Goal: Transaction & Acquisition: Subscribe to service/newsletter

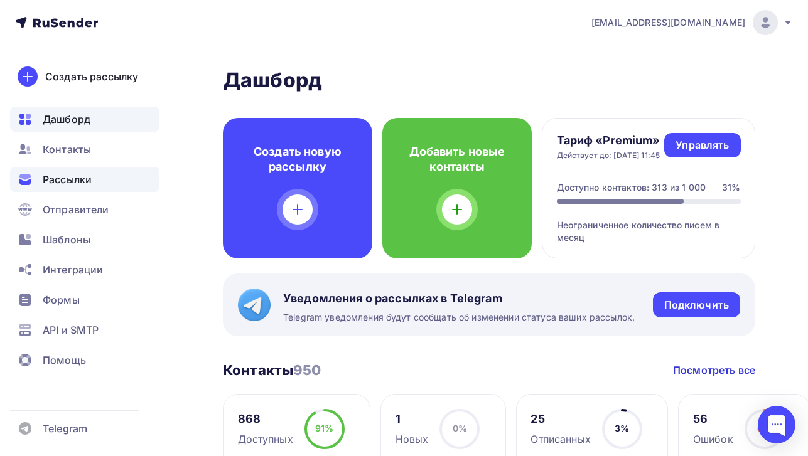
click at [80, 180] on span "Рассылки" at bounding box center [67, 179] width 49 height 15
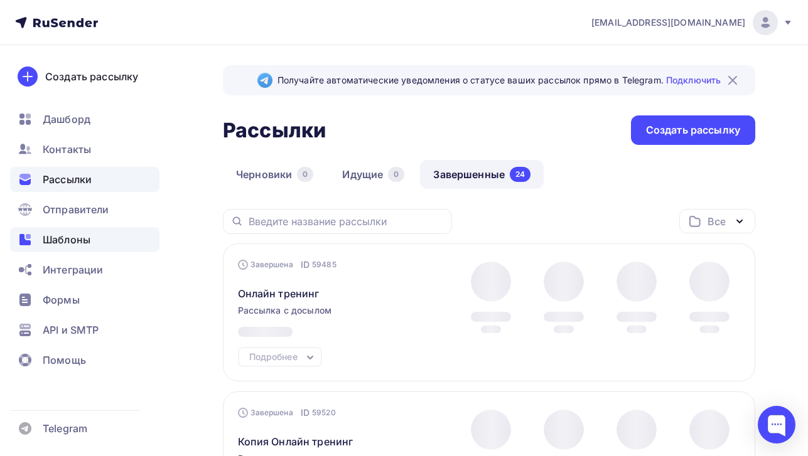
click at [90, 234] on span "Шаблоны" at bounding box center [67, 239] width 48 height 15
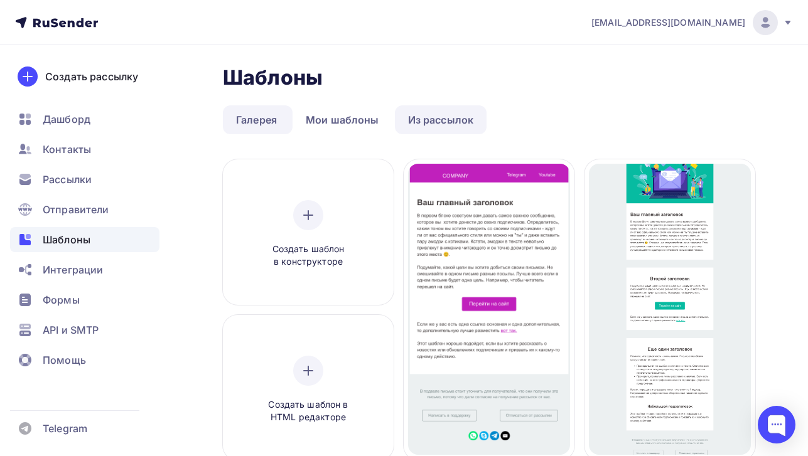
click at [441, 124] on link "Из рассылок" at bounding box center [441, 119] width 92 height 29
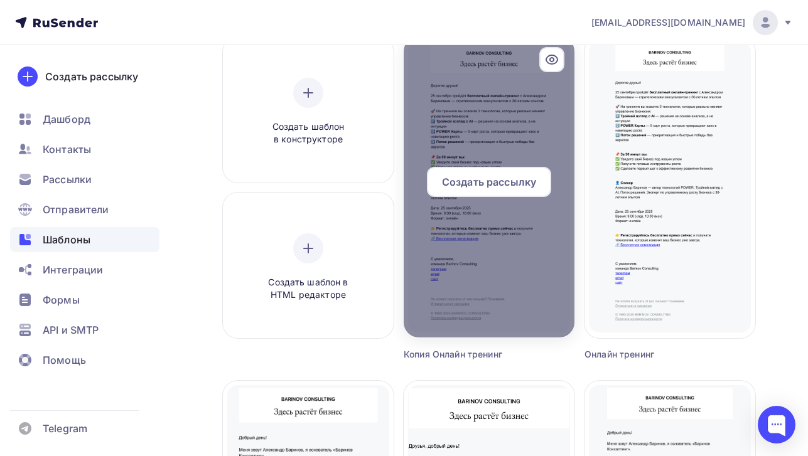
scroll to position [99, 0]
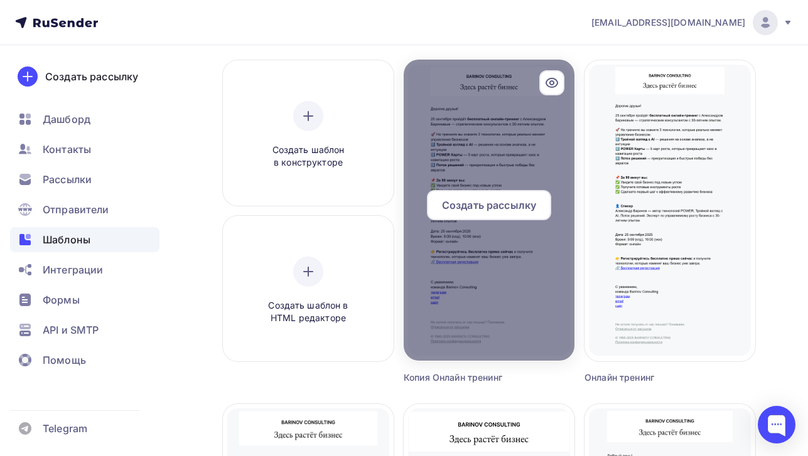
click at [534, 207] on span "Создать рассылку" at bounding box center [489, 205] width 94 height 15
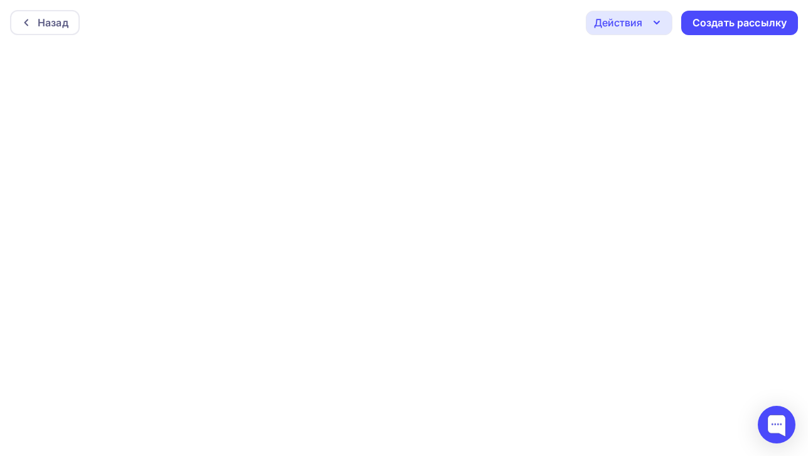
click at [659, 28] on icon "button" at bounding box center [656, 22] width 15 height 15
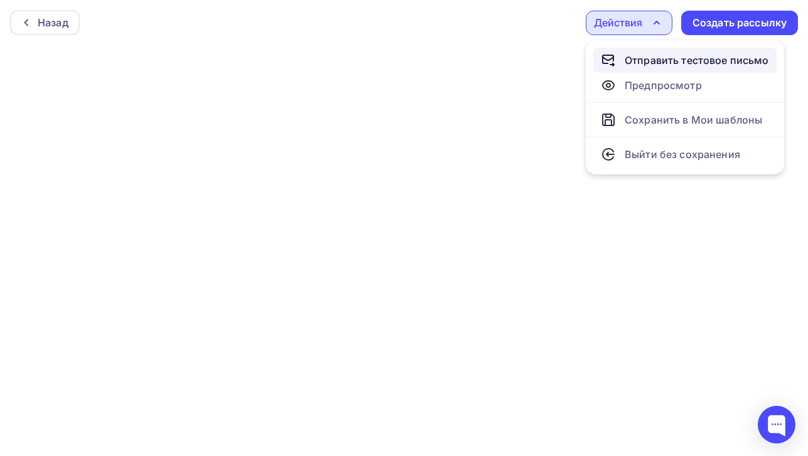
click at [656, 51] on link "Отправить тестовое письмо" at bounding box center [684, 60] width 183 height 25
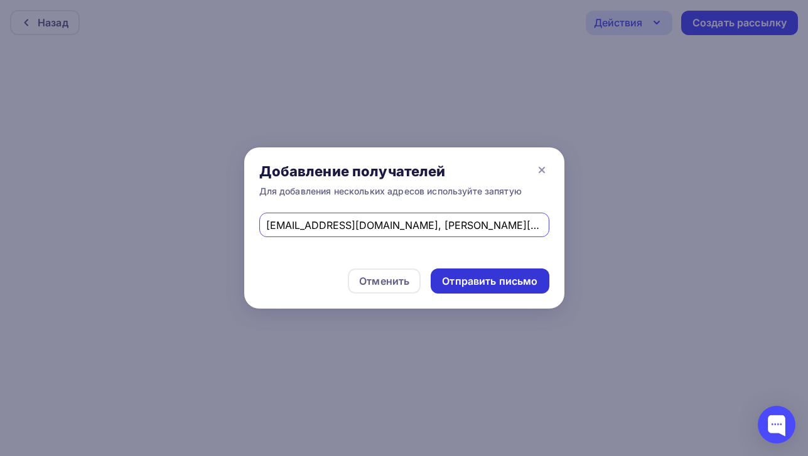
type input "barinov55@mail.ru, gregory@barinov.co"
click at [471, 288] on div "Отправить письмо" at bounding box center [489, 281] width 95 height 14
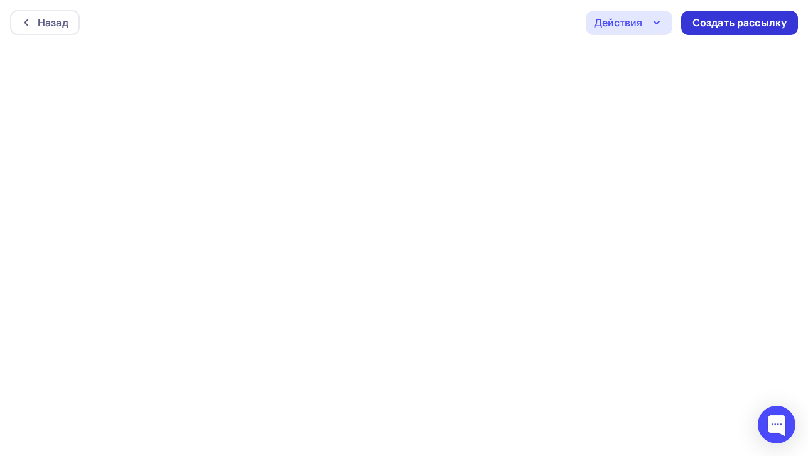
click at [731, 26] on div "Создать рассылку" at bounding box center [739, 23] width 94 height 14
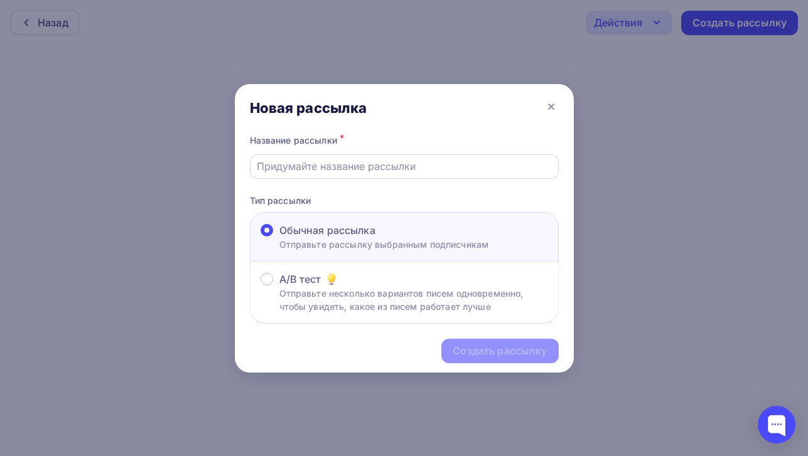
click at [416, 159] on input "text" at bounding box center [404, 166] width 294 height 15
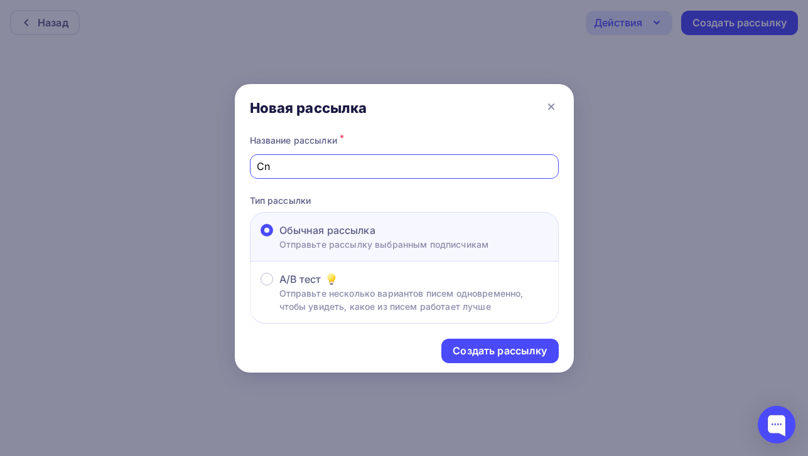
type input "C"
type input "Стратегическая сессия"
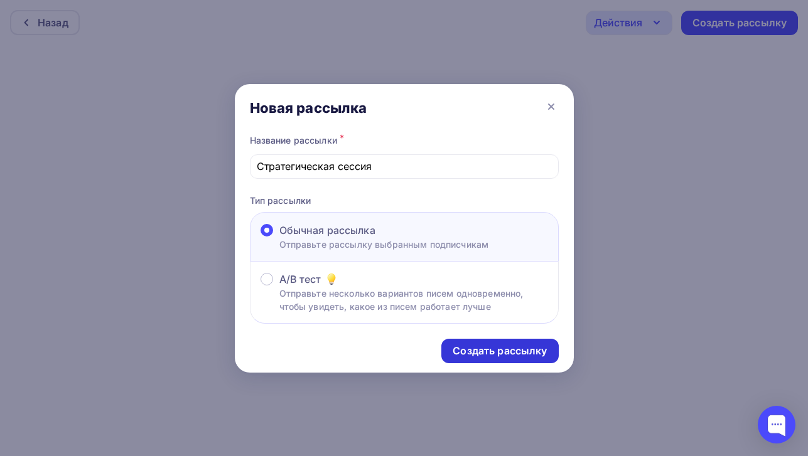
click at [525, 347] on div "Создать рассылку" at bounding box center [500, 351] width 94 height 14
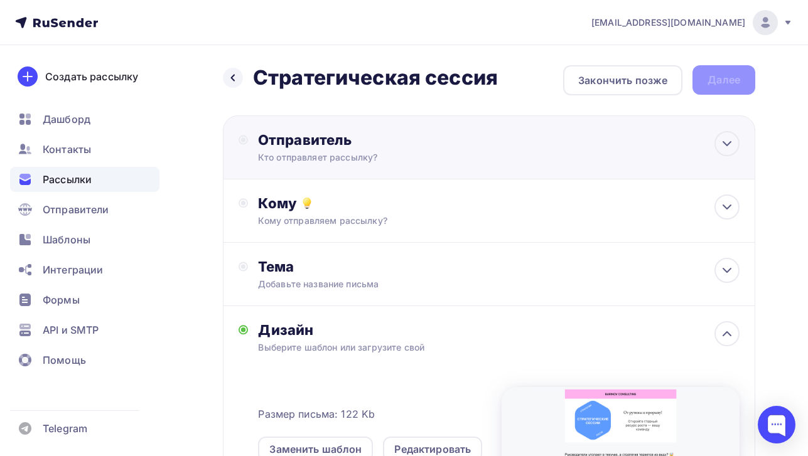
click at [466, 156] on div "Кто отправляет рассылку?" at bounding box center [380, 157] width 245 height 13
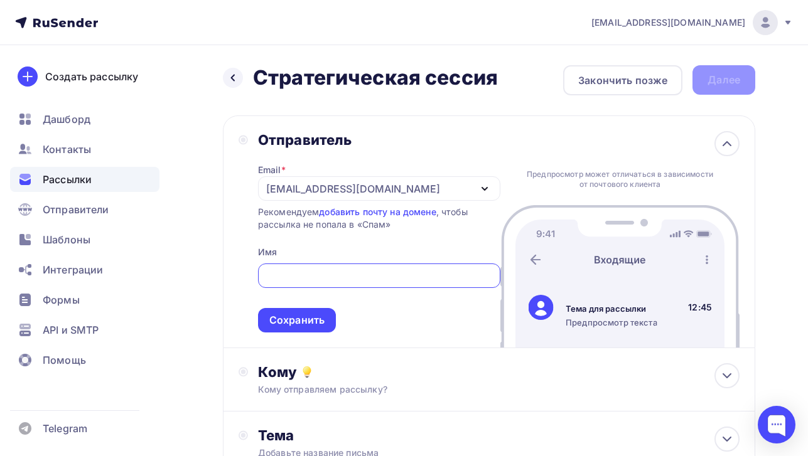
click at [432, 193] on div "[EMAIL_ADDRESS][DOMAIN_NAME]" at bounding box center [379, 188] width 242 height 24
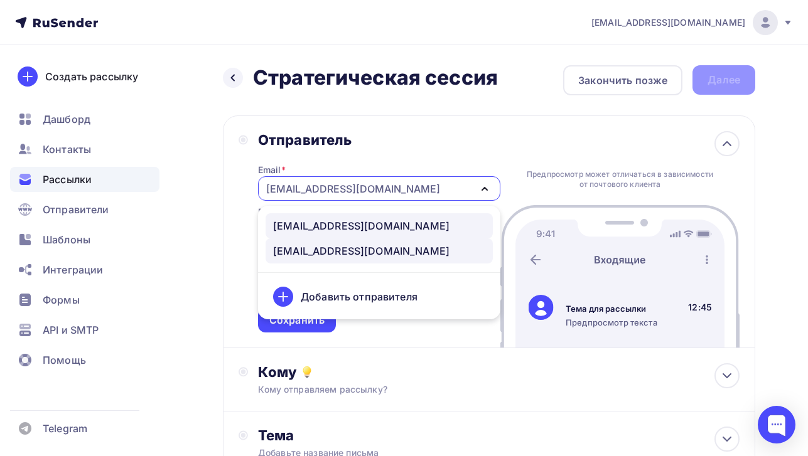
click at [419, 232] on div "[EMAIL_ADDRESS][DOMAIN_NAME]" at bounding box center [379, 225] width 212 height 15
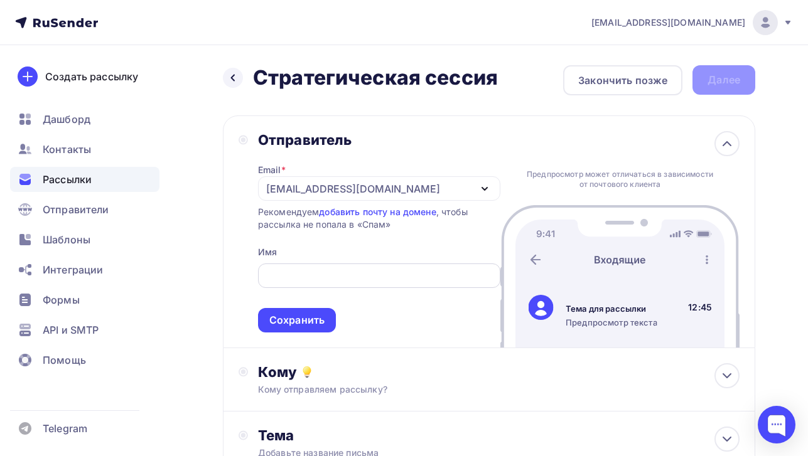
click at [402, 265] on div at bounding box center [379, 276] width 242 height 24
click at [394, 279] on input "text" at bounding box center [379, 276] width 228 height 15
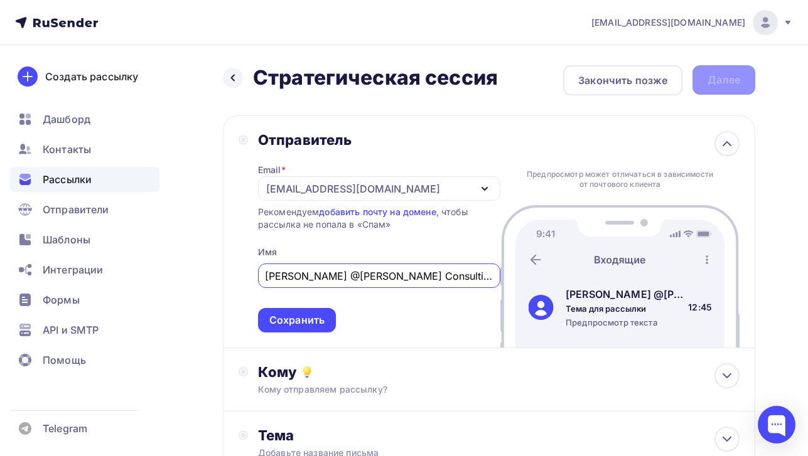
click at [330, 276] on input "Александр @Barinov Consulting" at bounding box center [379, 276] width 228 height 15
type input "[PERSON_NAME] ~ [PERSON_NAME] Consulting"
click at [280, 314] on div "Сохранить" at bounding box center [297, 320] width 78 height 24
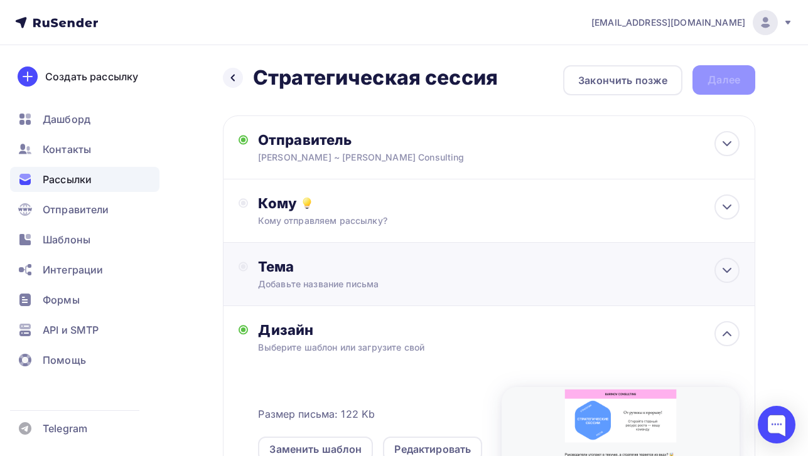
click at [332, 249] on div "Тема Добавьте название письма Тема * Рекомендуем использовать не более 150 симв…" at bounding box center [489, 274] width 532 height 63
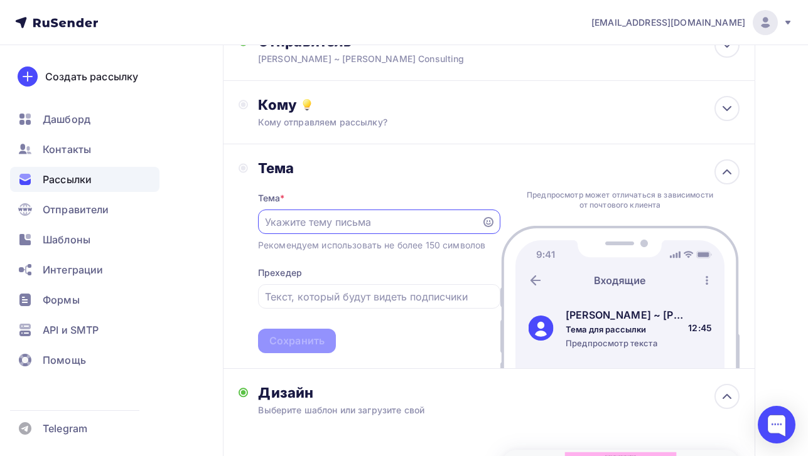
scroll to position [100, 0]
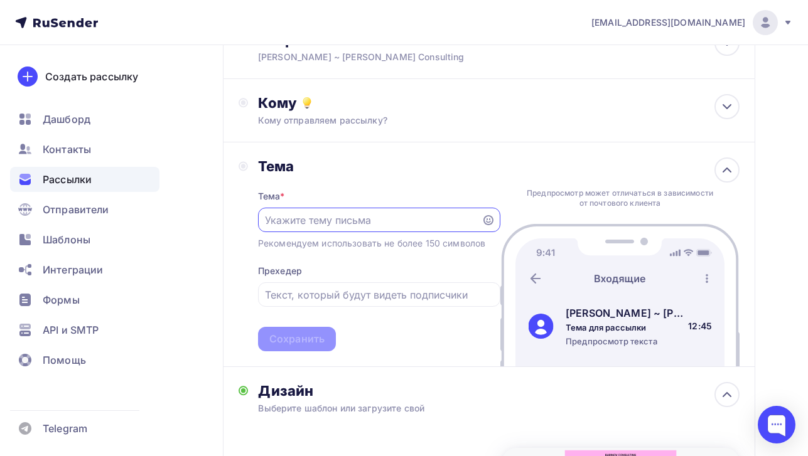
paste input "усилить команду и совершить прорыв"
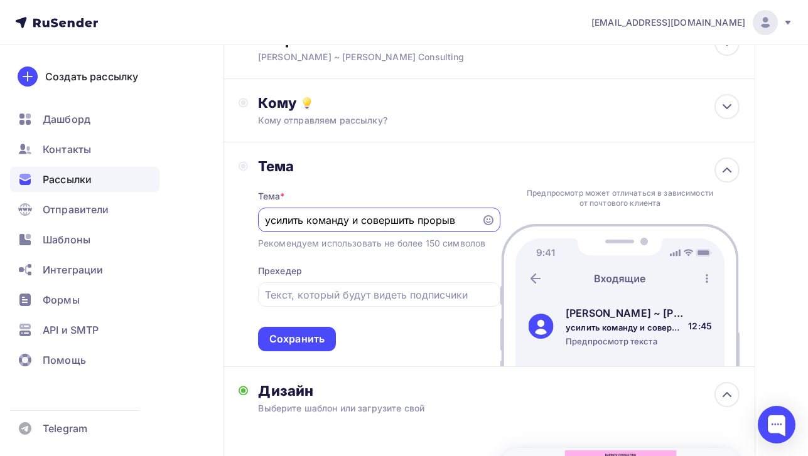
drag, startPoint x: 272, startPoint y: 222, endPoint x: 256, endPoint y: 218, distance: 16.1
click at [256, 218] on div "Тема Тема * усилить команду и совершить прорыв Рекомендуем использовать не боле…" at bounding box center [370, 255] width 262 height 194
click at [304, 220] on input "Усилить команду и совершить прорыв" at bounding box center [369, 220] width 209 height 15
click at [458, 220] on input "Усильте команду и совершить прорыв" at bounding box center [369, 220] width 209 height 15
click at [487, 224] on icon at bounding box center [488, 220] width 10 height 10
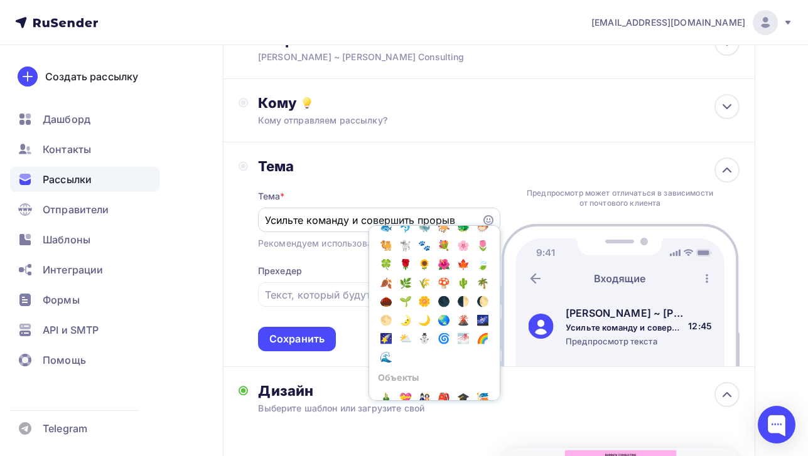
scroll to position [776, 0]
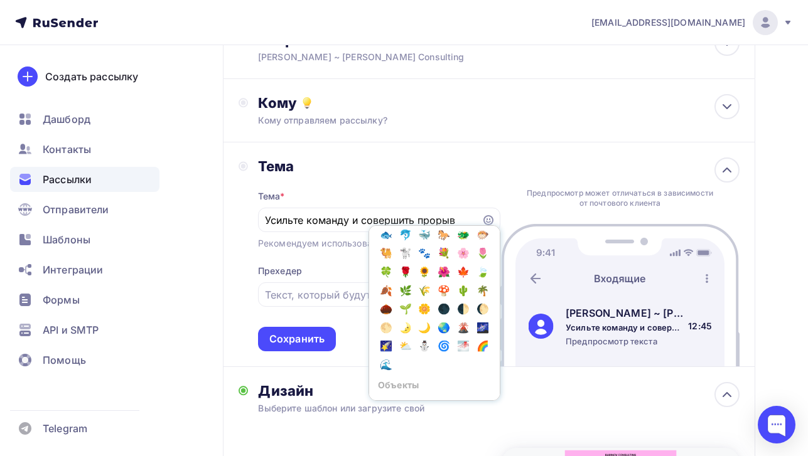
click at [457, 180] on div "Тема * Усильте команду и совершить прорыв Популярное 👍 👎 😭 😕 😐 😊 😍 Эмоции 😄 😃 😀…" at bounding box center [379, 263] width 242 height 176
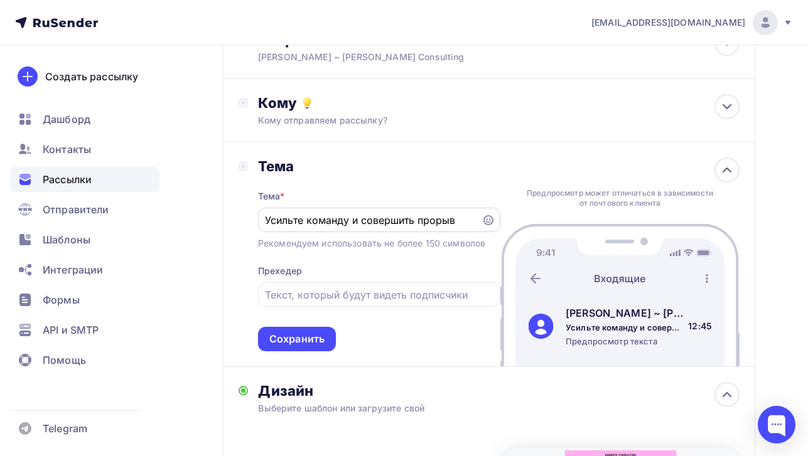
click at [466, 225] on input "Усильте команду и совершить прорыв" at bounding box center [369, 220] width 209 height 15
type input "Усильте команду и совершить прорыв ⚡️"
click at [297, 347] on div "Сохранить" at bounding box center [296, 339] width 55 height 14
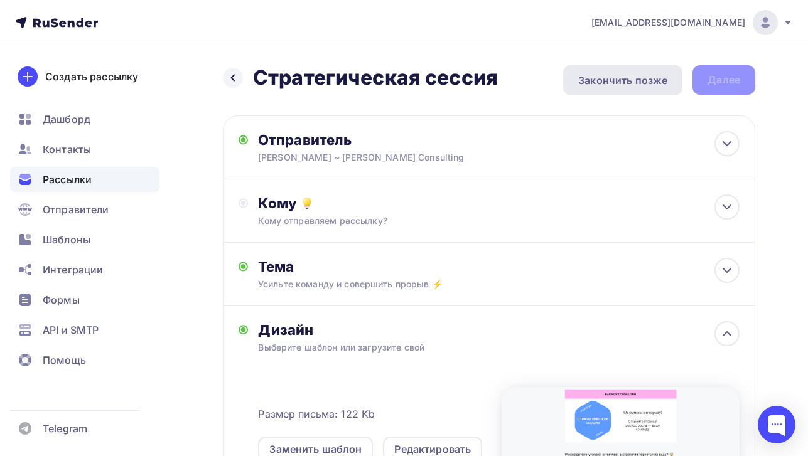
scroll to position [0, 0]
click at [637, 83] on div "Закончить позже" at bounding box center [622, 80] width 89 height 15
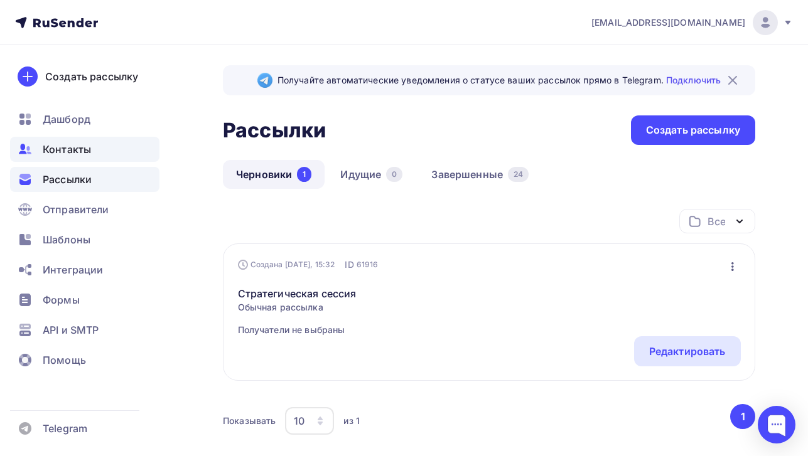
click at [96, 158] on div "Контакты" at bounding box center [84, 149] width 149 height 25
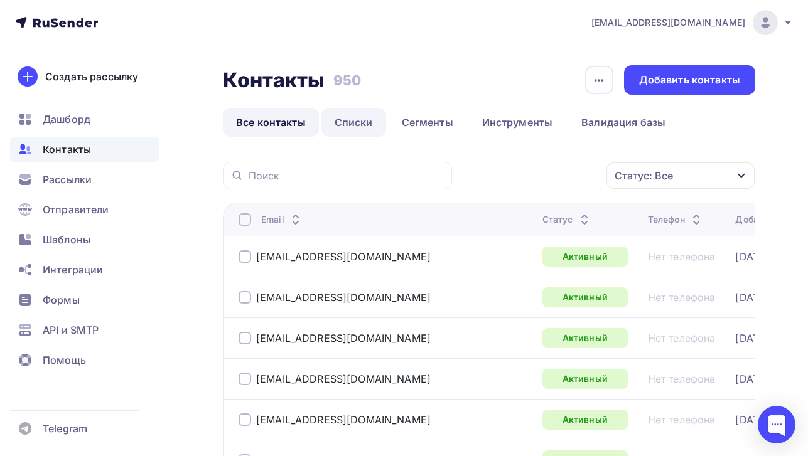
click at [355, 128] on link "Списки" at bounding box center [353, 122] width 65 height 29
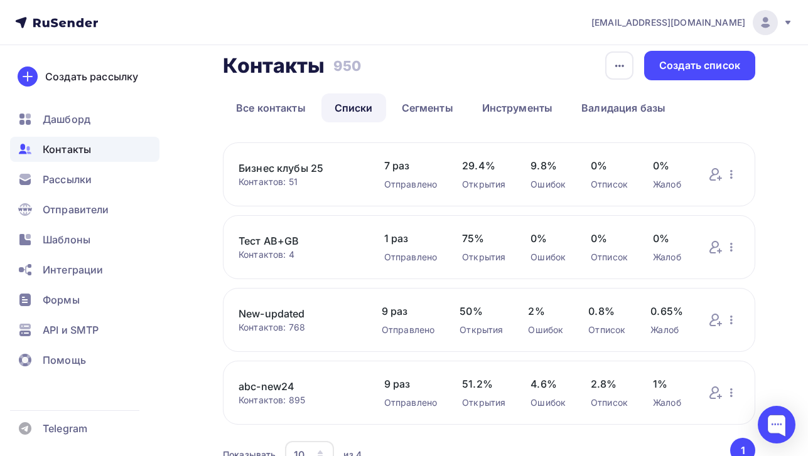
scroll to position [40, 0]
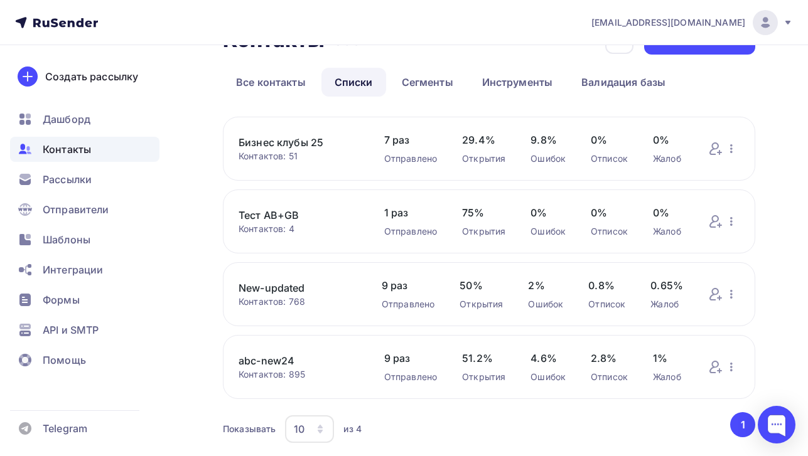
click at [290, 287] on link "New-updated" at bounding box center [298, 288] width 118 height 15
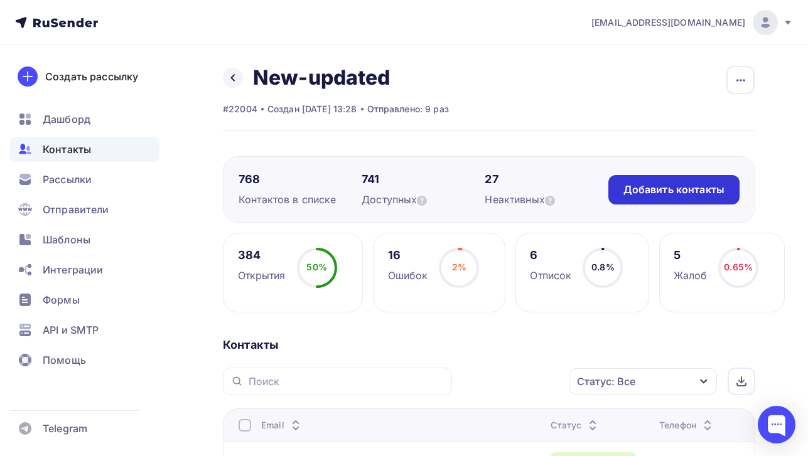
click at [634, 192] on div "Добавить контакты" at bounding box center [673, 190] width 101 height 14
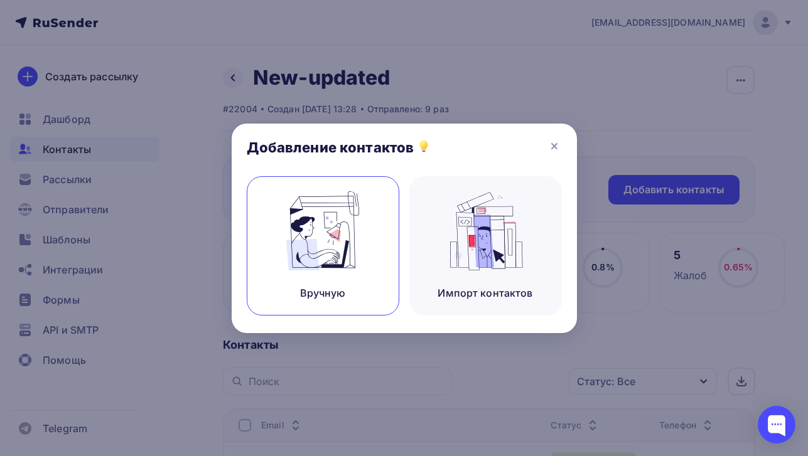
click at [345, 242] on img at bounding box center [323, 230] width 84 height 79
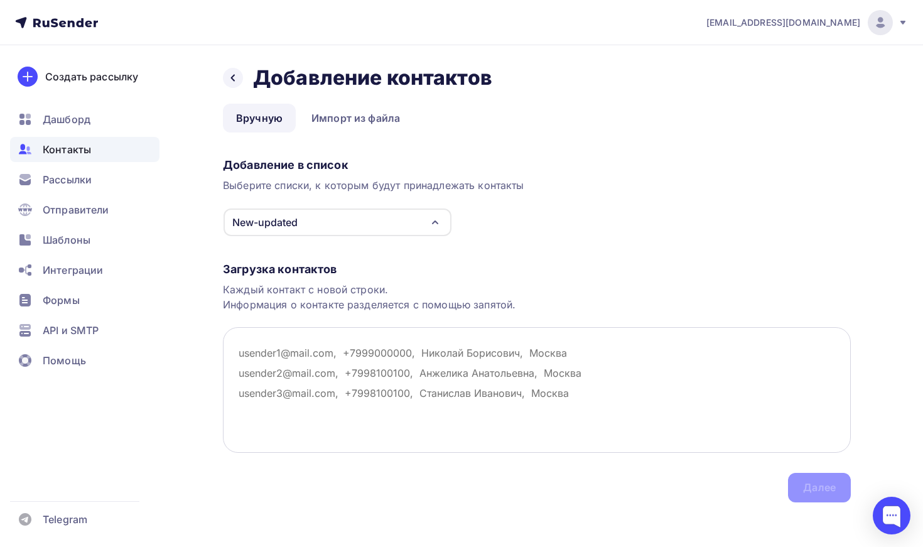
click at [305, 354] on textarea at bounding box center [537, 390] width 628 height 126
paste textarea "[EMAIL_ADDRESS][DOMAIN_NAME]"
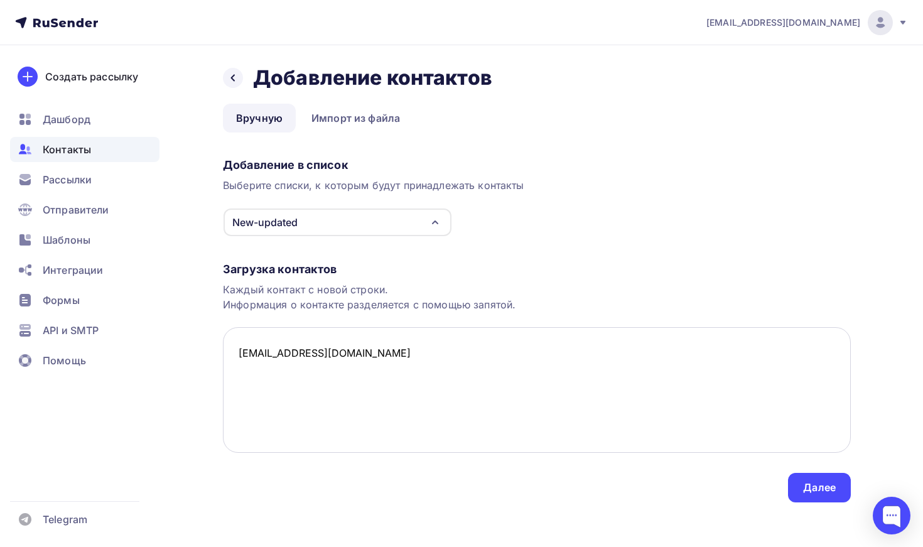
paste textarea "[EMAIL_ADDRESS][DOMAIN_NAME]"
paste textarea "fedotov.77@mail.ru"
paste textarea "[PERSON_NAME][EMAIL_ADDRESS][DOMAIN_NAME]"
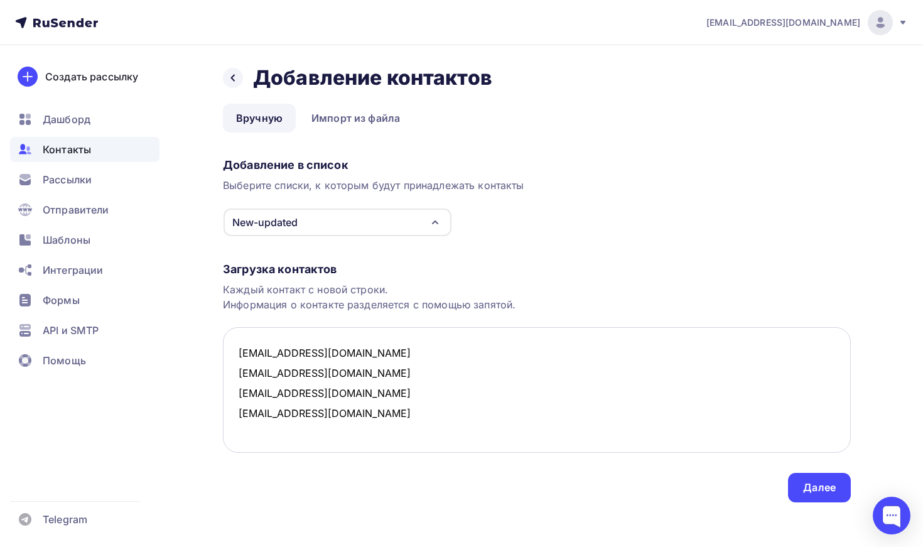
click at [361, 395] on textarea "s.goz@stalena.ru irkr2210@yandex.ru fedotov.77@mail.ru nikolai@arbuzov.me" at bounding box center [537, 390] width 628 height 126
click at [375, 364] on textarea "s.goz@stalena.ru irkr2210@yandex.ru fedotov.77@mail.ru nikolai@arbuzov.me" at bounding box center [537, 390] width 628 height 126
click at [367, 351] on textarea "s.goz@stalena.ru irkr2210@yandex.ru fedotov.77@mail.ru nikolai@arbuzov.me" at bounding box center [537, 390] width 628 height 126
click at [399, 418] on textarea "s.goz@stalena.ru irkr2210@yandex.ru fedotov.77@mail.ru nikolai@arbuzov.me" at bounding box center [537, 390] width 628 height 126
click at [383, 422] on textarea "s.goz@stalena.ru irkr2210@yandex.ru fedotov.77@mail.ru nikolai@arbuzov.me" at bounding box center [537, 390] width 628 height 126
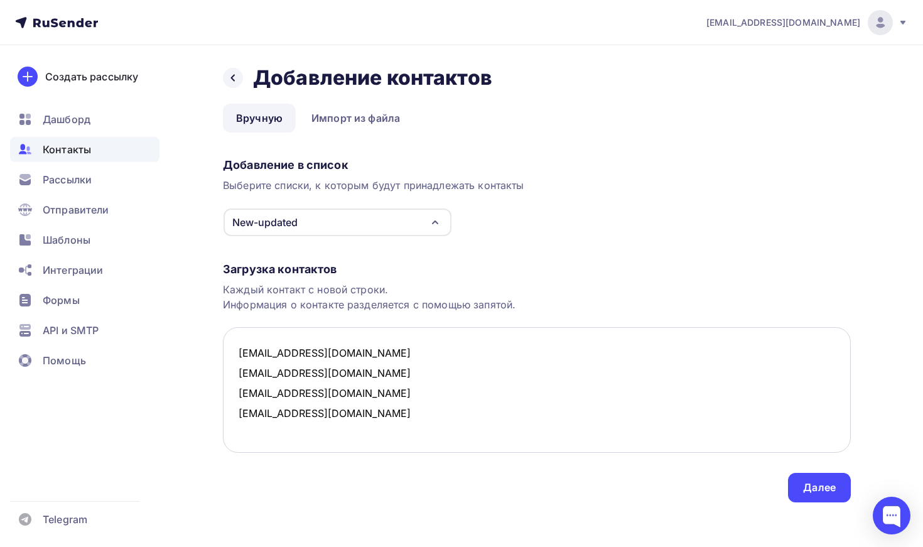
paste textarea "[EMAIL_ADDRESS][DOMAIN_NAME]"
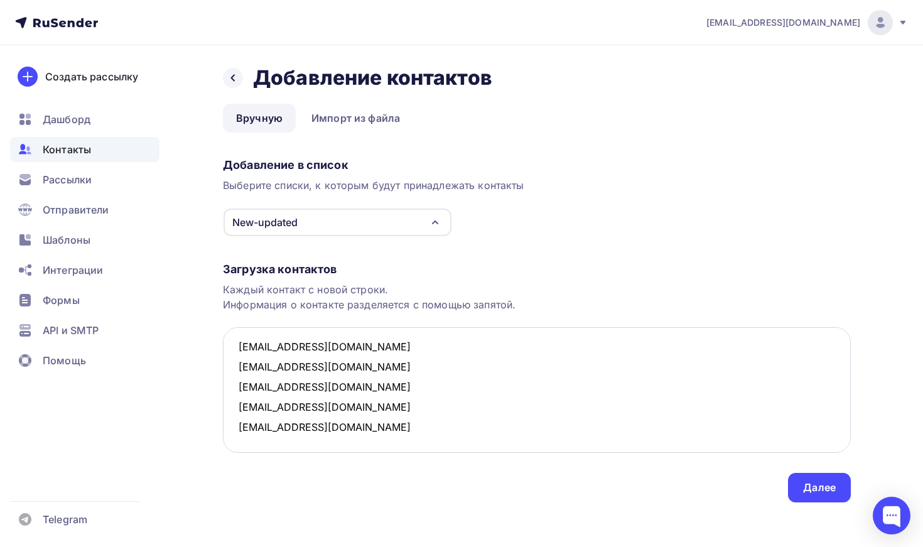
paste textarea "abagnovets@mail.ru"
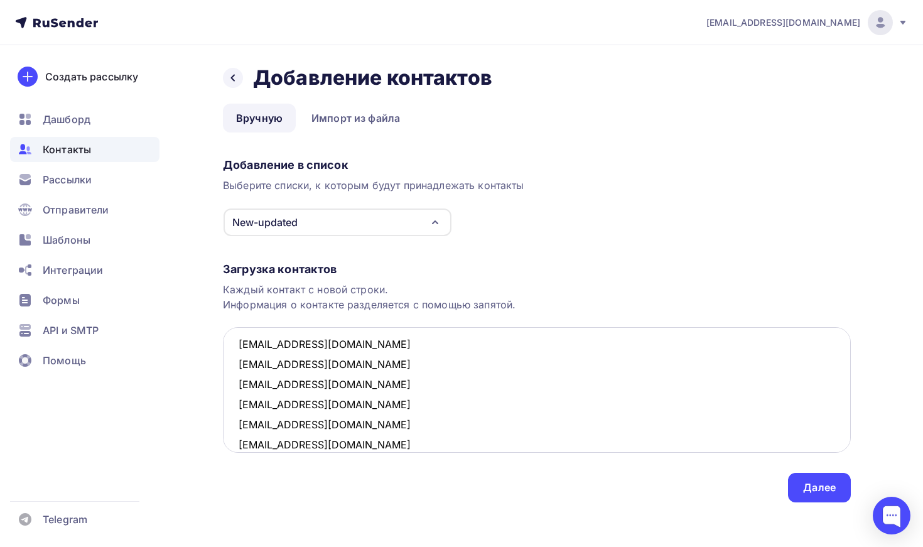
scroll to position [29, 0]
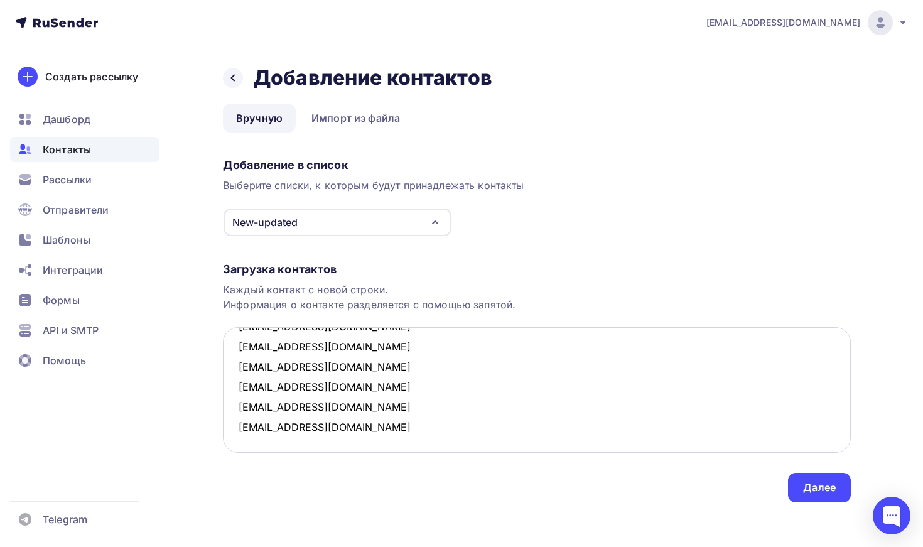
paste textarea "[EMAIL_ADDRESS][DOMAIN_NAME]"
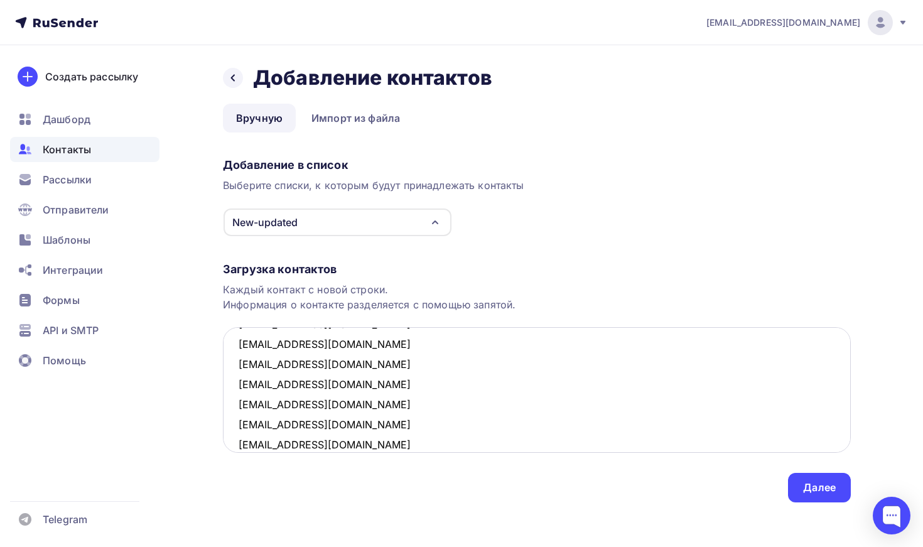
scroll to position [49, 0]
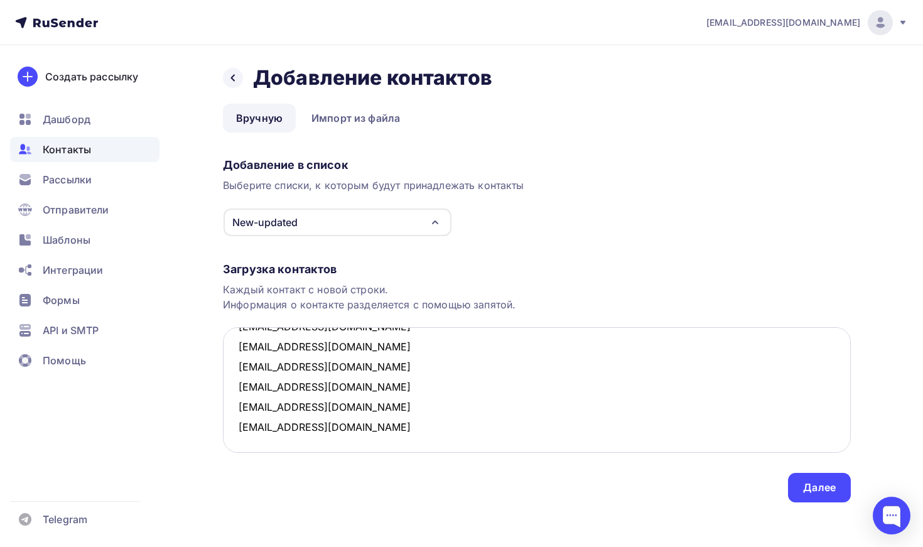
paste textarea "[EMAIL_ADDRESS][DOMAIN_NAME]"
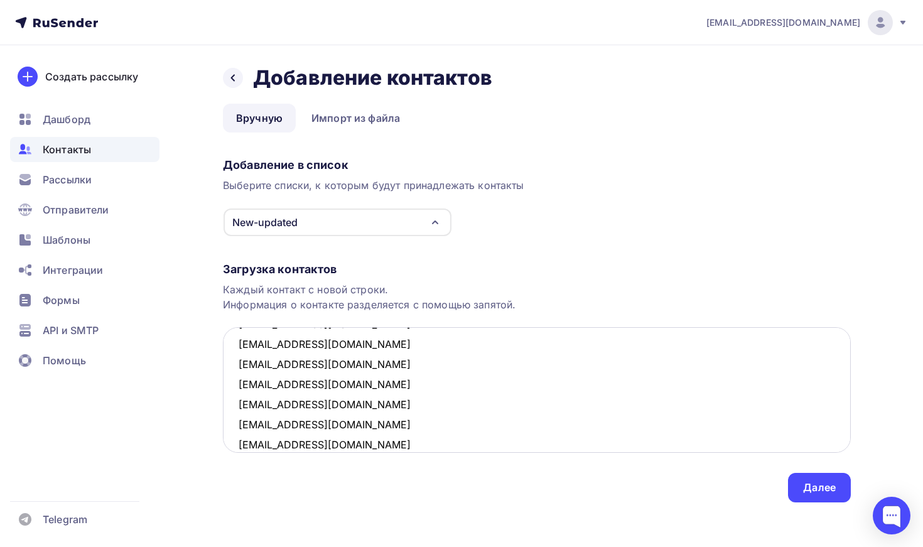
scroll to position [69, 0]
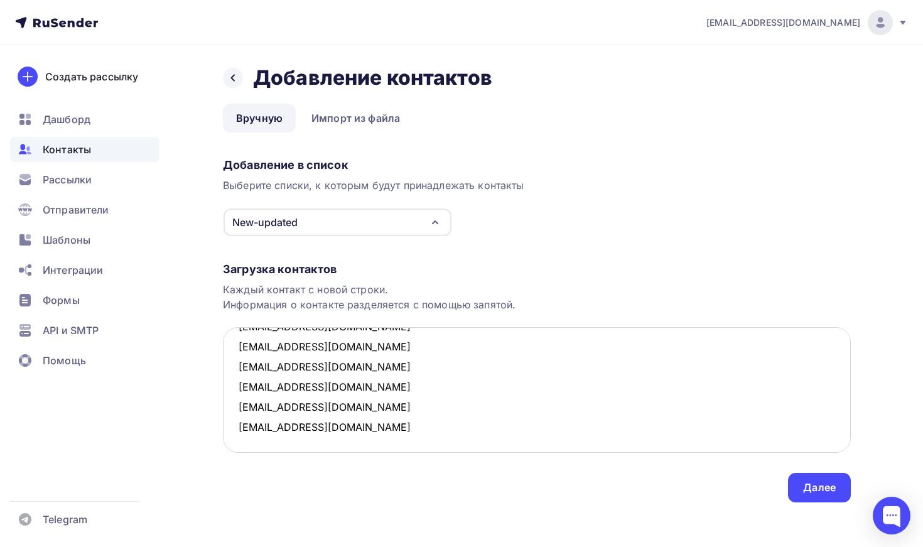
paste textarea "[EMAIL_ADDRESS][DOMAIN_NAME]"
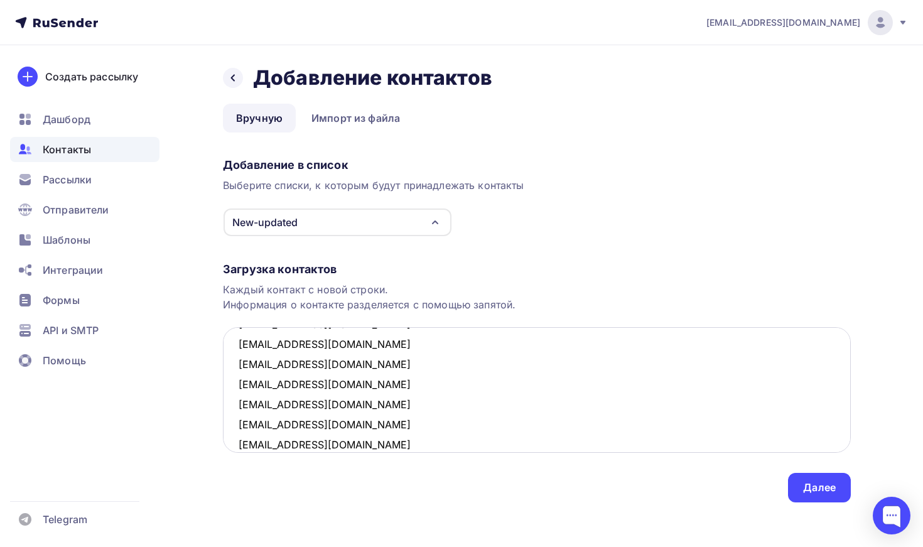
scroll to position [89, 0]
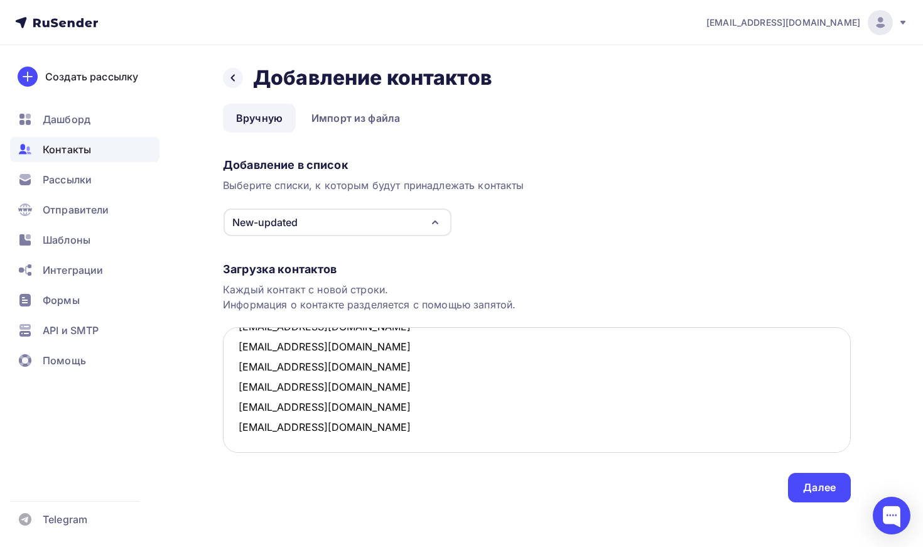
paste textarea "chief@evrosteklo-39.ru"
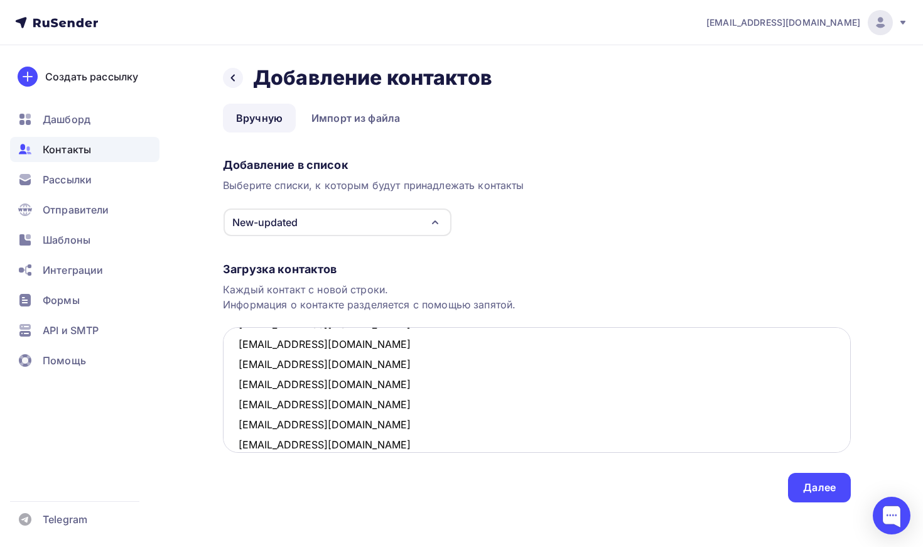
scroll to position [109, 0]
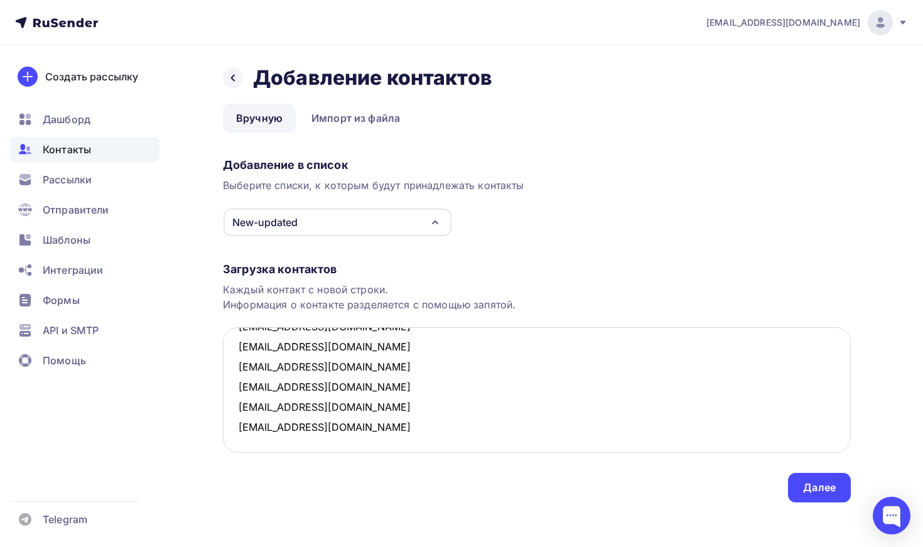
paste textarea "[PERSON_NAME][EMAIL_ADDRESS][DOMAIN_NAME]"
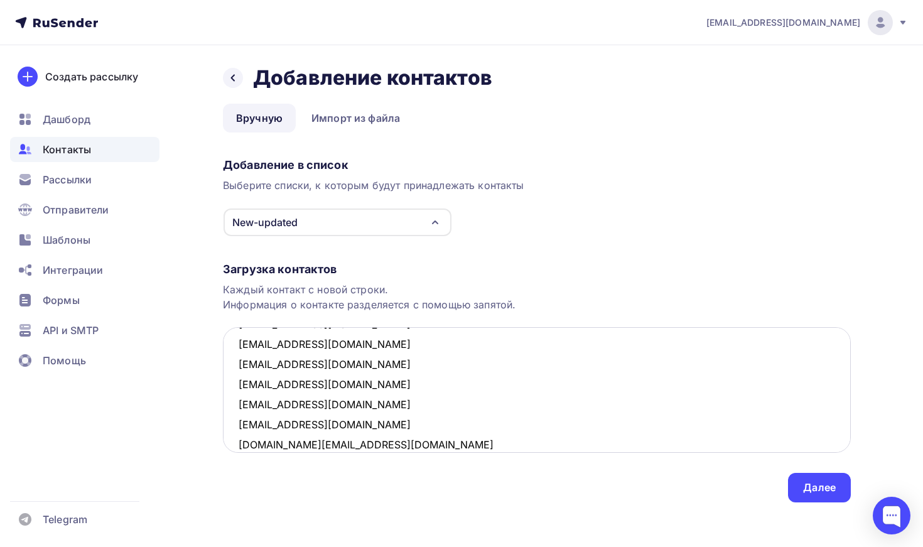
scroll to position [129, 0]
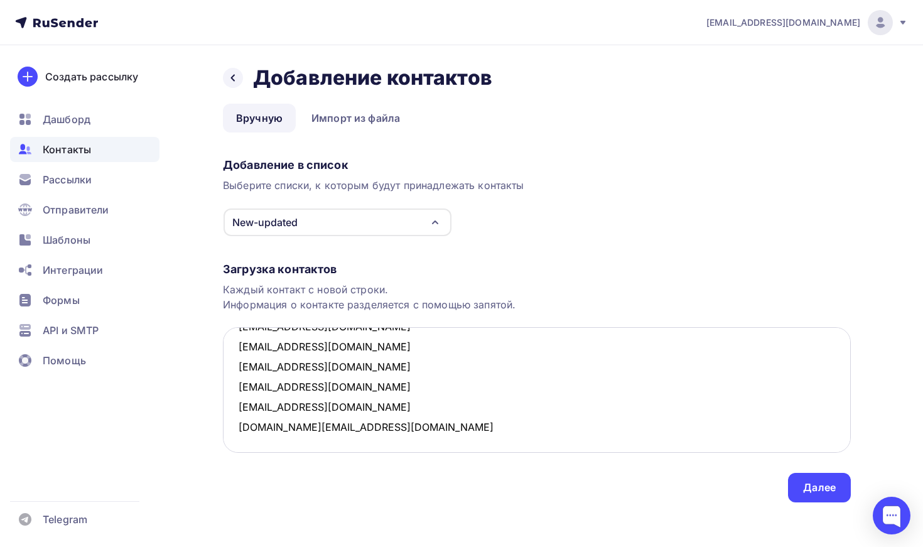
paste textarea "[EMAIL_ADDRESS][DOMAIN_NAME]"
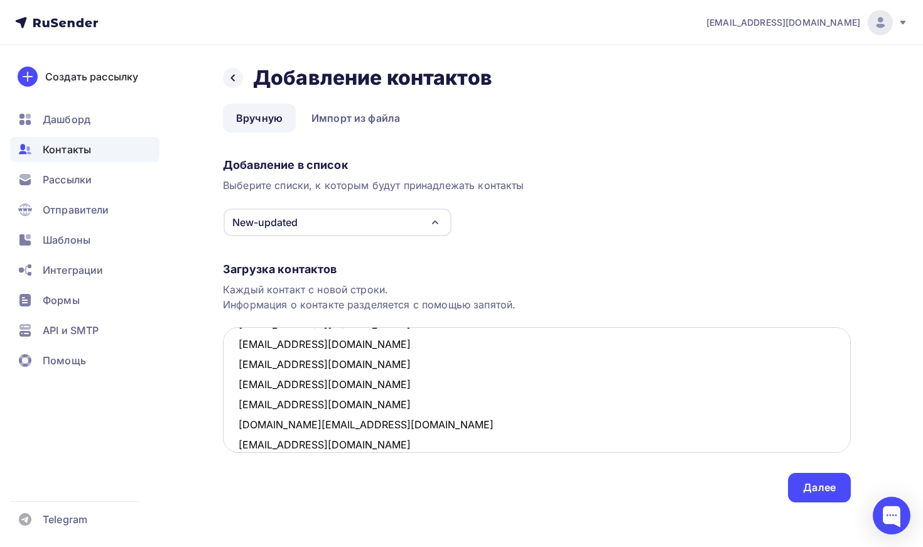
scroll to position [149, 0]
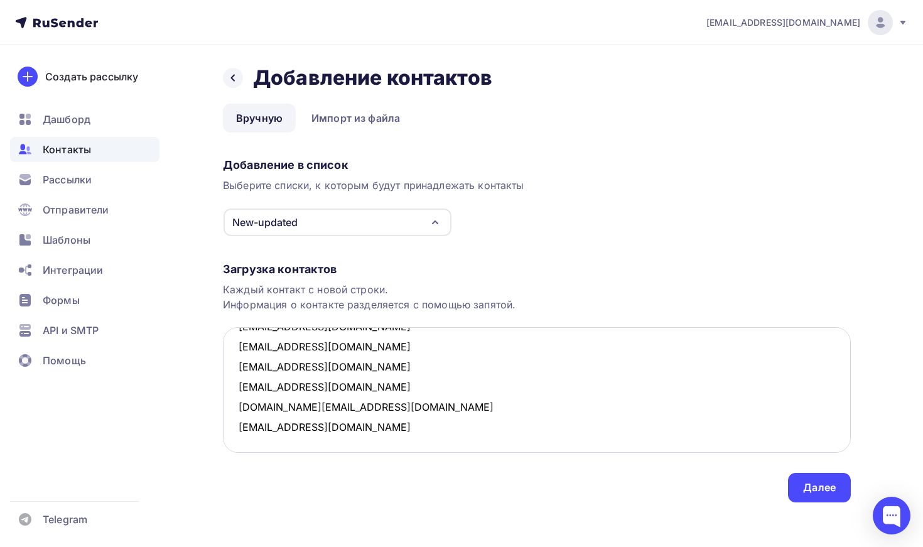
paste textarea "[EMAIL_ADDRESS][DOMAIN_NAME]"
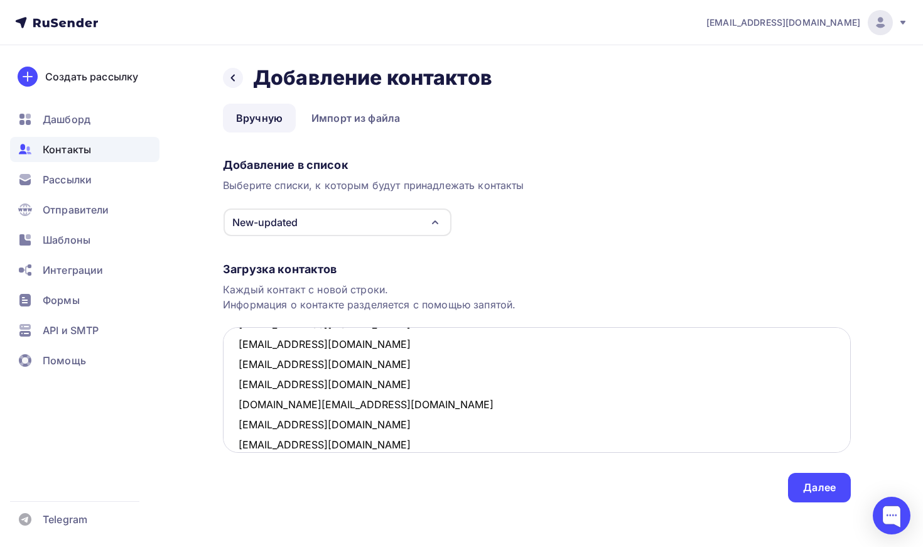
scroll to position [169, 0]
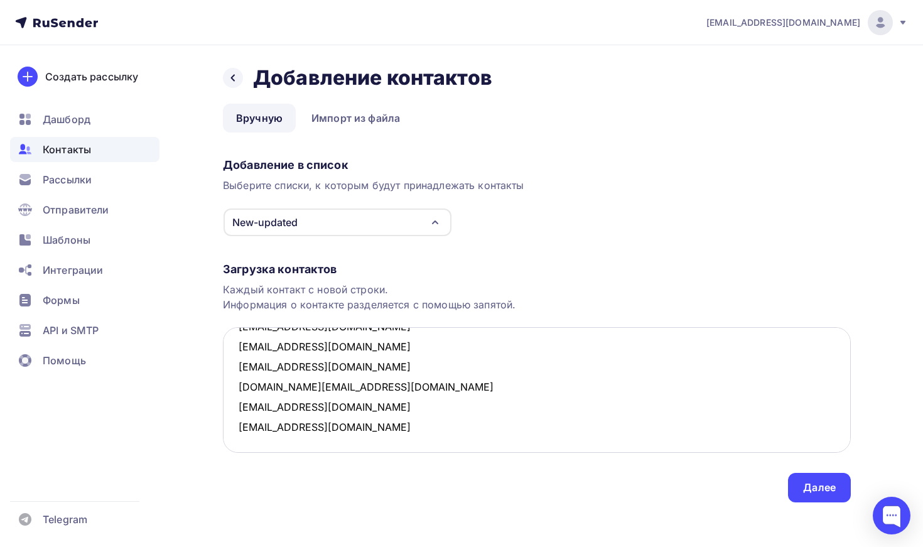
paste textarea "[EMAIL_ADDRESS][DOMAIN_NAME]"
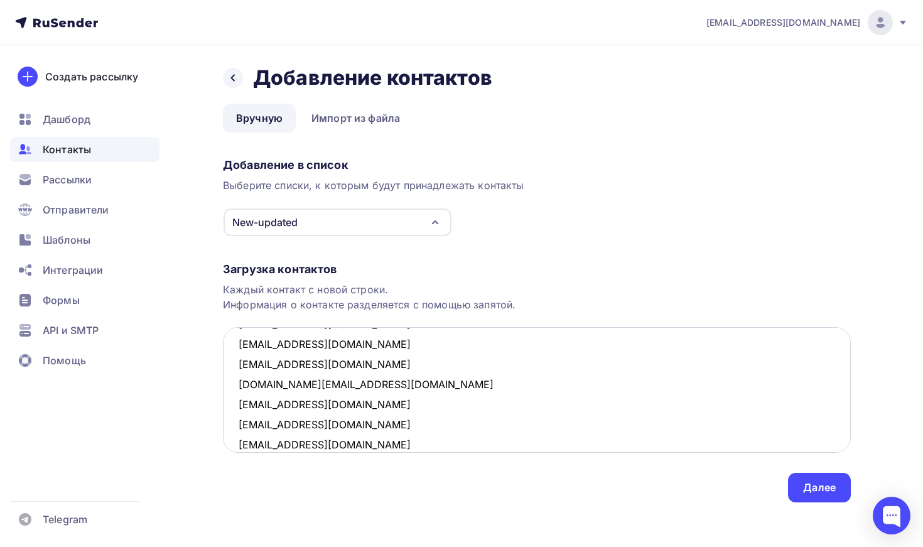
scroll to position [190, 0]
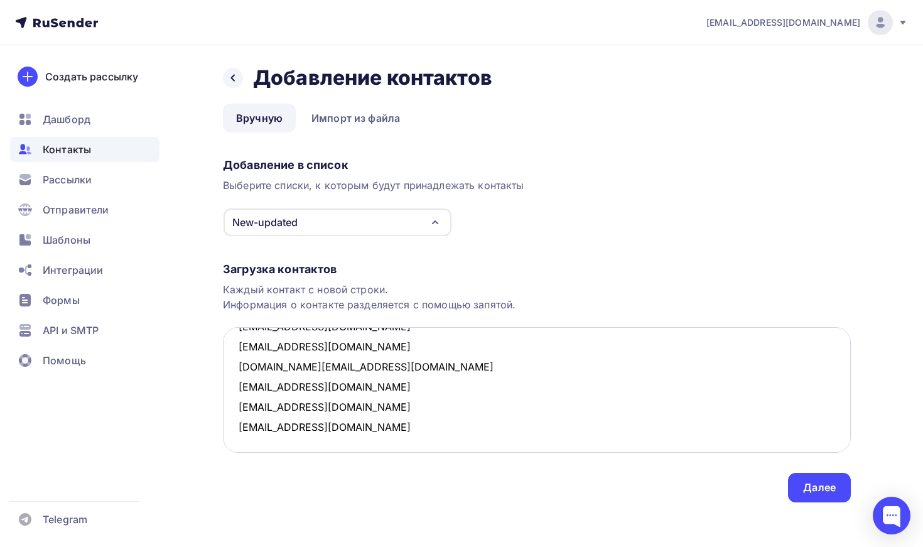
click at [499, 433] on textarea "s.goz@stalena.ru irkr2210@yandex.ru fedotov.77@mail.ru nikolai@arbuzov.me vbaga…" at bounding box center [537, 390] width 628 height 126
paste textarea "[EMAIL_ADDRESS][DOMAIN_NAME]"
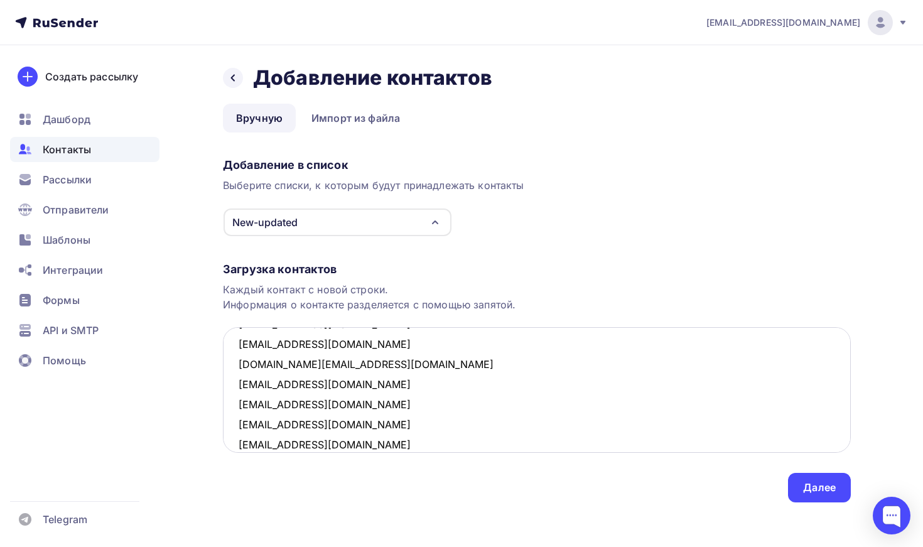
scroll to position [210, 0]
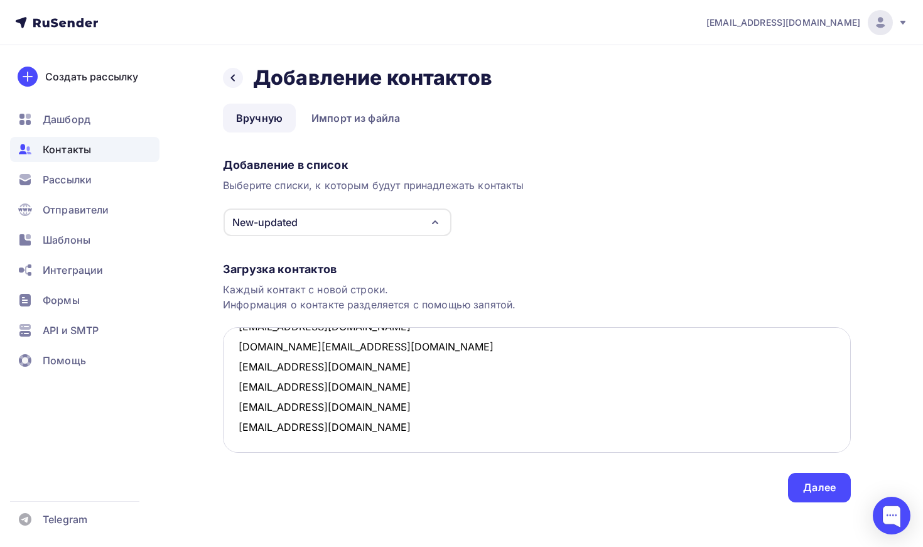
paste textarea "[EMAIL_ADDRESS][DOMAIN_NAME]"
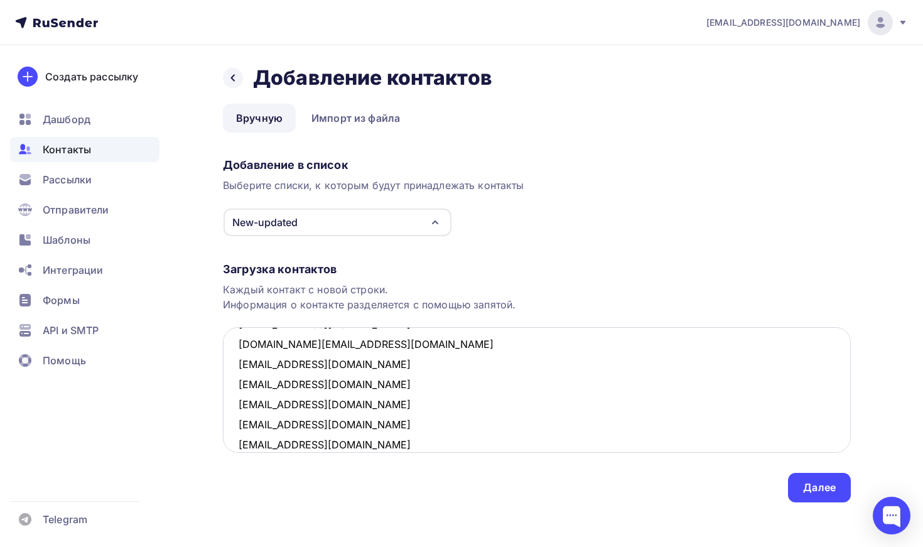
scroll to position [230, 0]
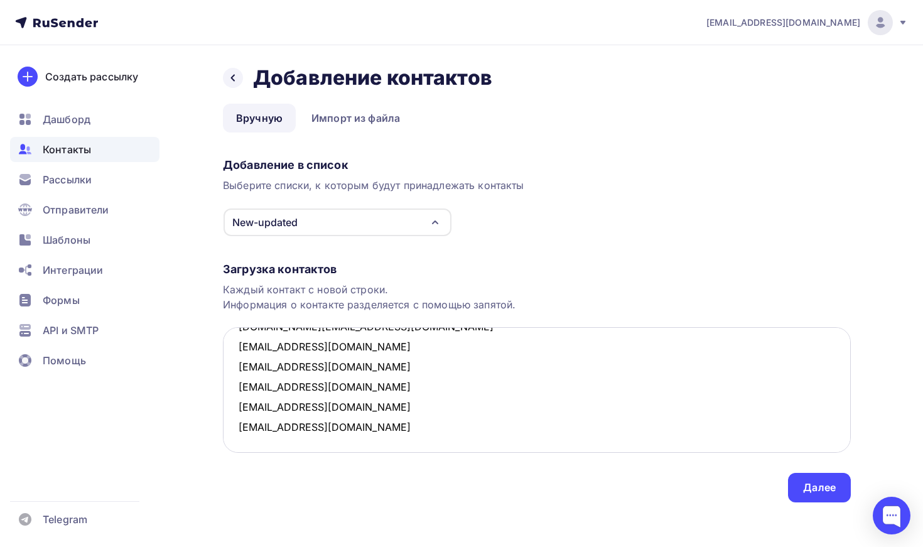
click at [325, 438] on textarea "s.goz@stalena.ru irkr2210@yandex.ru fedotov.77@mail.ru nikolai@arbuzov.me vbaga…" at bounding box center [537, 390] width 628 height 126
paste textarea "[EMAIL_ADDRESS][DOMAIN_NAME]"
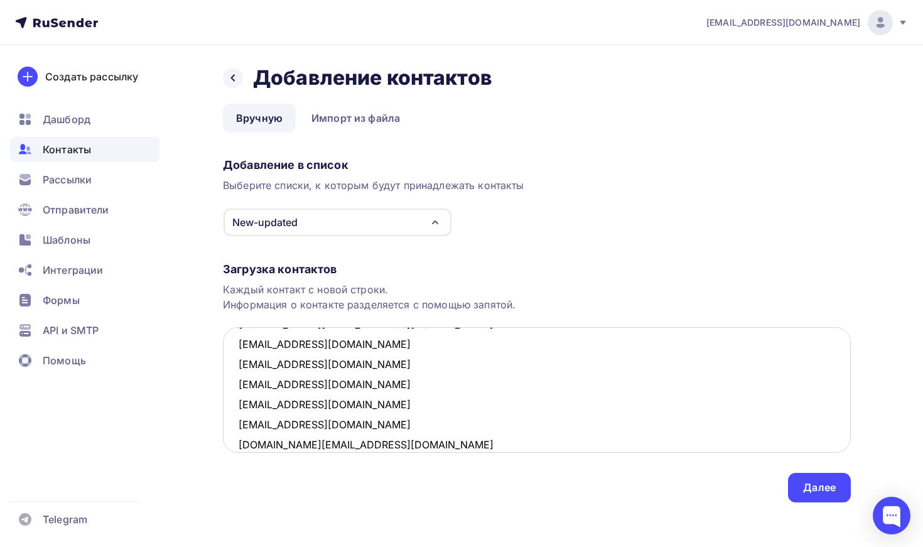
scroll to position [250, 0]
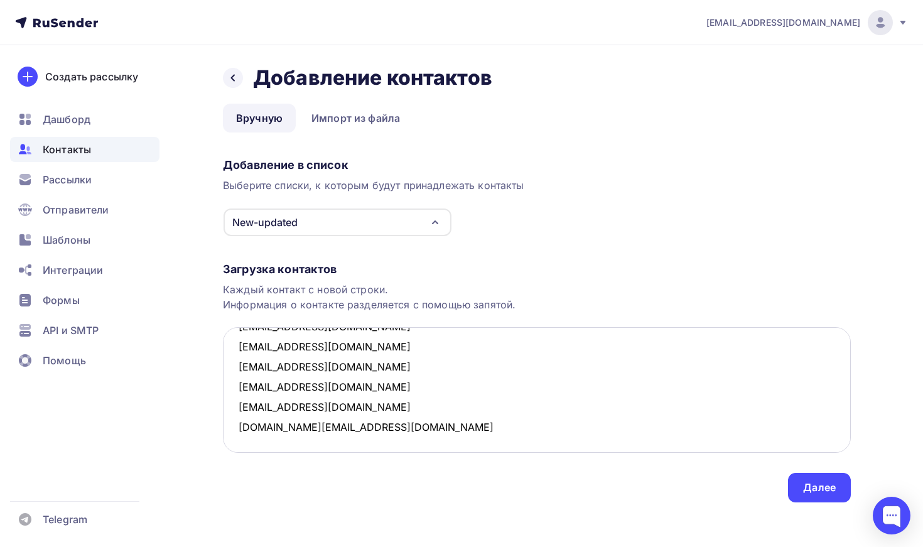
click at [358, 436] on textarea "s.goz@stalena.ru irkr2210@yandex.ru fedotov.77@mail.ru nikolai@arbuzov.me vbaga…" at bounding box center [537, 390] width 628 height 126
paste textarea "[EMAIL_ADDRESS][DOMAIN_NAME]"
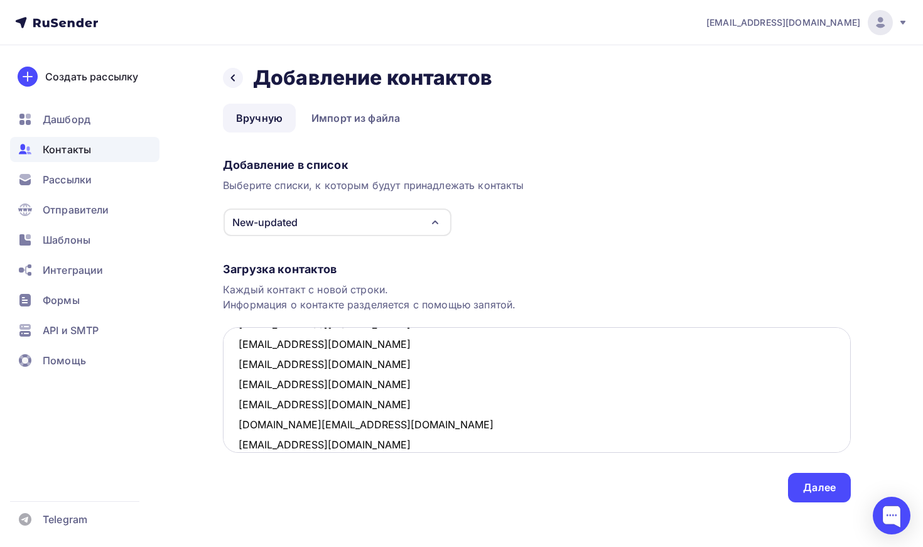
scroll to position [270, 0]
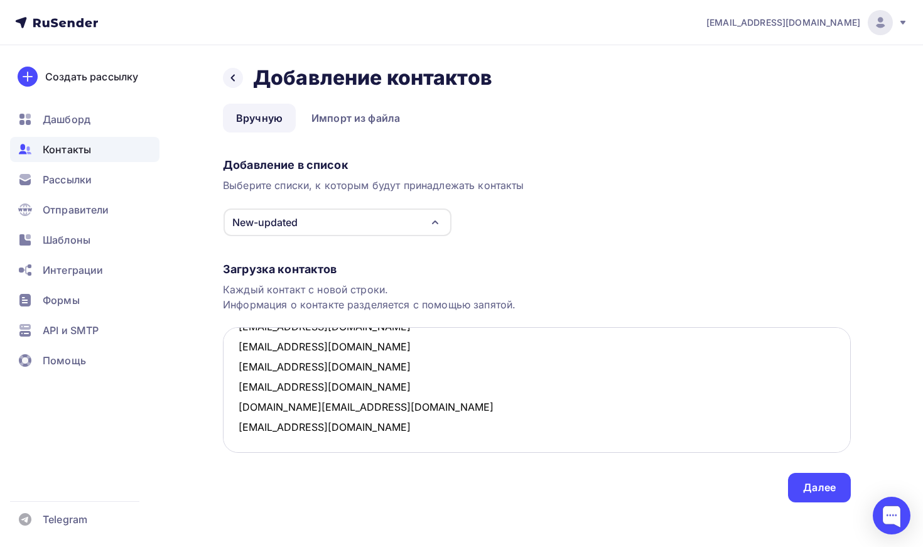
click at [376, 438] on textarea "s.goz@stalena.ru irkr2210@yandex.ru fedotov.77@mail.ru nikolai@arbuzov.me vbaga…" at bounding box center [537, 390] width 628 height 126
paste textarea "[EMAIL_ADDRESS][DOMAIN_NAME]"
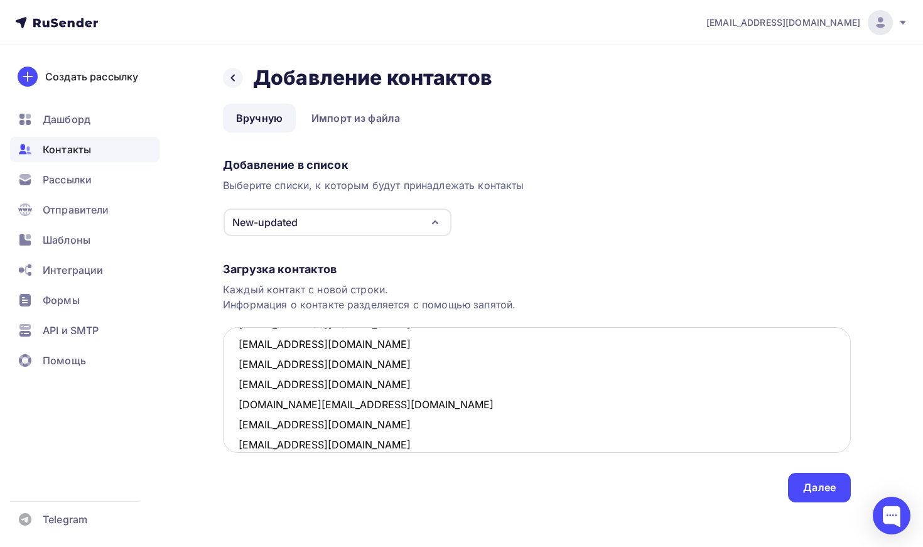
scroll to position [290, 0]
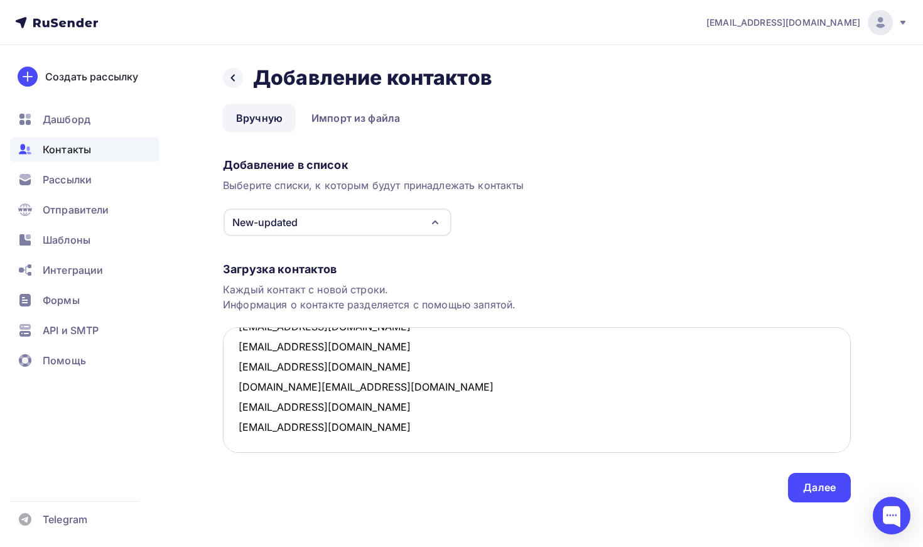
paste textarea "[EMAIL_ADDRESS][DOMAIN_NAME]"
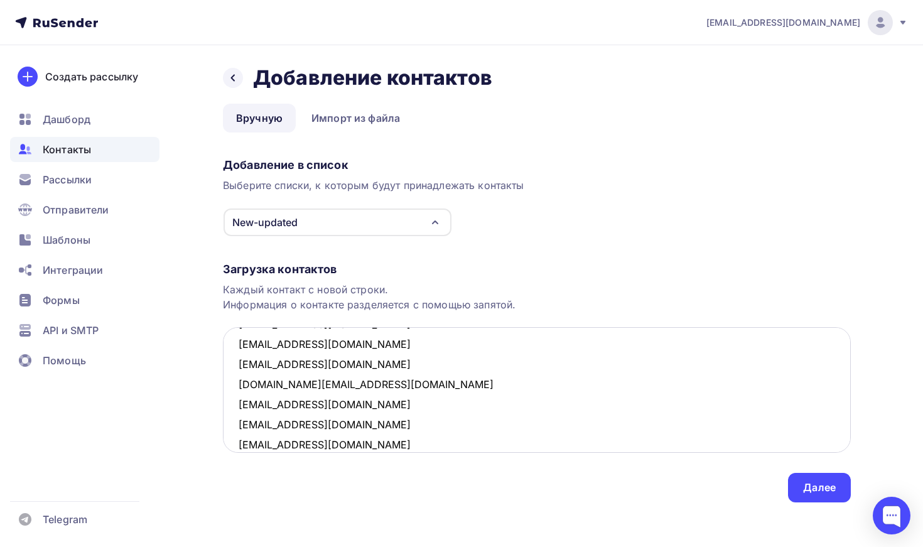
scroll to position [310, 0]
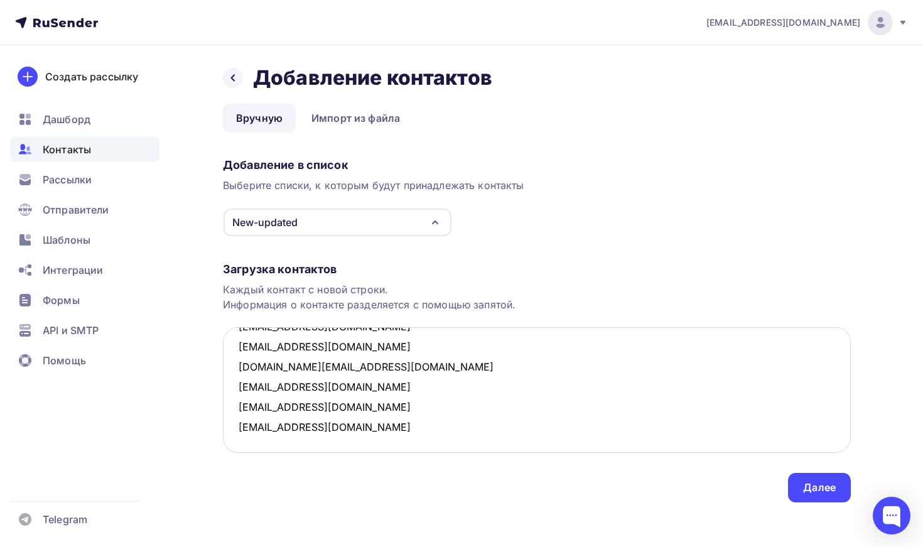
paste textarea "[EMAIL_ADDRESS][DOMAIN_NAME]"
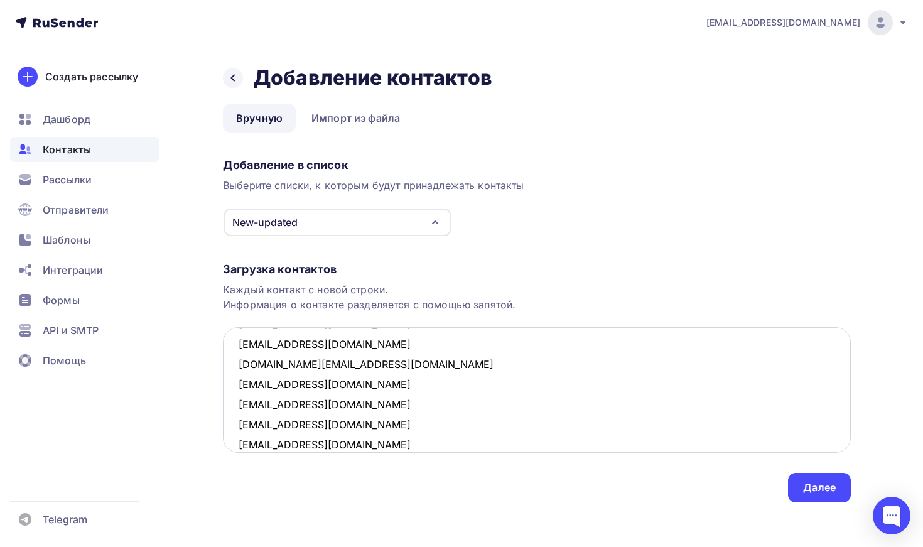
scroll to position [330, 0]
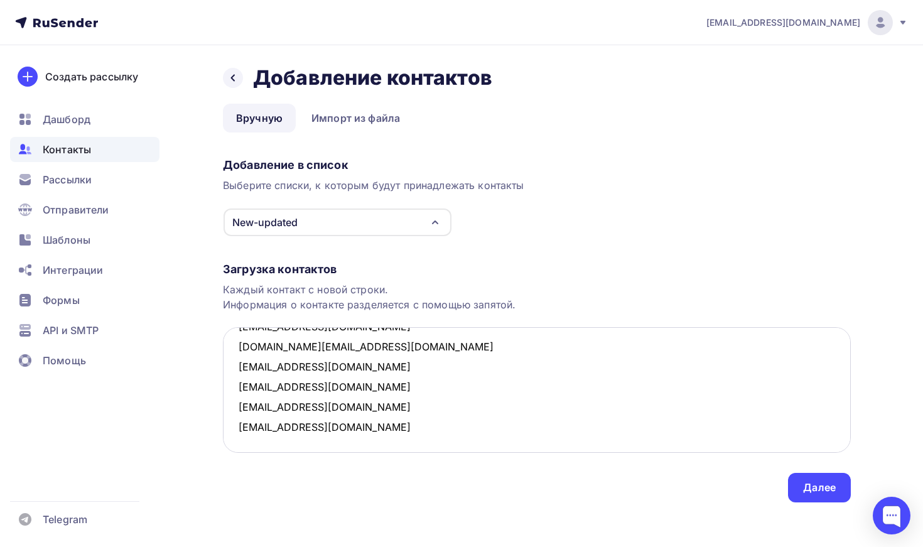
paste textarea "[DOMAIN_NAME][EMAIL_ADDRESS][DOMAIN_NAME]"
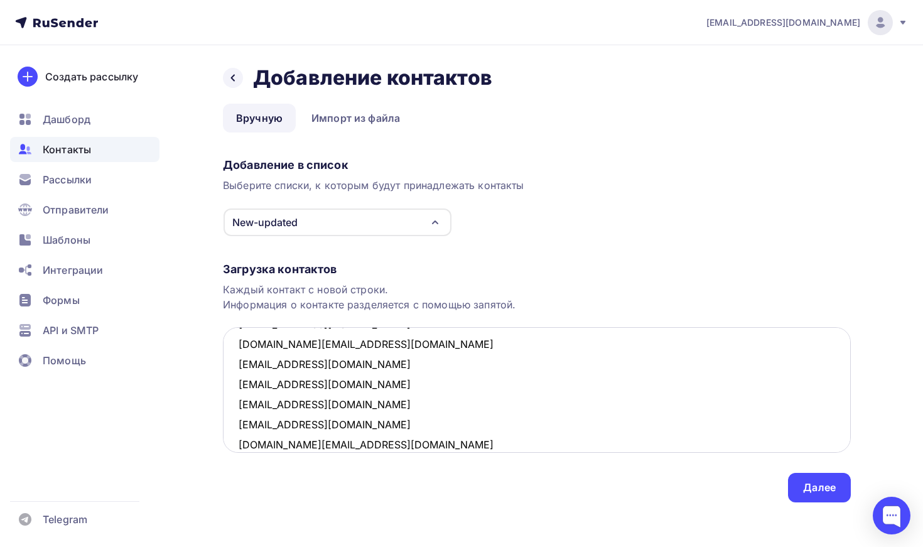
scroll to position [350, 0]
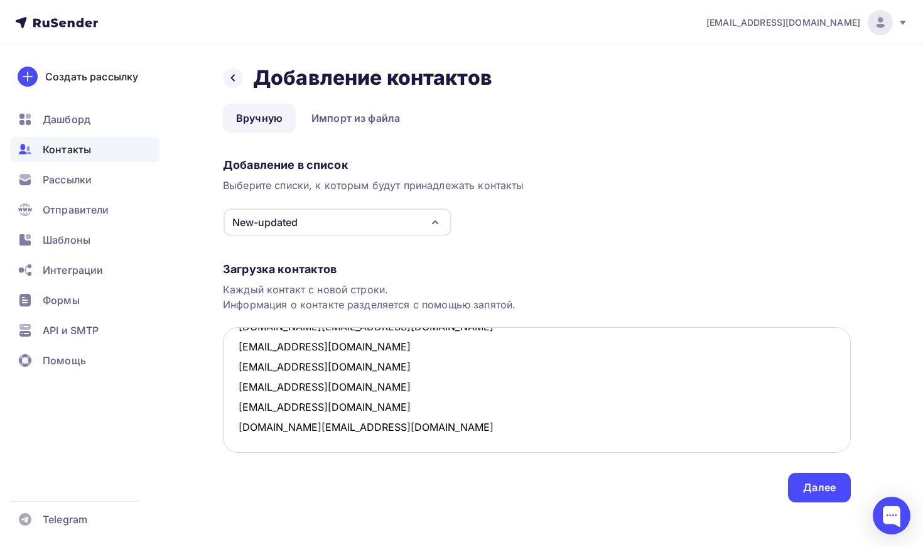
paste textarea "[EMAIL_ADDRESS][DOMAIN_NAME]"
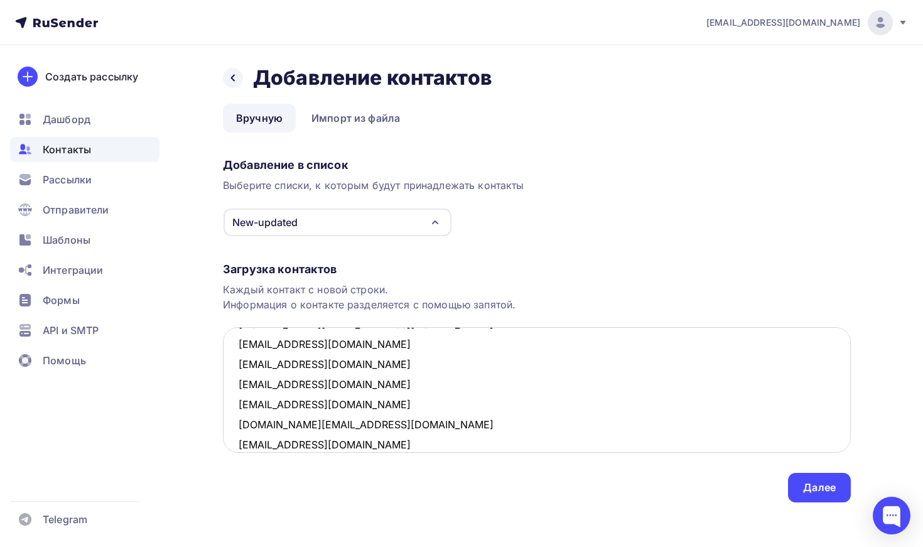
scroll to position [370, 0]
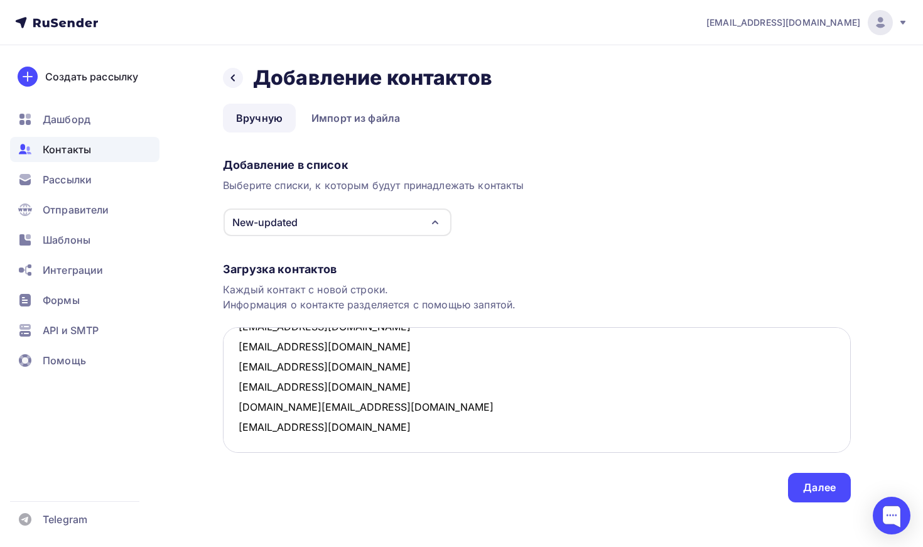
paste textarea "[EMAIL_ADDRESS][DOMAIN_NAME]"
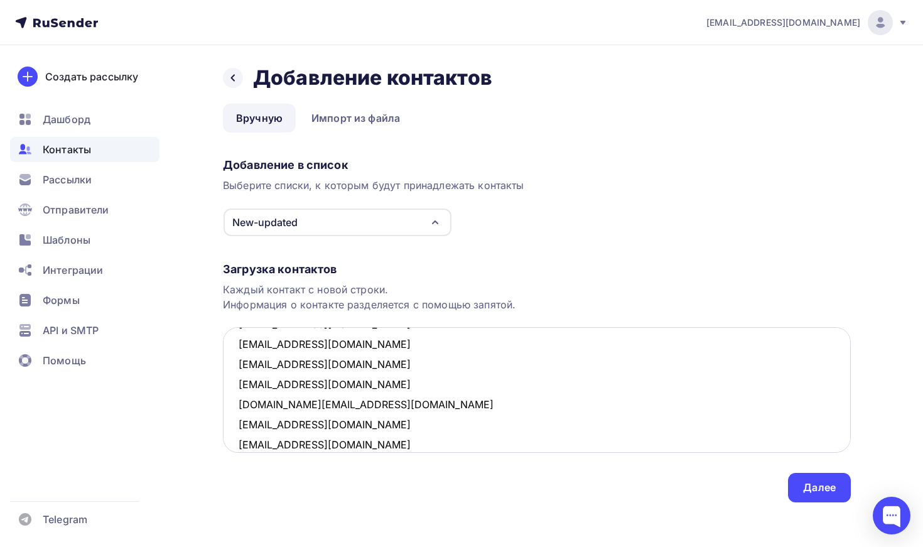
scroll to position [390, 0]
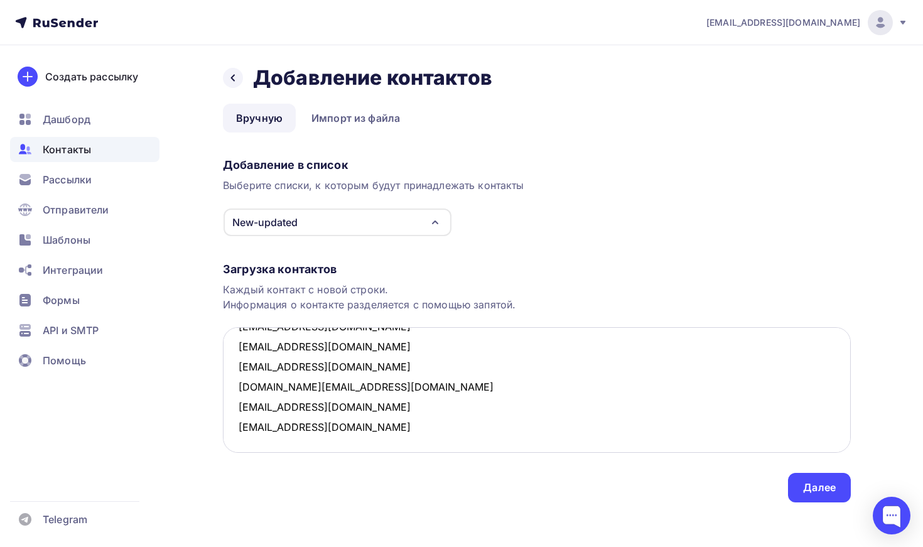
paste textarea "Posutochno.krd@internet.ru"
click at [328, 415] on textarea "s.goz@stalena.ru irkr2210@yandex.ru fedotov.77@mail.ru nikolai@arbuzov.me vbaga…" at bounding box center [537, 390] width 628 height 126
paste textarea "[EMAIL_ADDRESS][DOMAIN_NAME]"
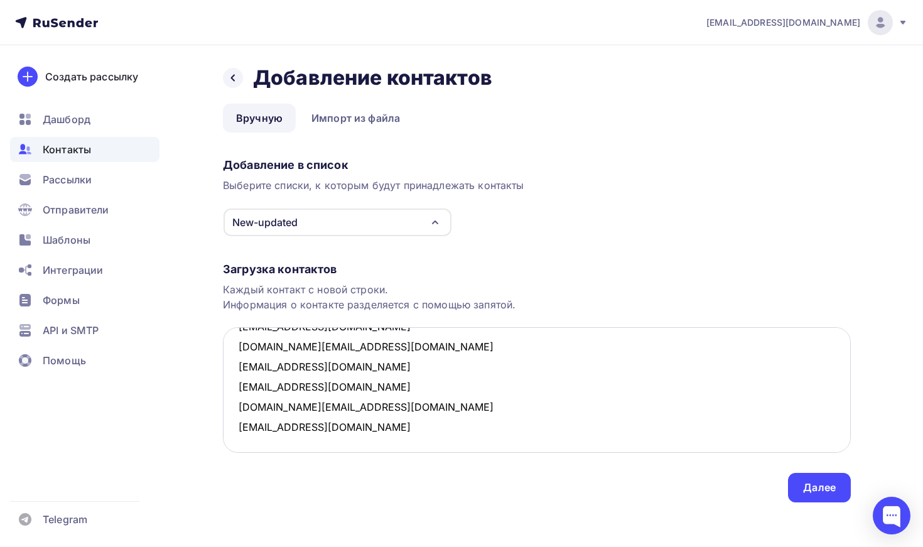
paste textarea "[EMAIL_ADDRESS][DOMAIN_NAME]"
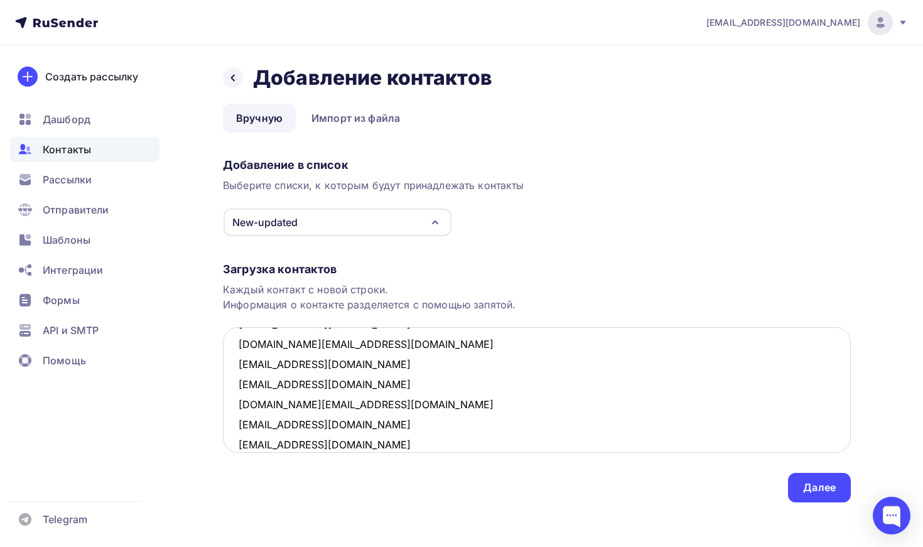
scroll to position [451, 0]
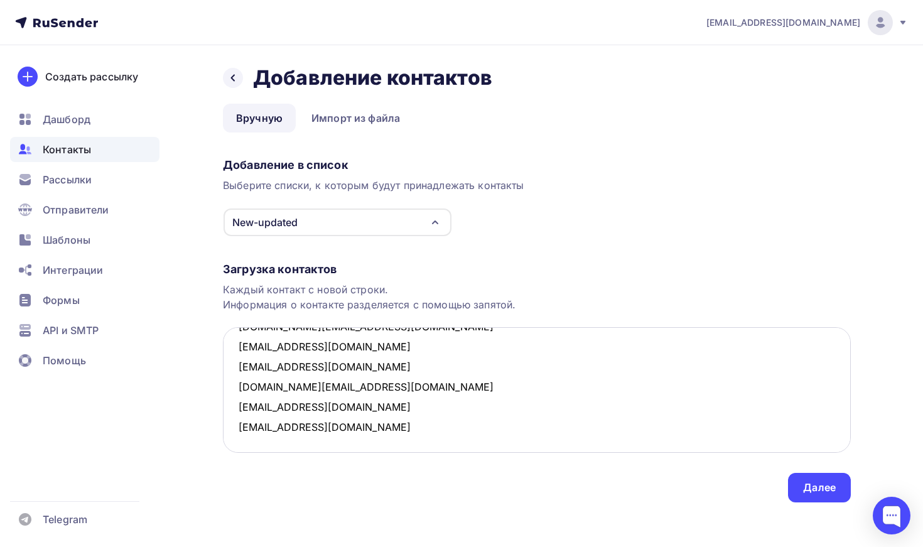
paste textarea "[EMAIL_ADDRESS][DOMAIN_NAME]"
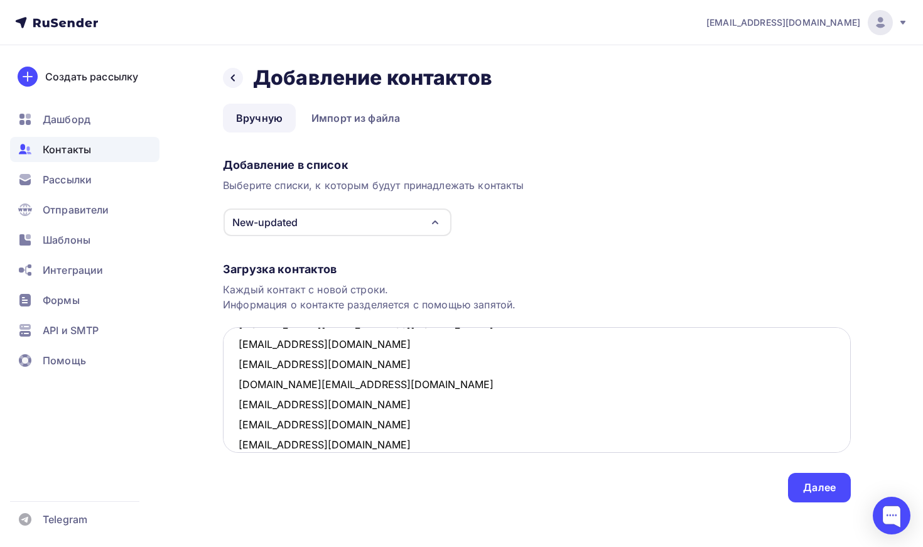
scroll to position [471, 0]
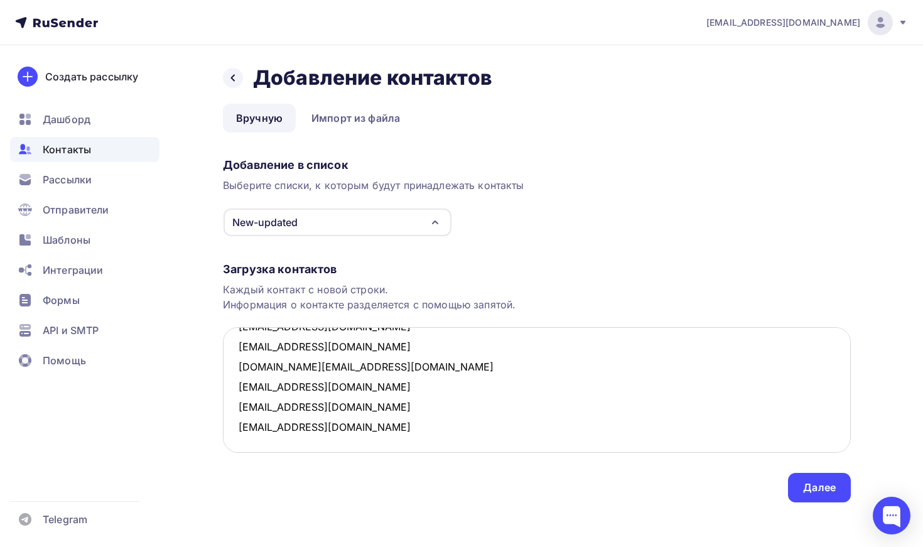
paste textarea "[EMAIL_ADDRESS][DOMAIN_NAME]"
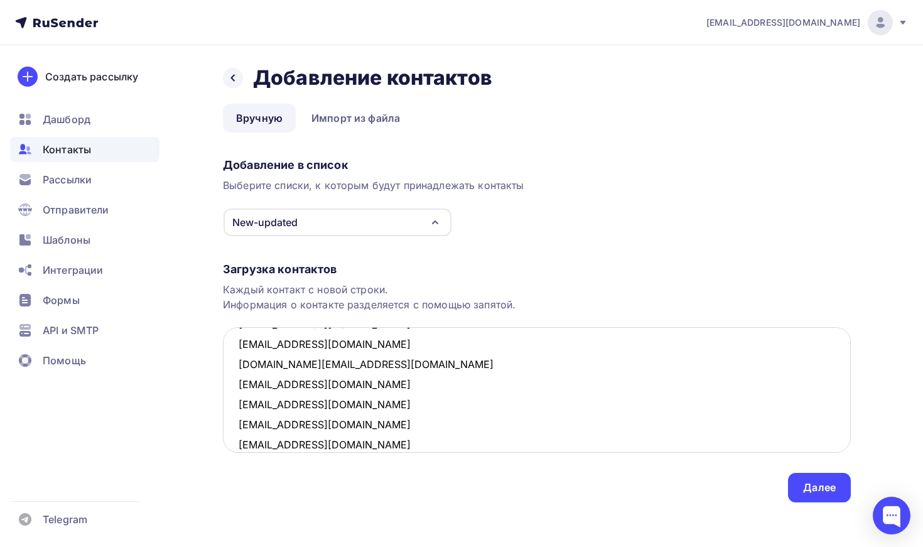
scroll to position [491, 0]
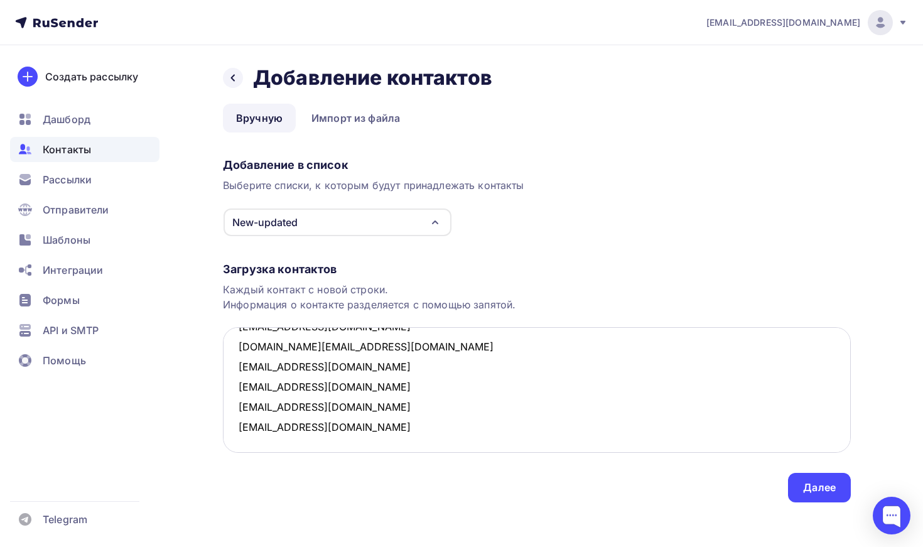
paste textarea "raut-2002@mail.ru"
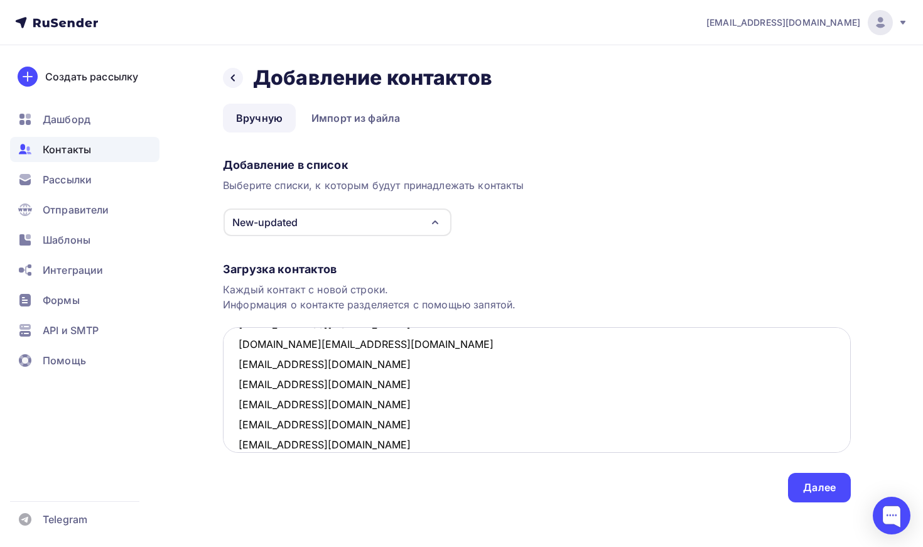
scroll to position [511, 0]
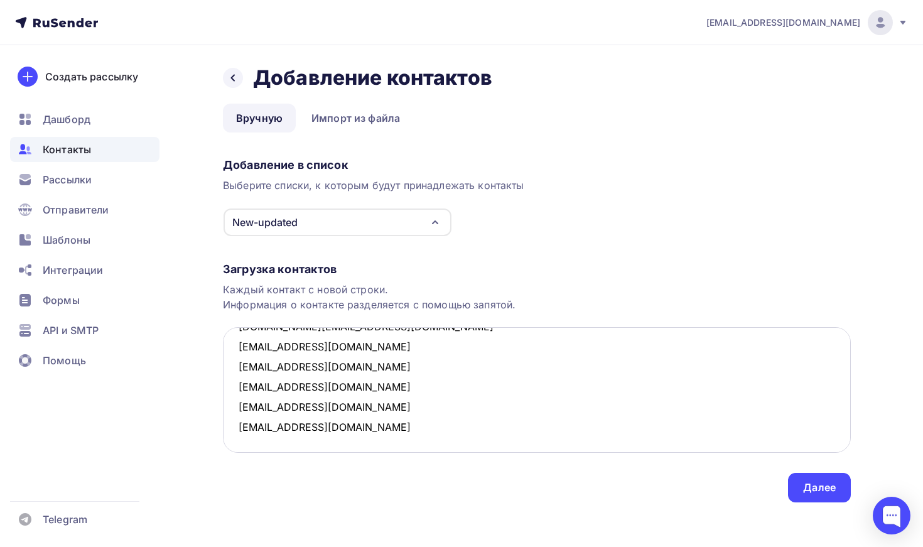
paste textarea "viplast@mail.ru"
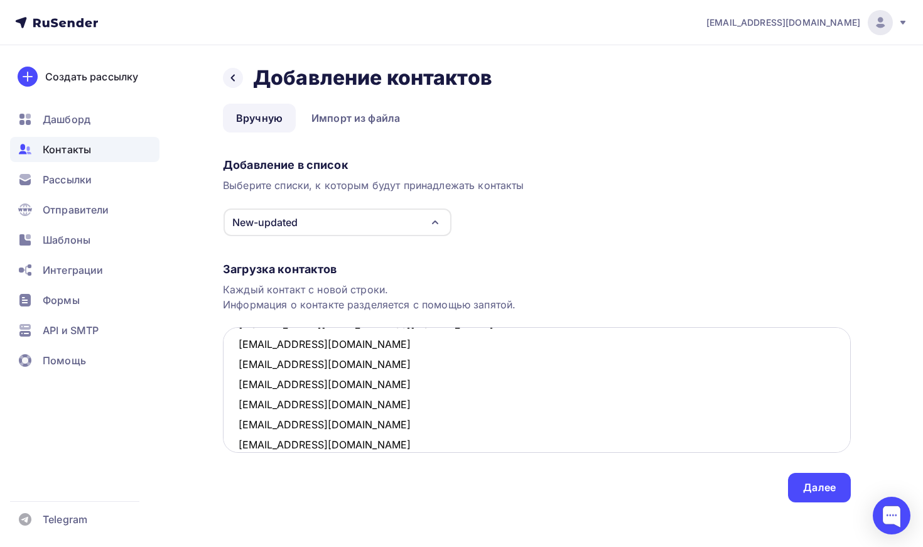
scroll to position [531, 0]
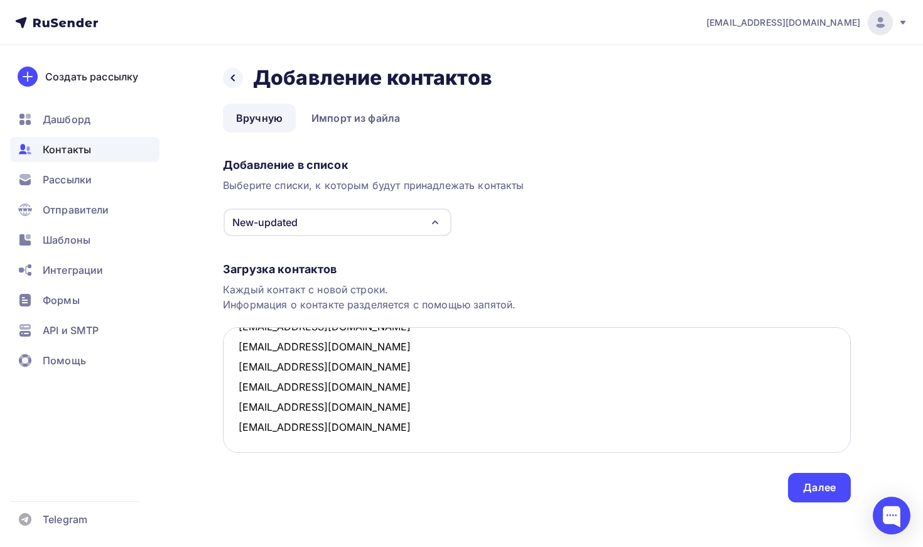
paste textarea "oxana.viktorovna@gmail.com"
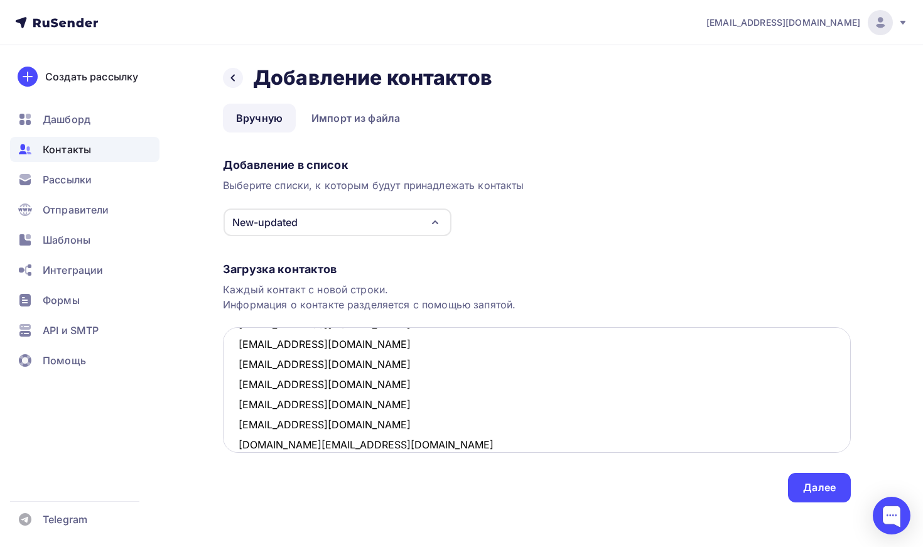
scroll to position [551, 0]
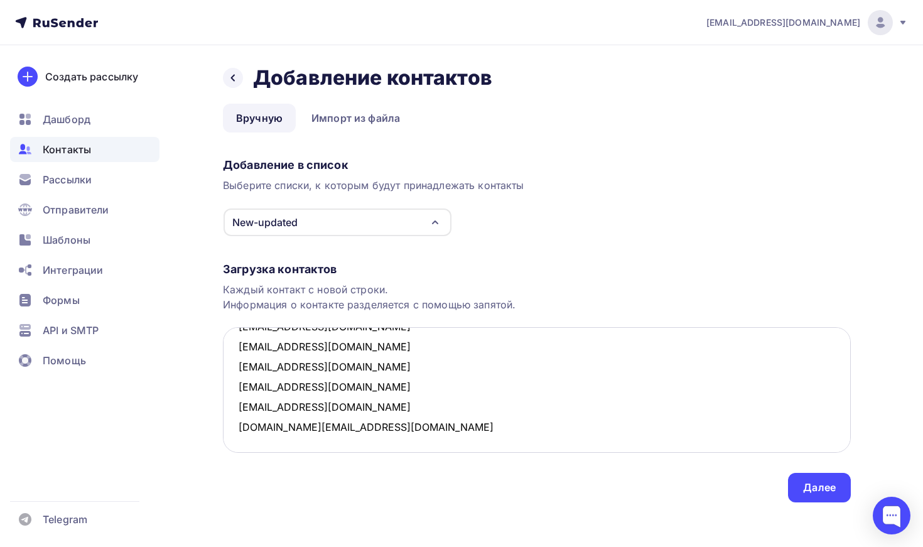
paste textarea "[EMAIL_ADDRESS][DOMAIN_NAME]"
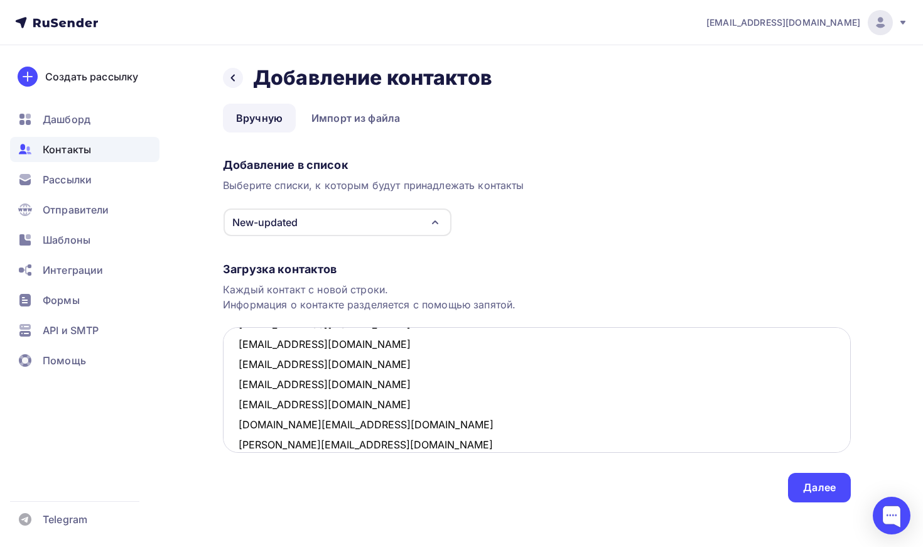
scroll to position [571, 0]
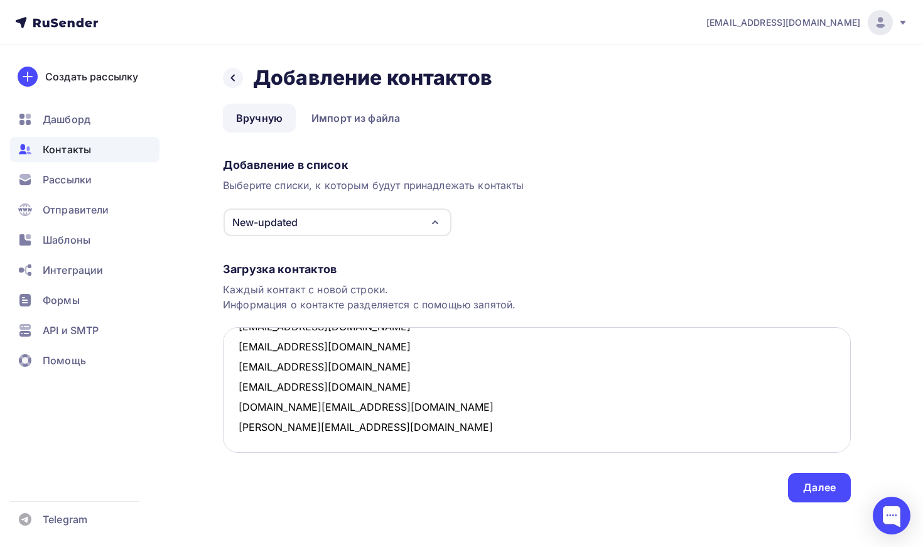
paste textarea "kmm68@mail.ru"
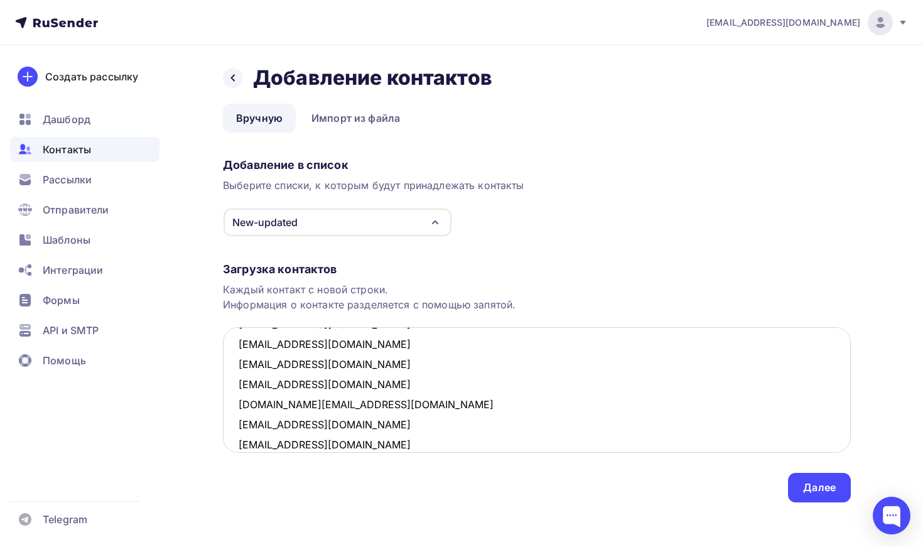
scroll to position [591, 0]
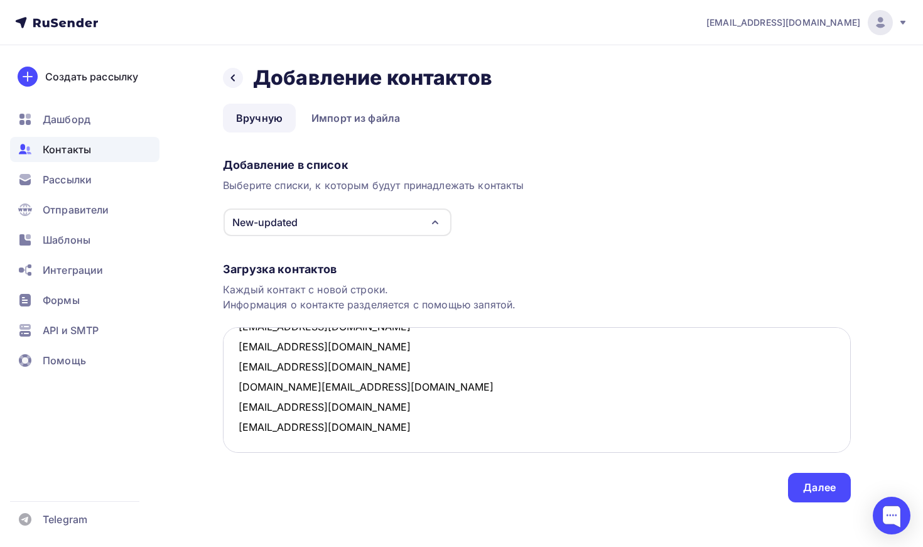
paste textarea "oleg_gergel@mail.ru"
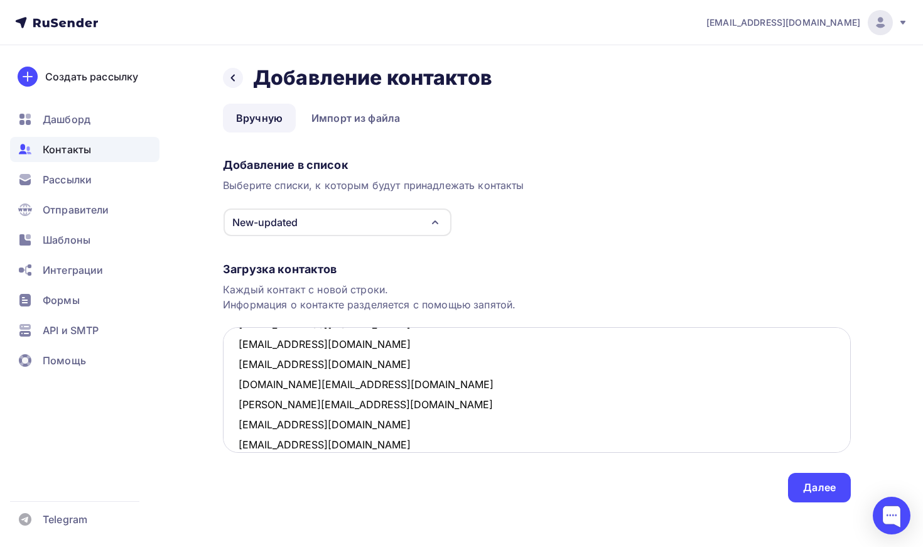
scroll to position [611, 0]
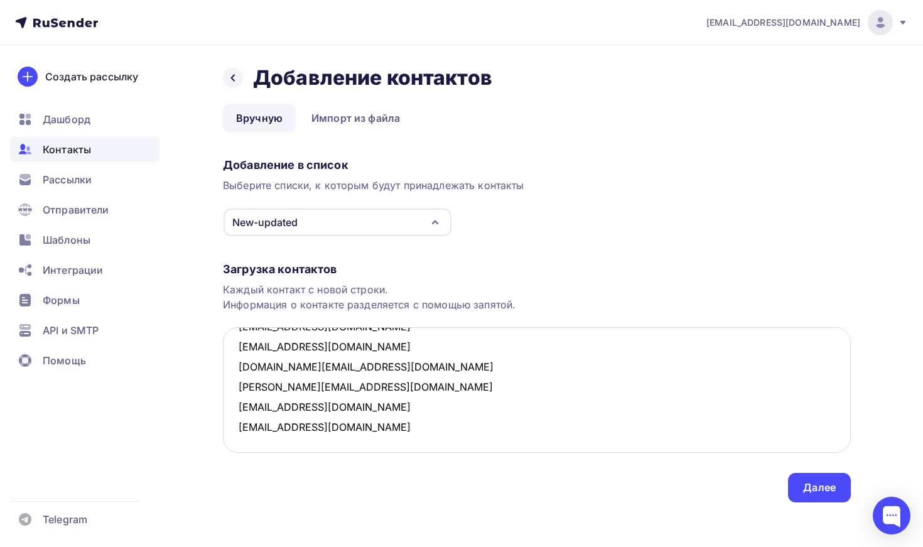
paste textarea "[EMAIL_ADDRESS][DOMAIN_NAME]"
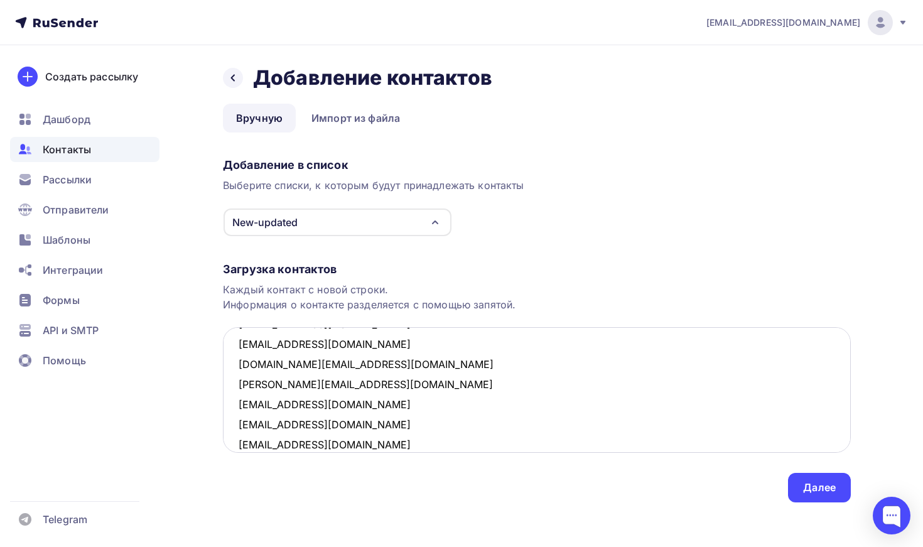
scroll to position [632, 0]
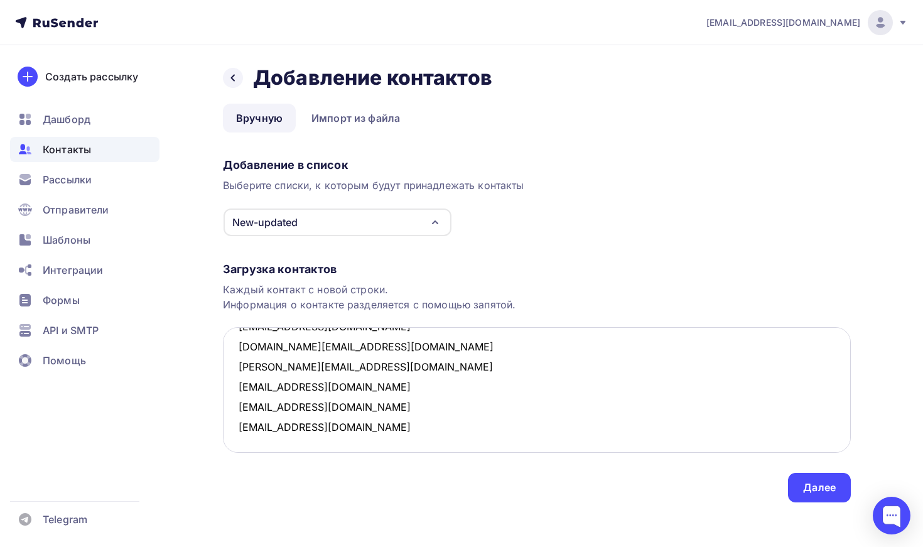
paste textarea "[EMAIL_ADDRESS][DOMAIN_NAME]"
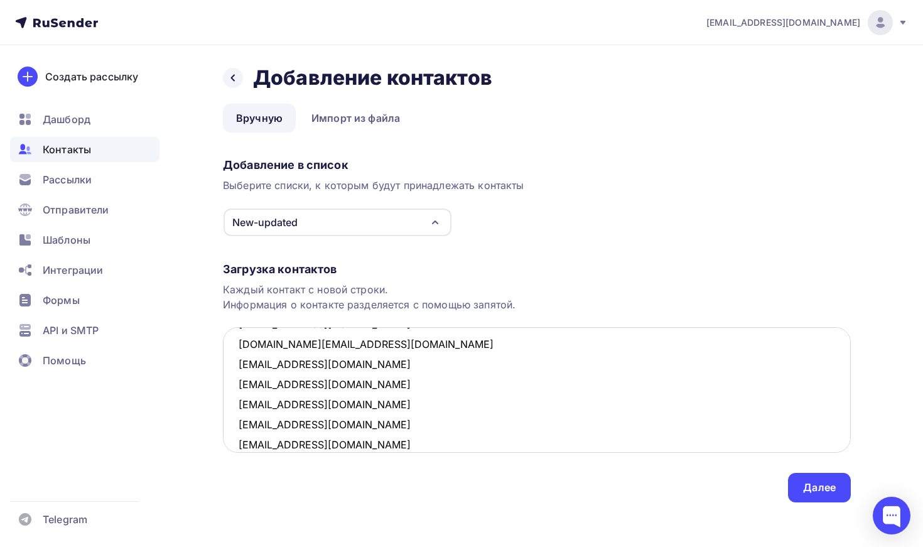
scroll to position [652, 0]
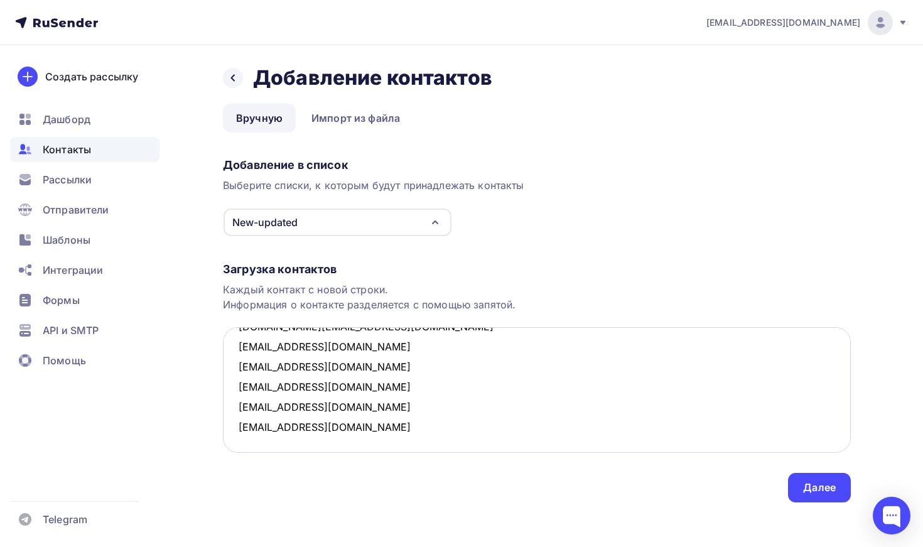
paste textarea "anikatel@yandex.ru"
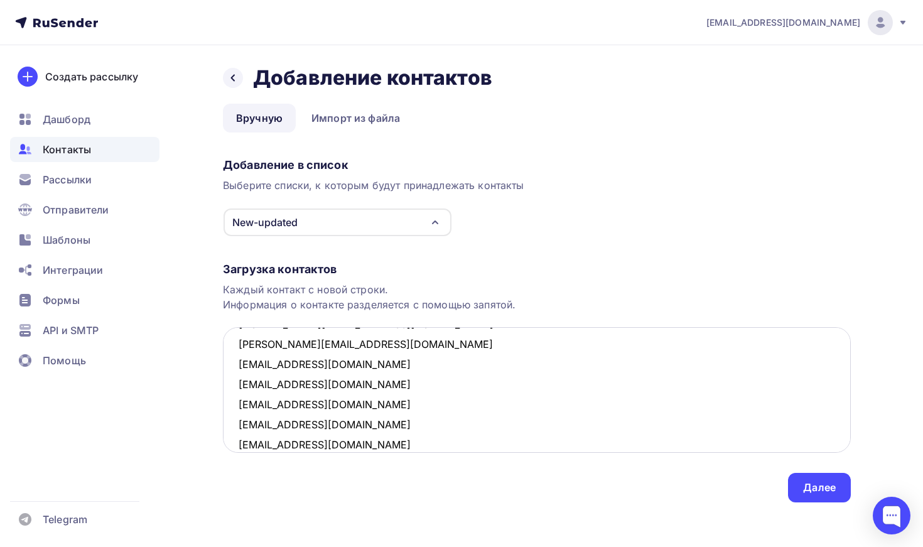
scroll to position [672, 0]
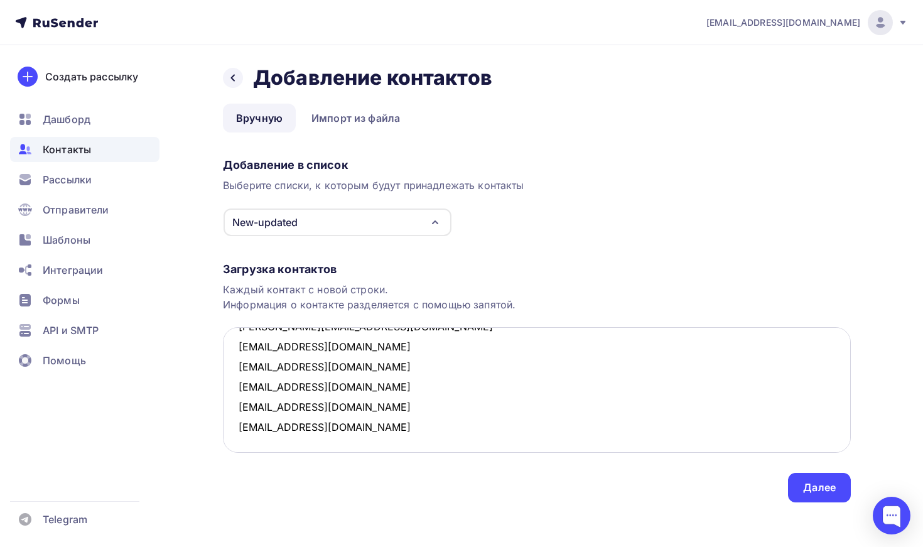
paste textarea "713751@mail.ru"
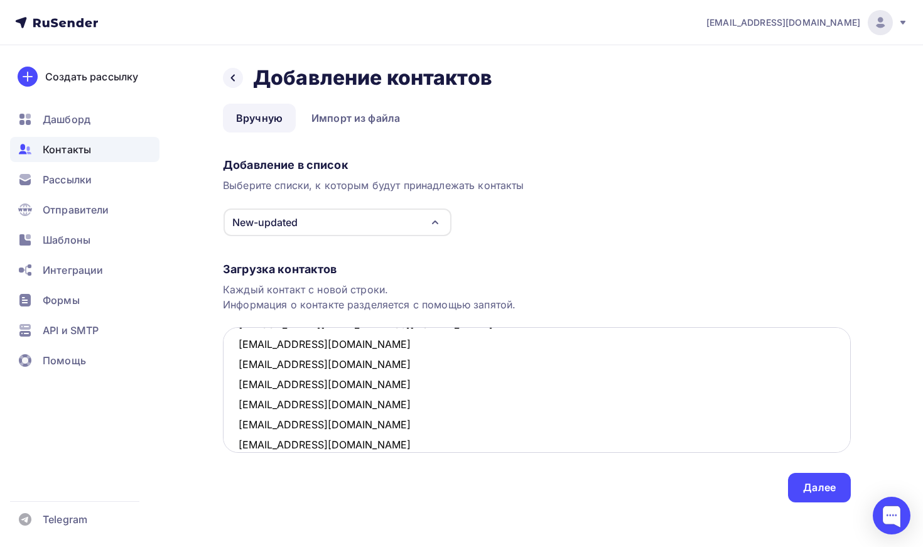
scroll to position [692, 0]
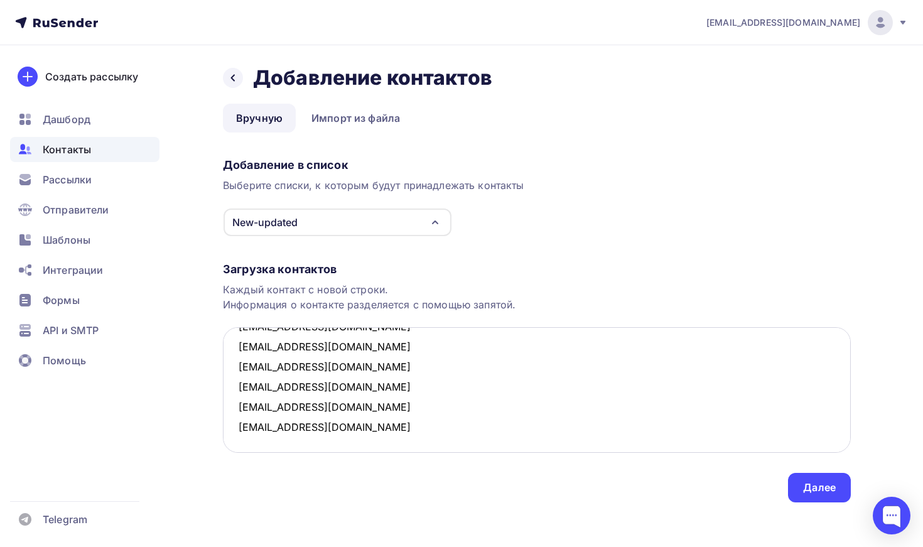
paste textarea "[EMAIL_ADDRESS][DOMAIN_NAME]"
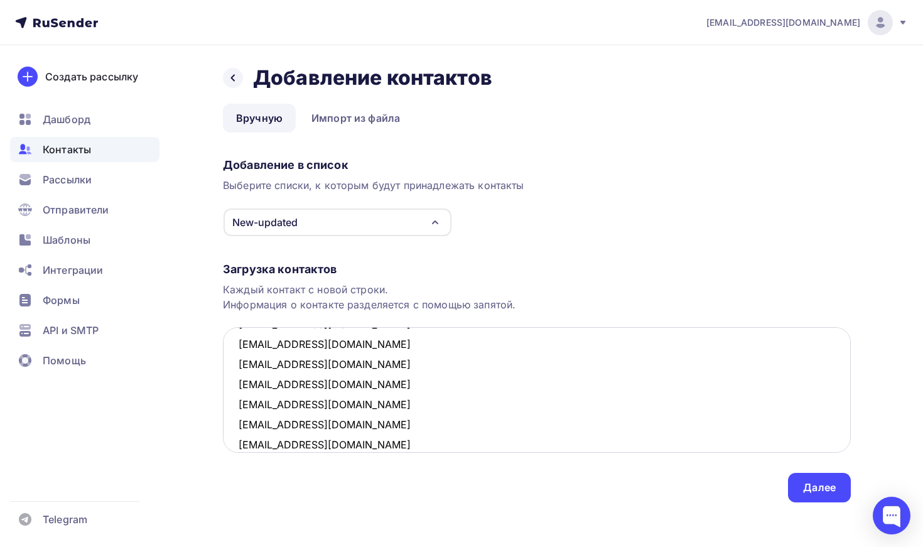
scroll to position [712, 0]
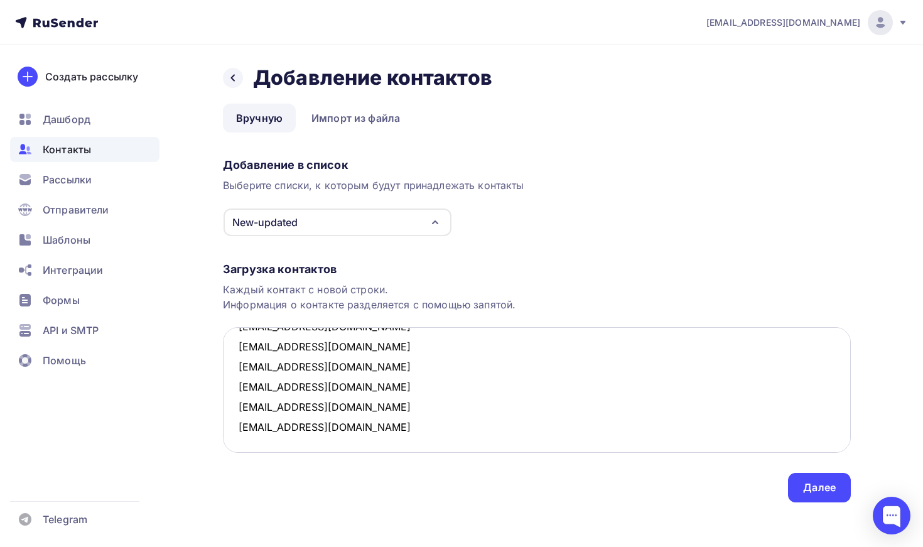
paste textarea "o.kesova@designkomplekt.com"
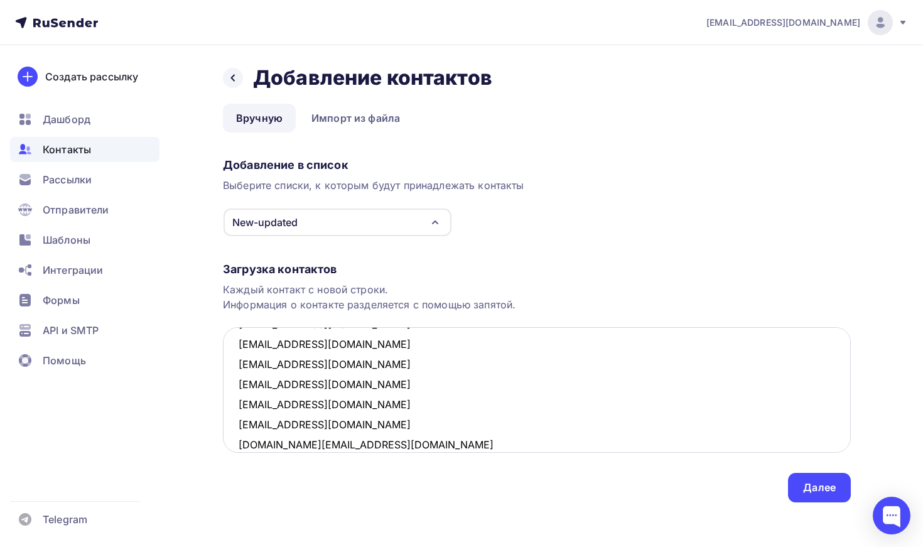
scroll to position [732, 0]
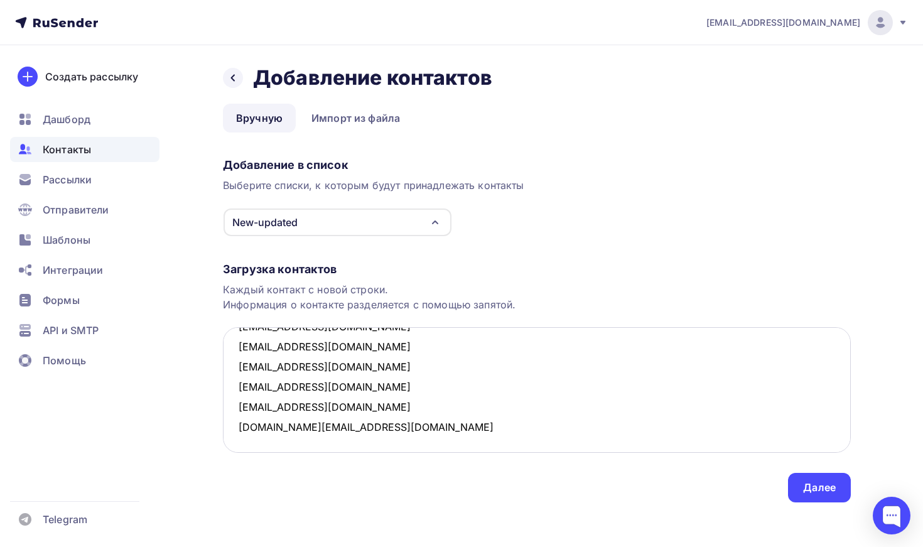
paste textarea "[EMAIL_ADDRESS][DOMAIN_NAME]"
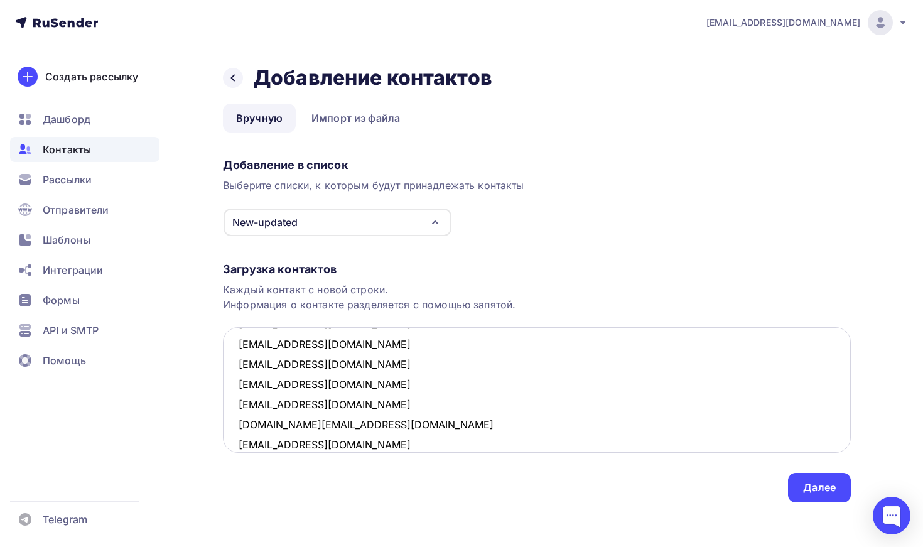
scroll to position [752, 0]
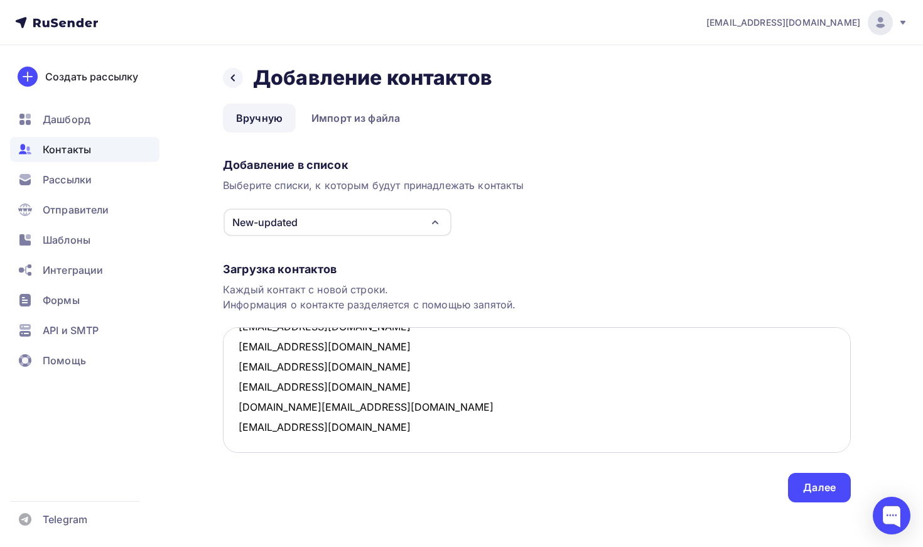
paste textarea "[PERSON_NAME][EMAIL_ADDRESS][DOMAIN_NAME]"
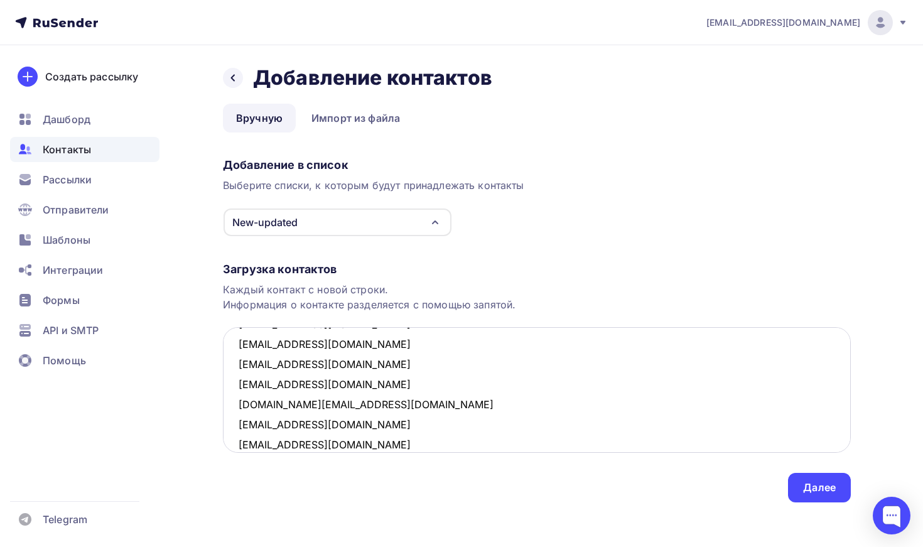
scroll to position [772, 0]
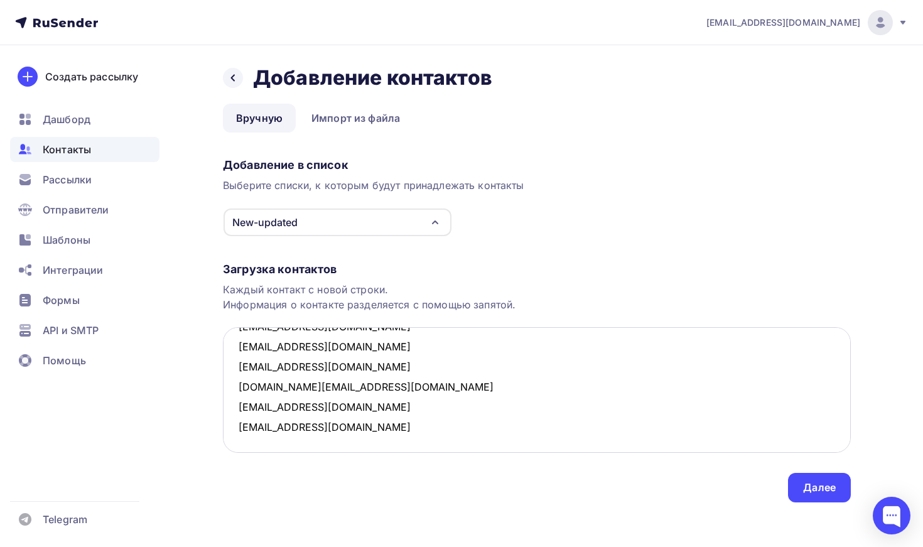
paste textarea "[EMAIL_ADDRESS][DOMAIN_NAME]"
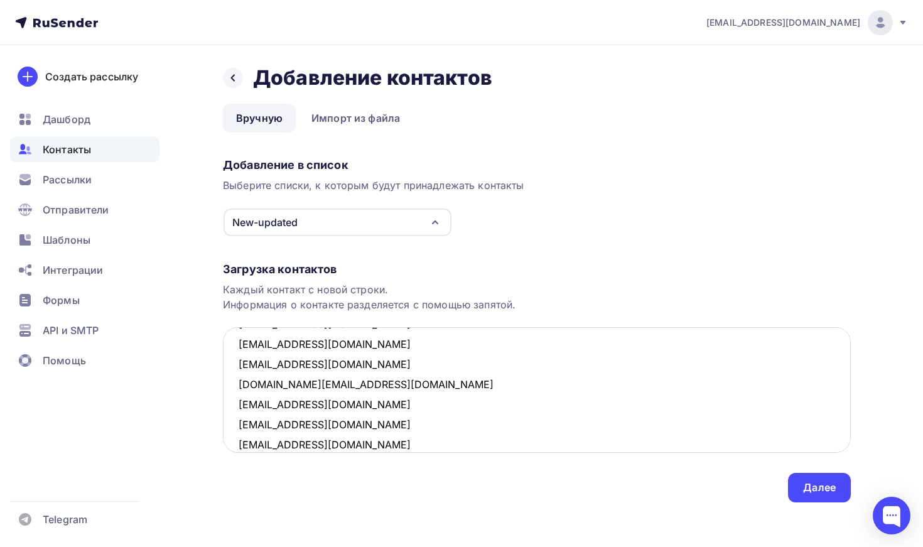
scroll to position [792, 0]
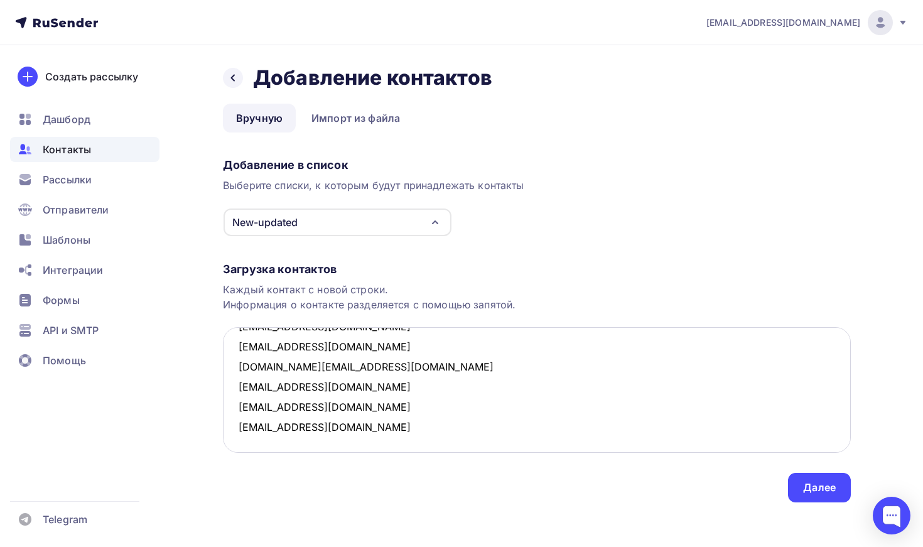
paste textarea "[EMAIL_ADDRESS][DOMAIN_NAME]"
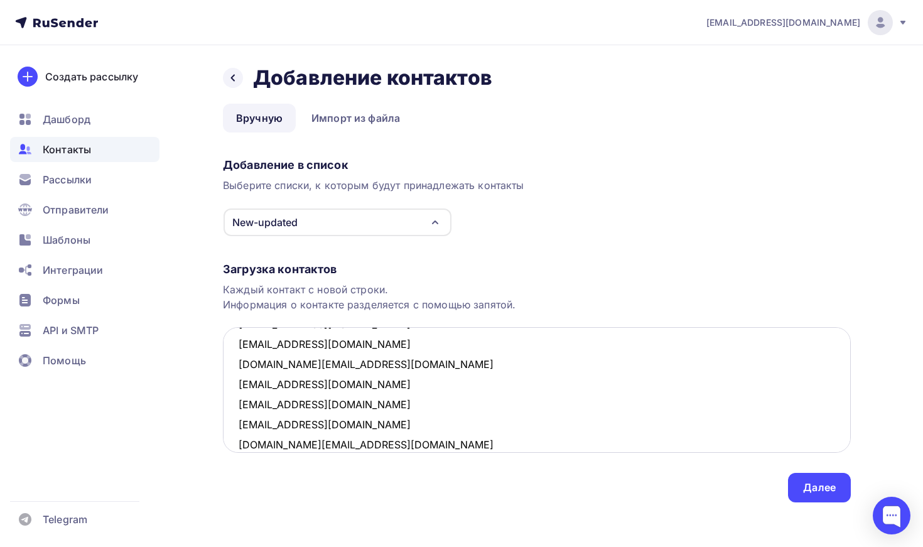
scroll to position [812, 0]
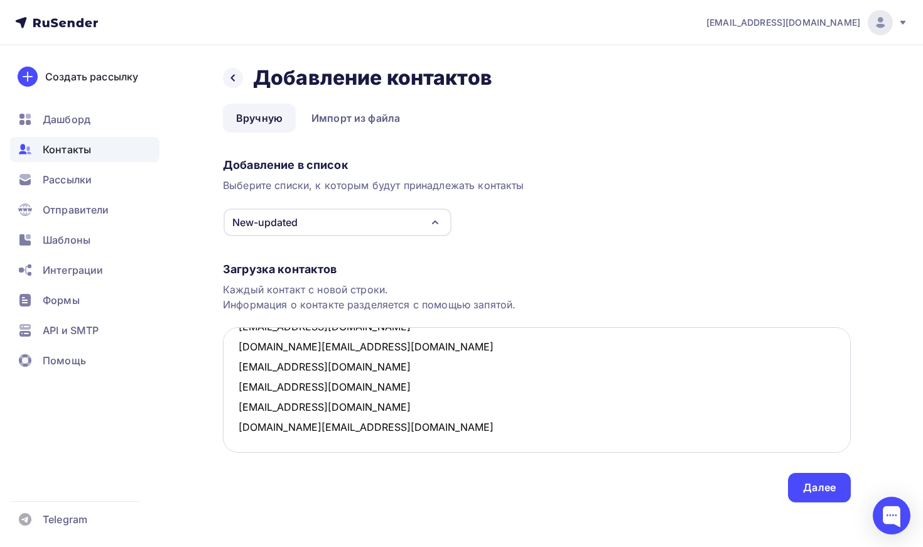
paste textarea "[EMAIL_ADDRESS][DOMAIN_NAME]"
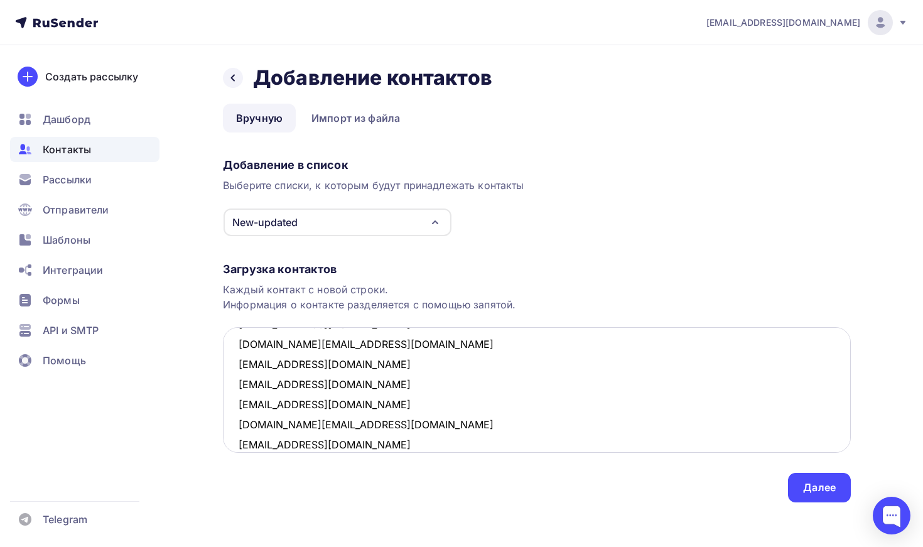
scroll to position [832, 0]
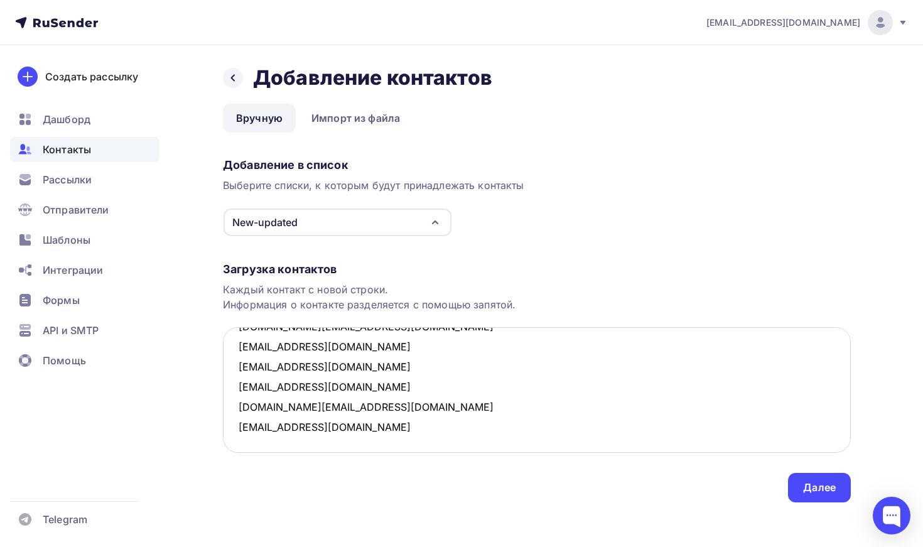
paste textarea "[EMAIL_ADDRESS][DOMAIN_NAME]"
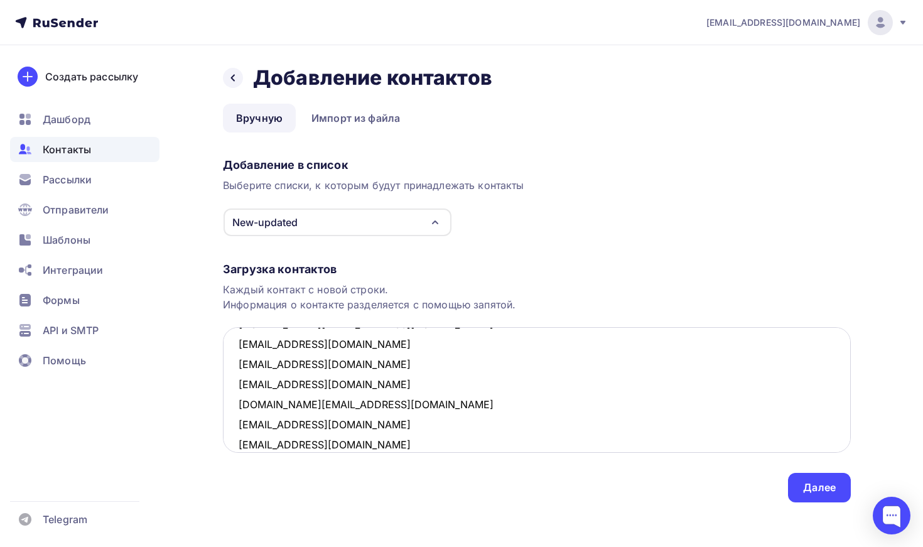
scroll to position [852, 0]
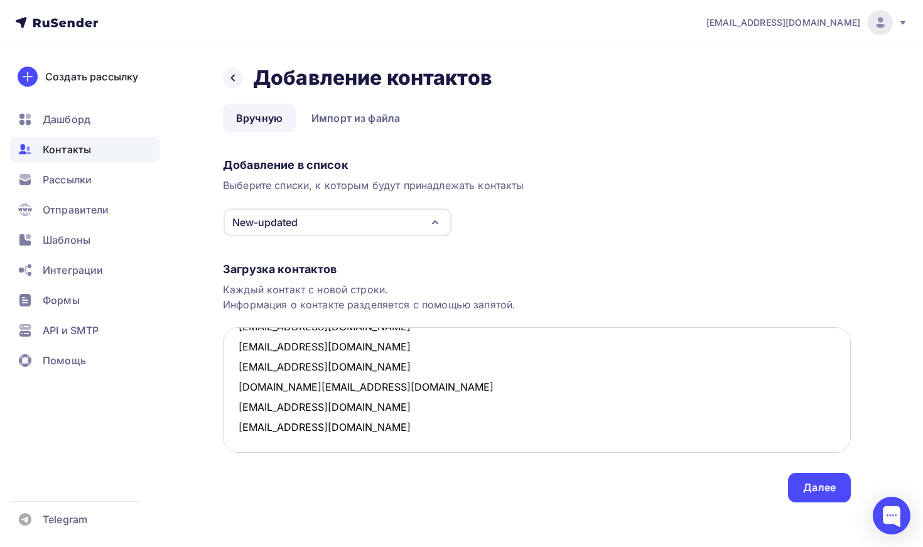
paste textarea "belykh@yahoo.com"
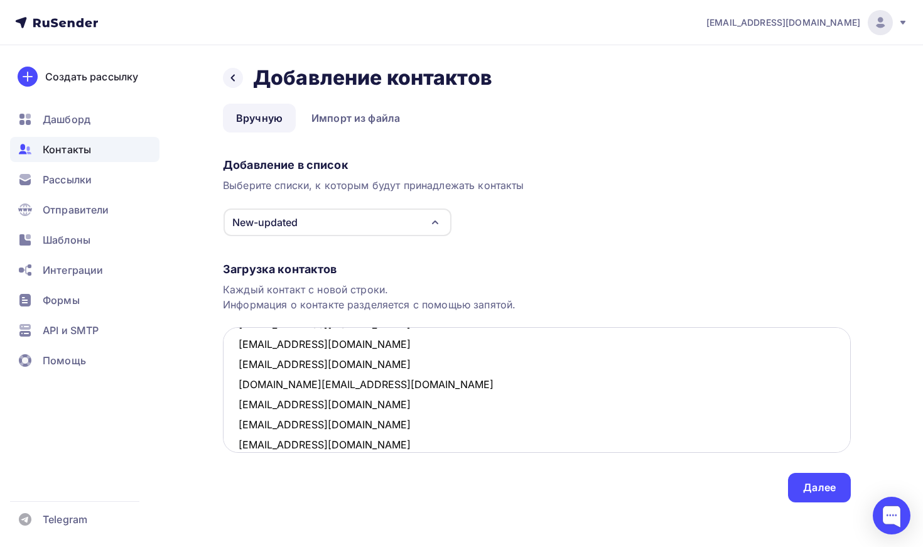
scroll to position [873, 0]
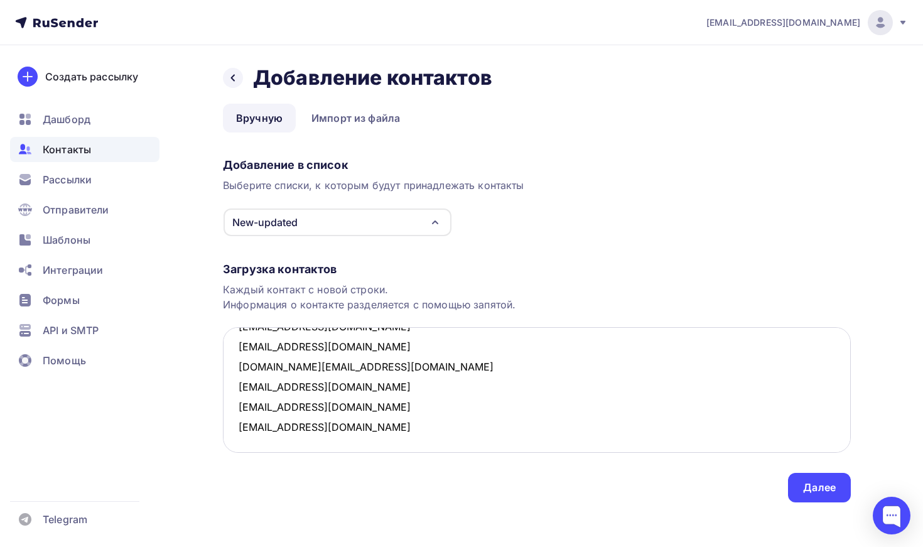
paste textarea "[EMAIL_ADDRESS][DOMAIN_NAME]"
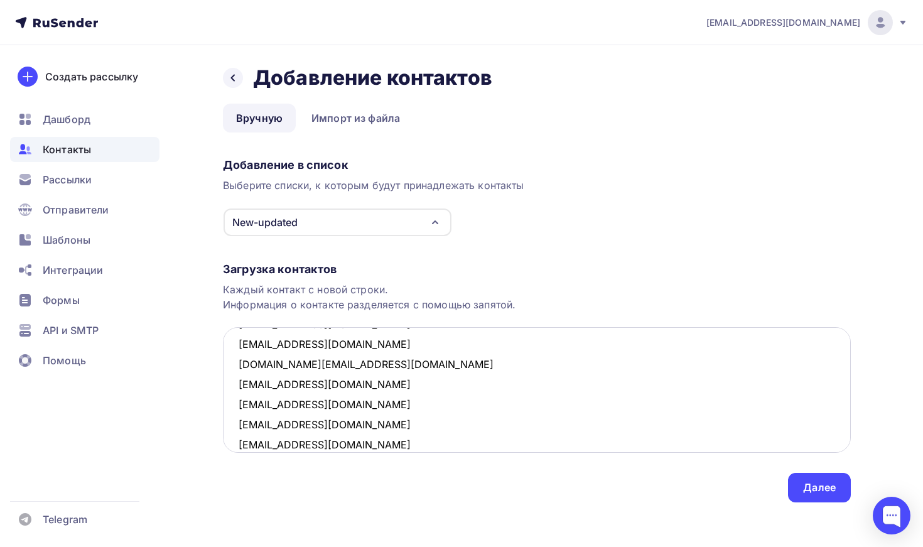
scroll to position [893, 0]
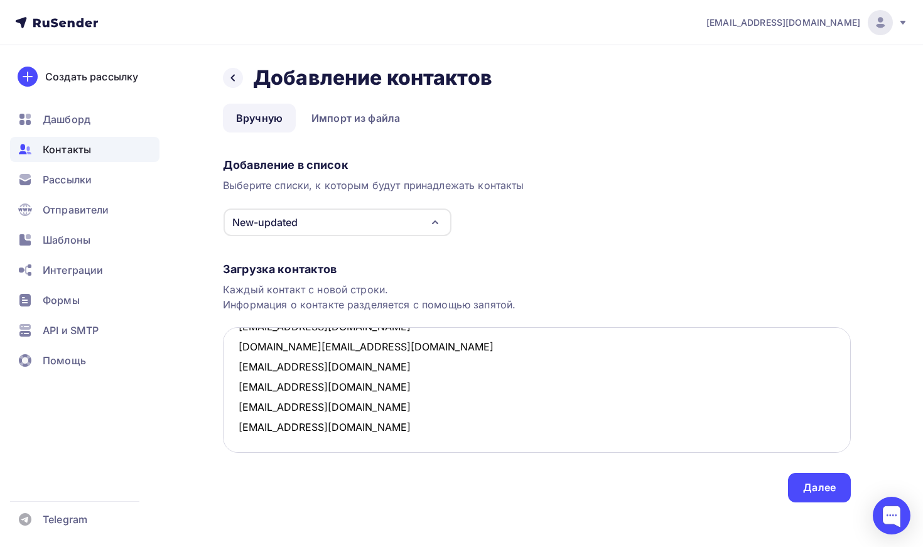
paste textarea "[EMAIL_ADDRESS][DOMAIN_NAME]"
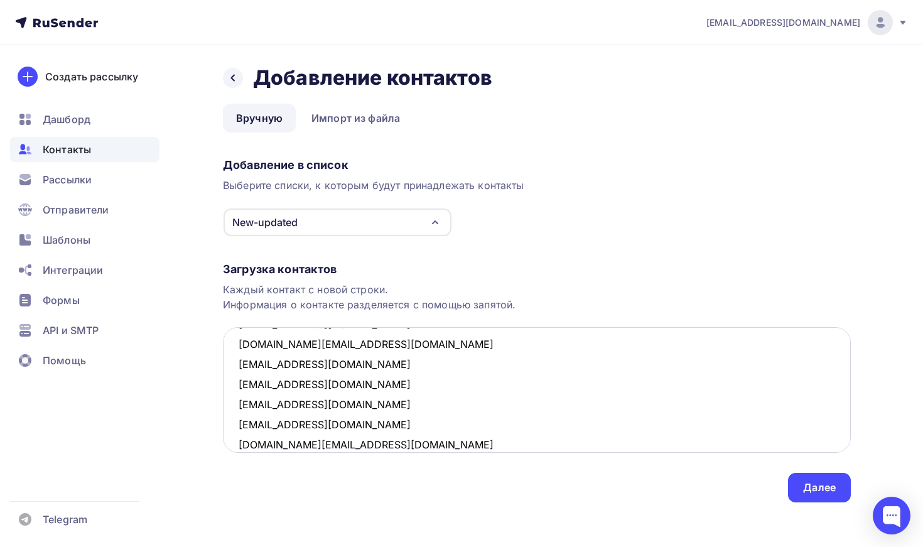
scroll to position [913, 0]
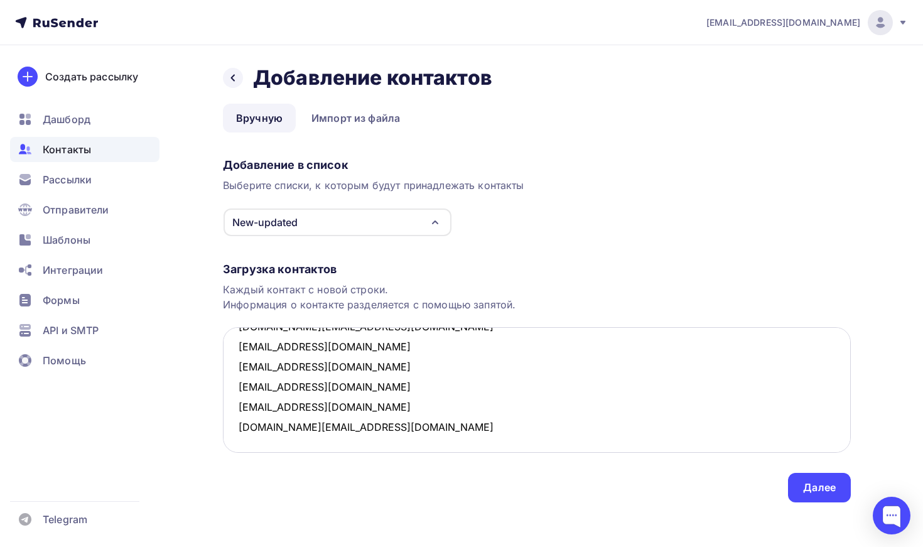
paste textarea "[EMAIL_ADDRESS][DOMAIN_NAME]"
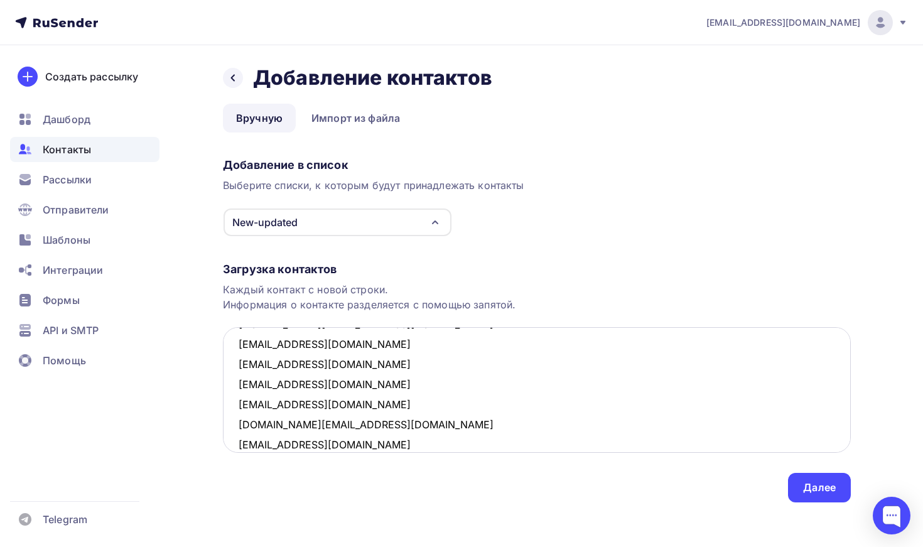
scroll to position [933, 0]
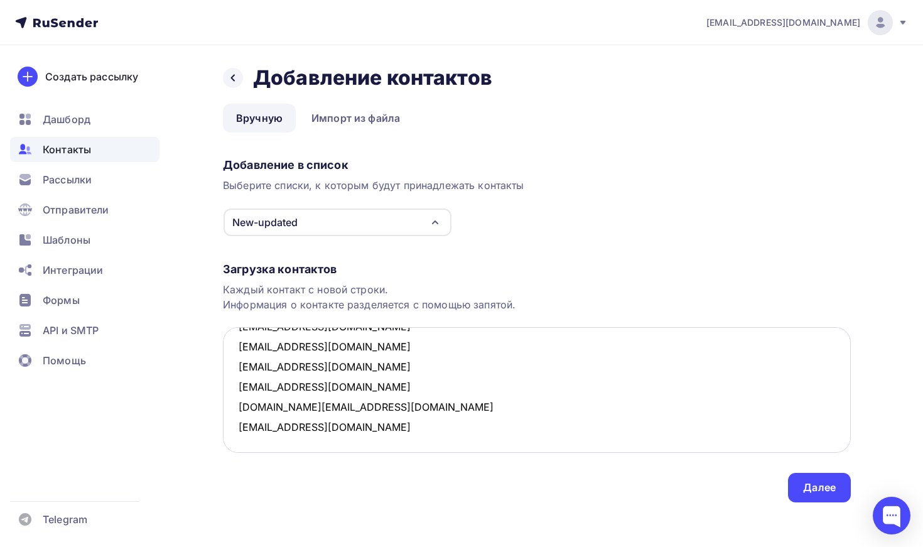
paste textarea "[EMAIL_ADDRESS][DOMAIN_NAME]"
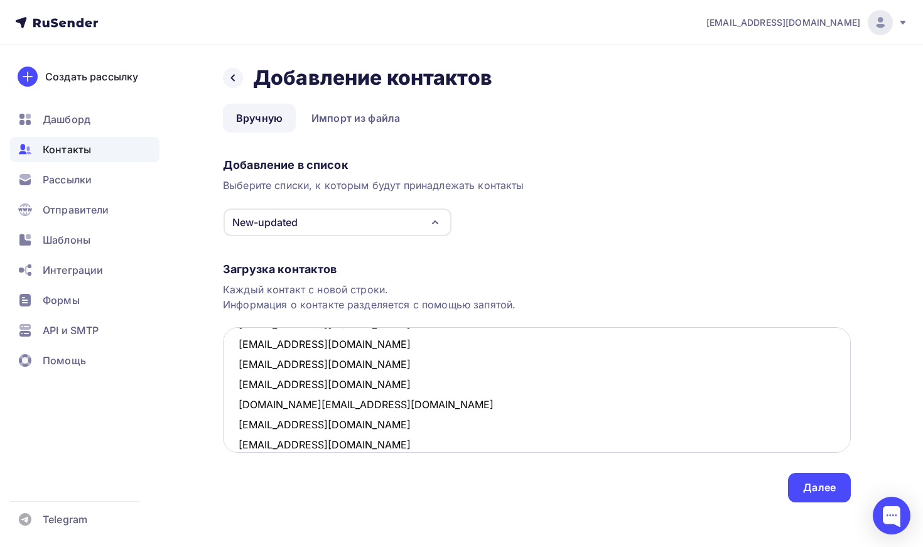
scroll to position [953, 0]
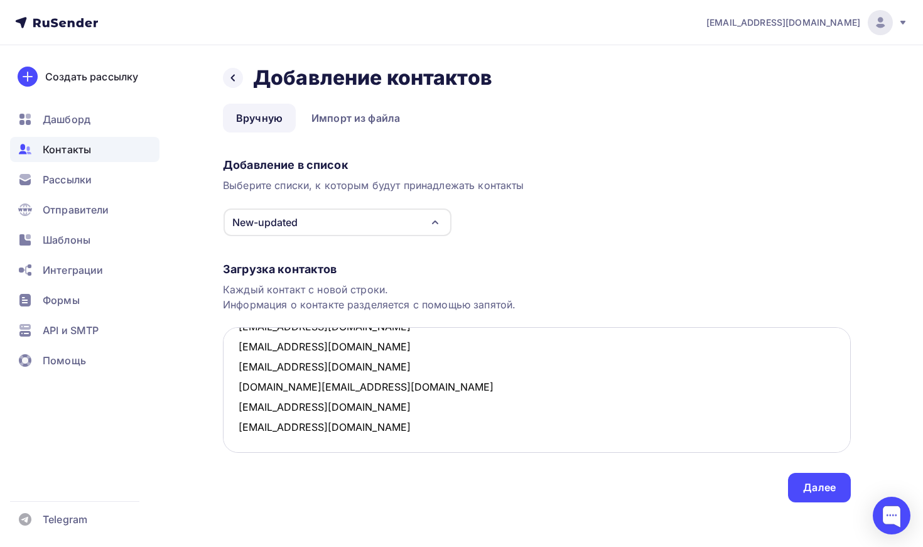
drag, startPoint x: 286, startPoint y: 425, endPoint x: 315, endPoint y: 425, distance: 28.9
click at [315, 425] on textarea "s.goz@stalena.ru irkr2210@yandex.ru fedotov.77@mail.ru nikolai@arbuzov.me vbaga…" at bounding box center [537, 390] width 628 height 126
click at [312, 448] on textarea "s.goz@stalena.ru irkr2210@yandex.ru fedotov.77@mail.ru nikolai@arbuzov.me vbaga…" at bounding box center [537, 390] width 628 height 126
paste textarea "[EMAIL_ADDRESS][DOMAIN_NAME]"
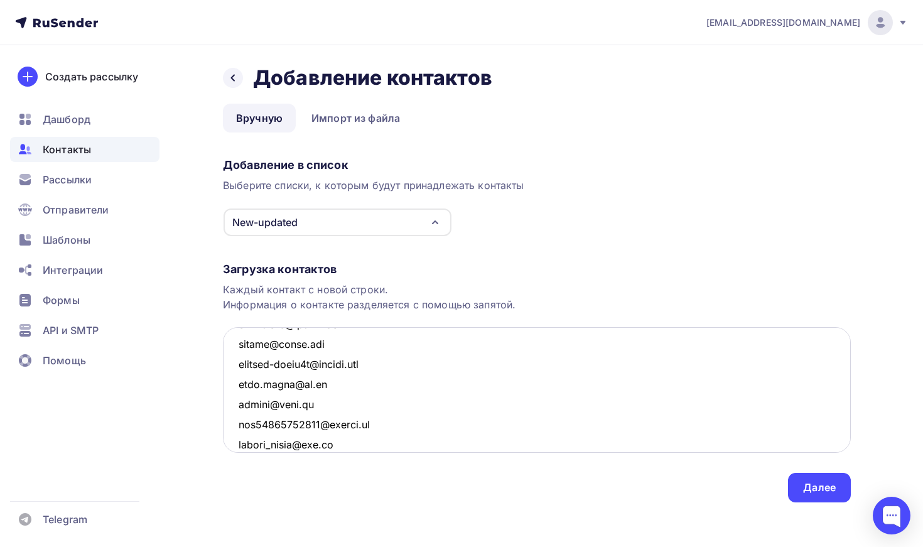
scroll to position [973, 0]
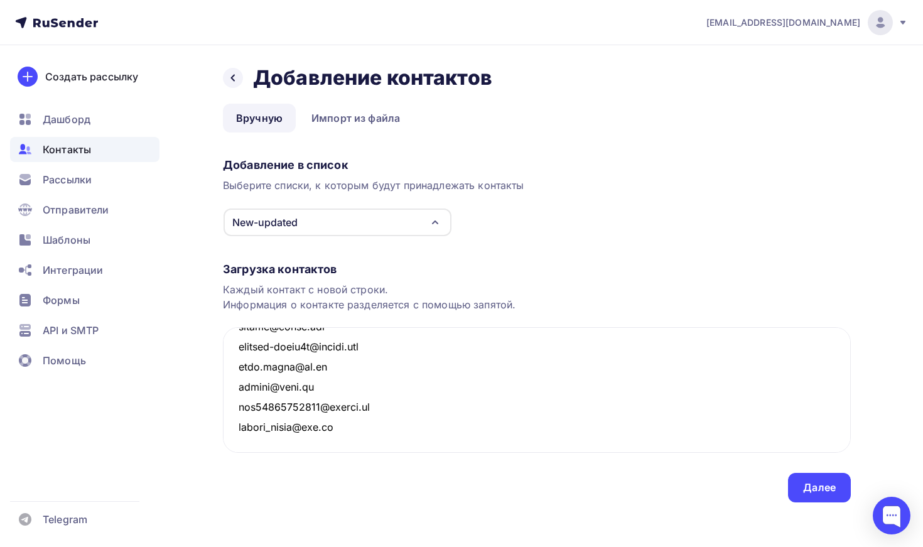
paste textarea "[EMAIL_ADDRESS][DOMAIN_NAME]"
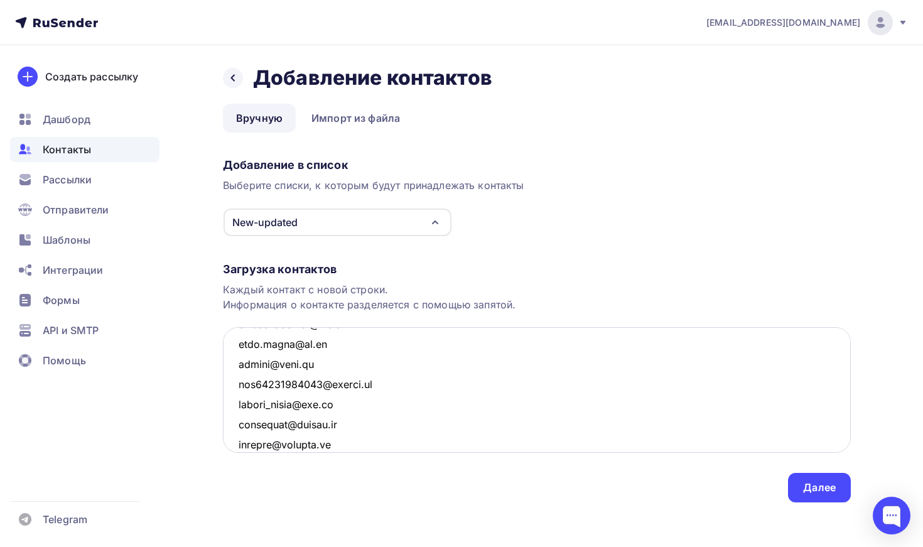
scroll to position [1013, 0]
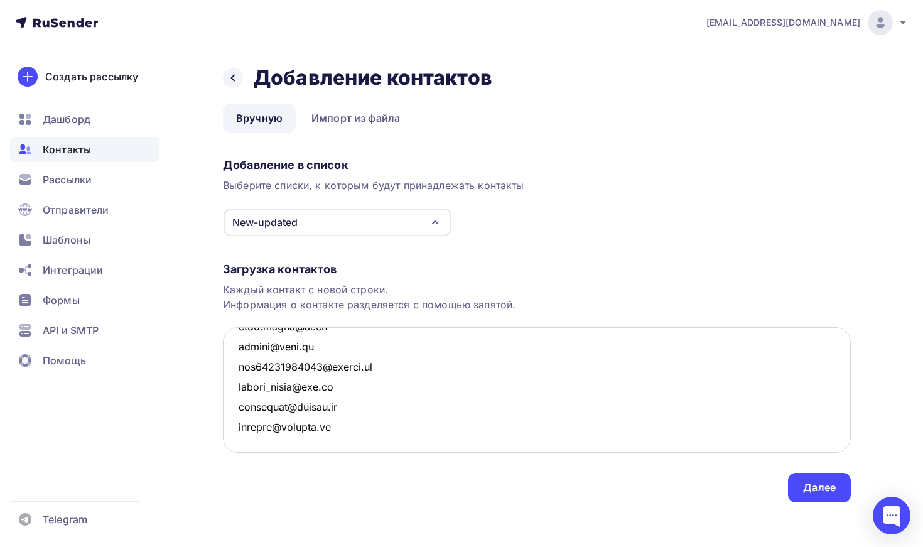
paste textarea "[EMAIL_ADDRESS][DOMAIN_NAME]"
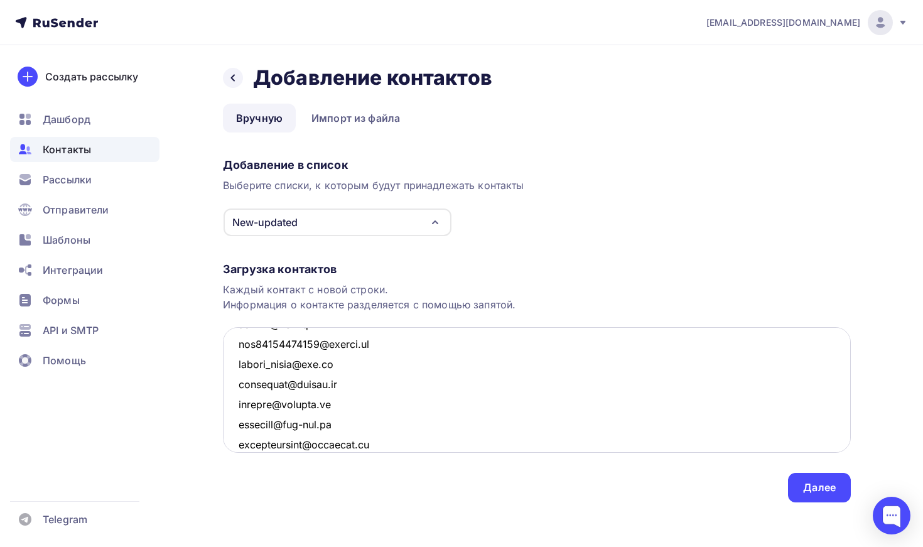
scroll to position [1053, 0]
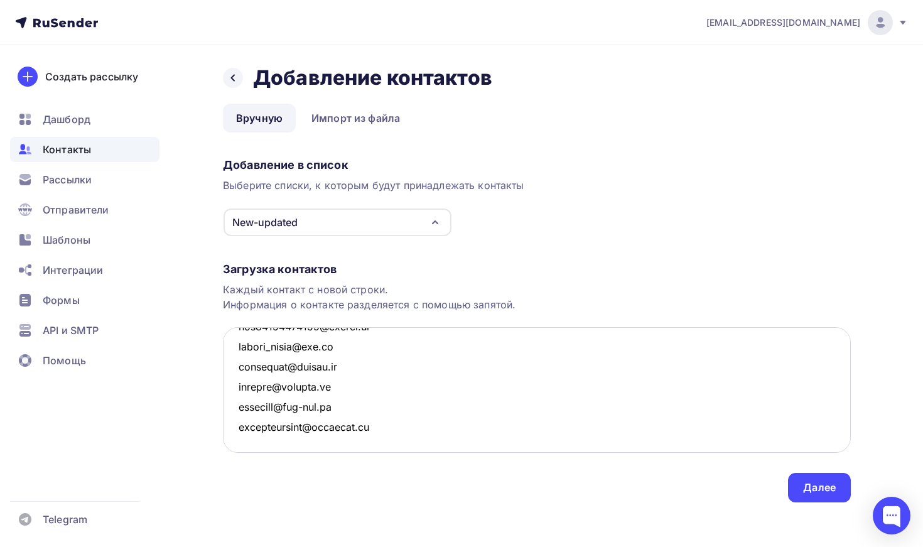
paste textarea "[PERSON_NAME][EMAIL_ADDRESS][DOMAIN_NAME]"
paste textarea "atrium125@mail.ri"
paste textarea "[EMAIL_ADDRESS][DOMAIN_NAME]"
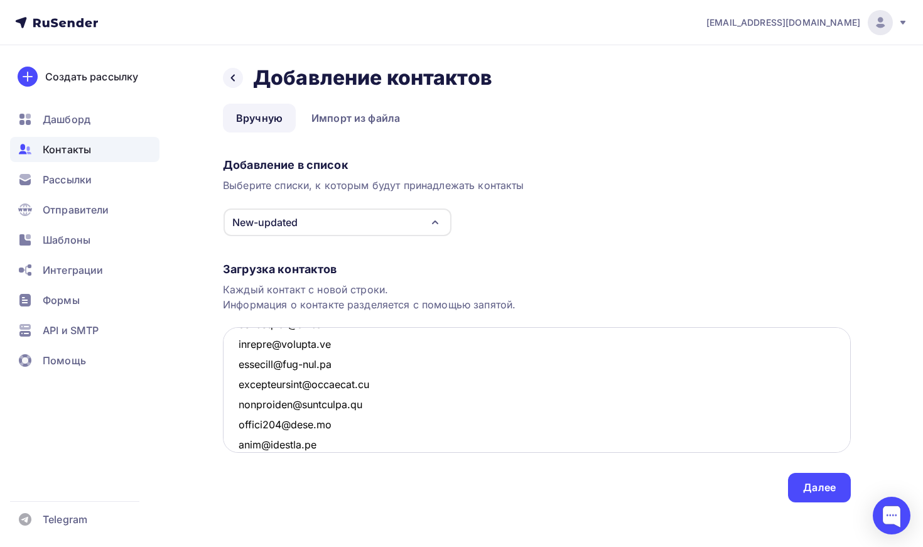
scroll to position [1114, 0]
paste textarea "S.Yashkin@outlook.com"
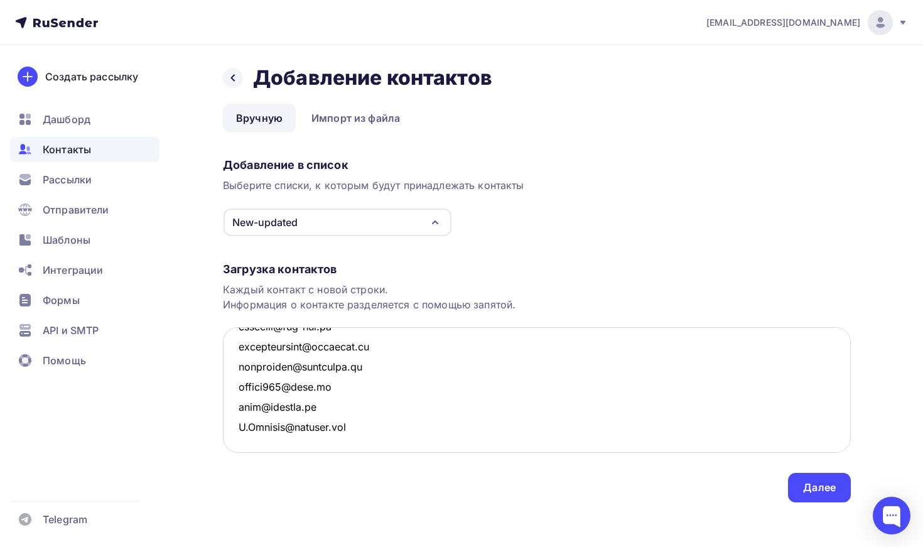
paste textarea "[EMAIL_ADDRESS][DOMAIN_NAME]"
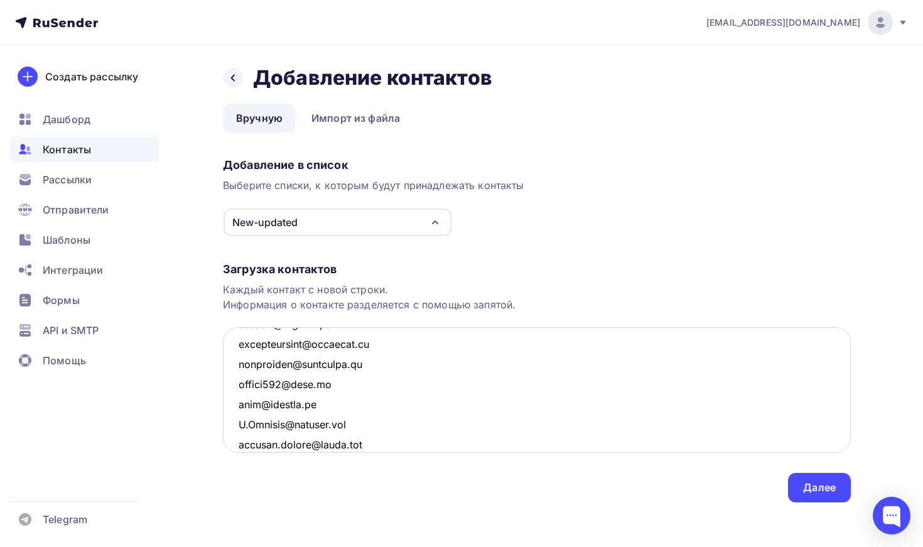
scroll to position [1154, 0]
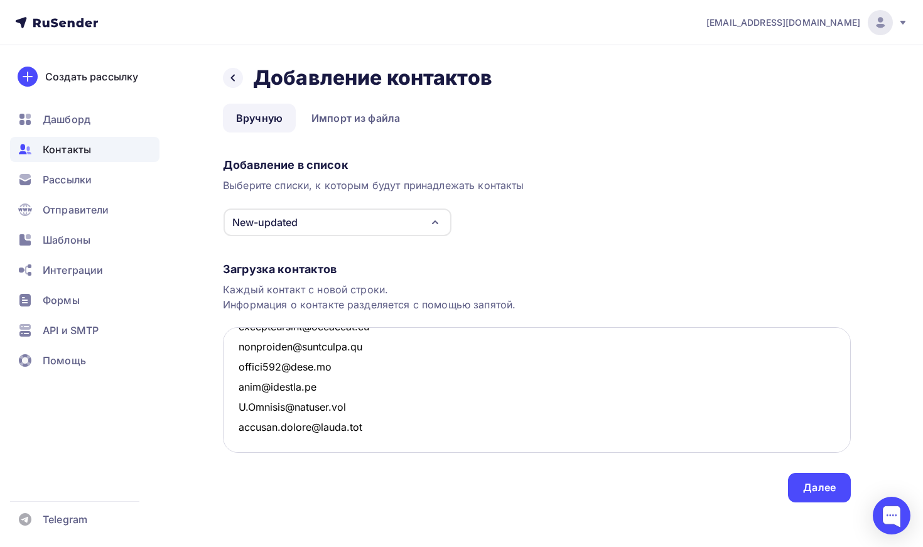
paste textarea "office@radov39.ru"
paste textarea "[EMAIL_ADDRESS][DOMAIN_NAME]"
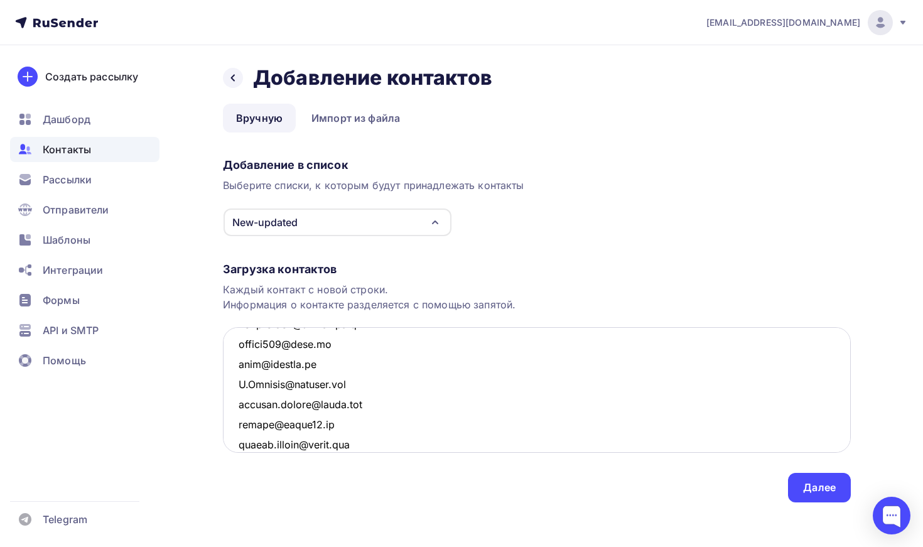
scroll to position [1194, 0]
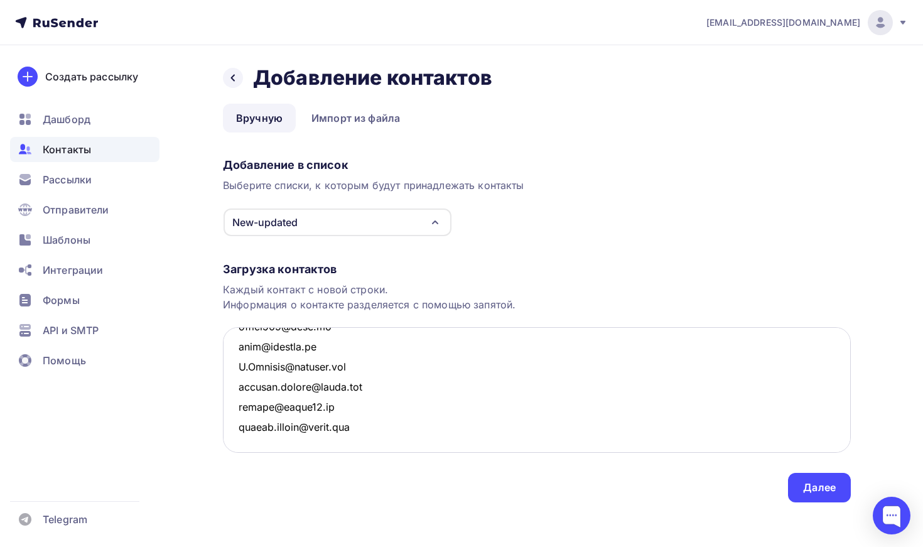
paste textarea "vosroman@mail.ru"
paste textarea "yliav@yandex.ru"
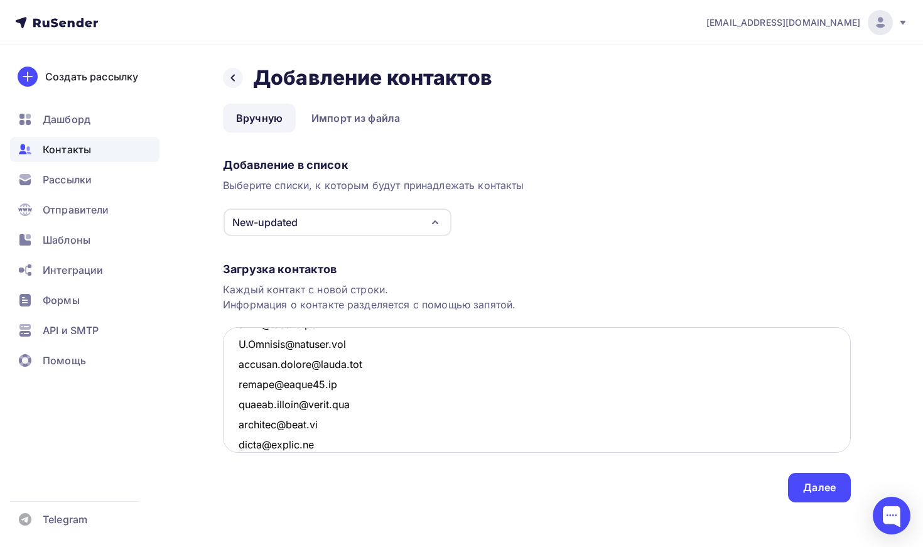
scroll to position [1234, 0]
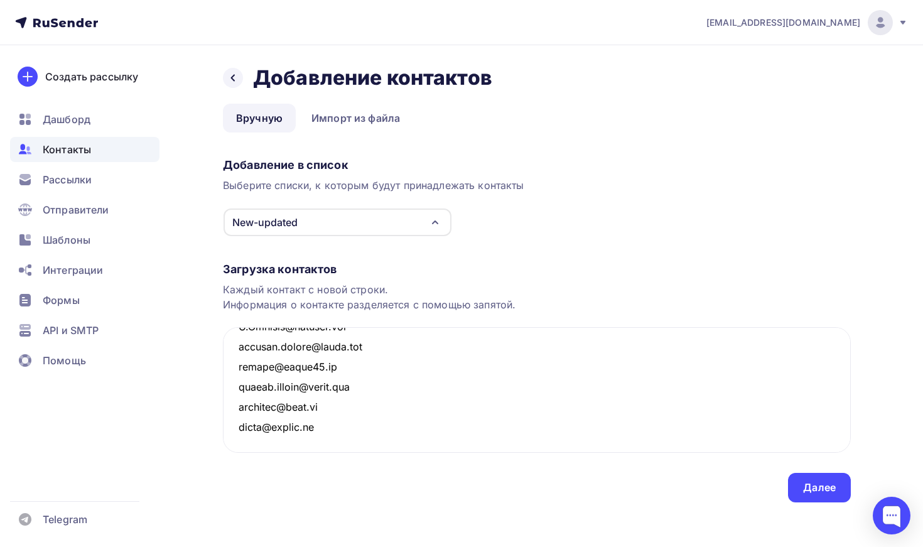
type textarea "s.goz@stalena.ru irkr2210@yandex.ru fedotov.77@mail.ru nikolai@arbuzov.me vbaga…"
click at [807, 456] on div "Назад Добавление контактов Добавление контактов Вручную Импорт из файла Вручную…" at bounding box center [461, 298] width 923 height 507
click at [807, 456] on div "Далее" at bounding box center [819, 487] width 33 height 14
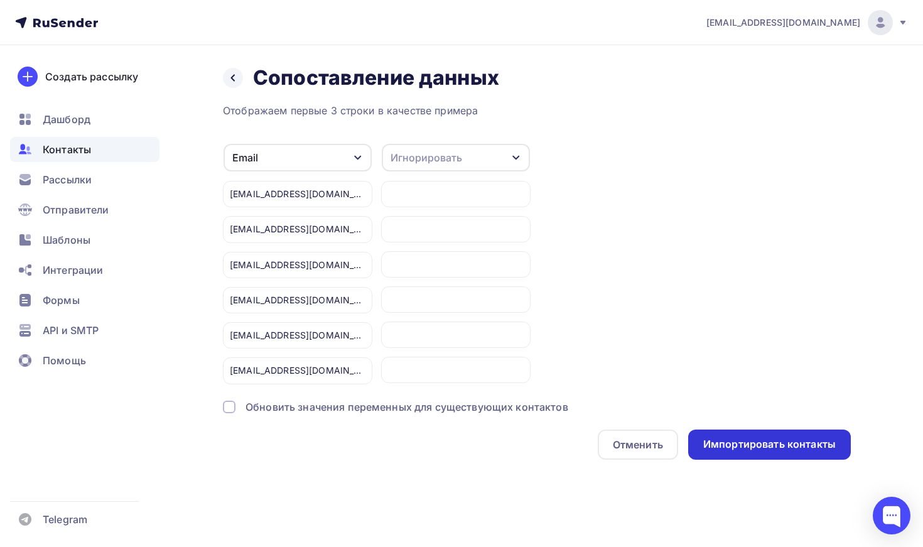
click at [788, 441] on div "Импортировать контакты" at bounding box center [769, 444] width 132 height 14
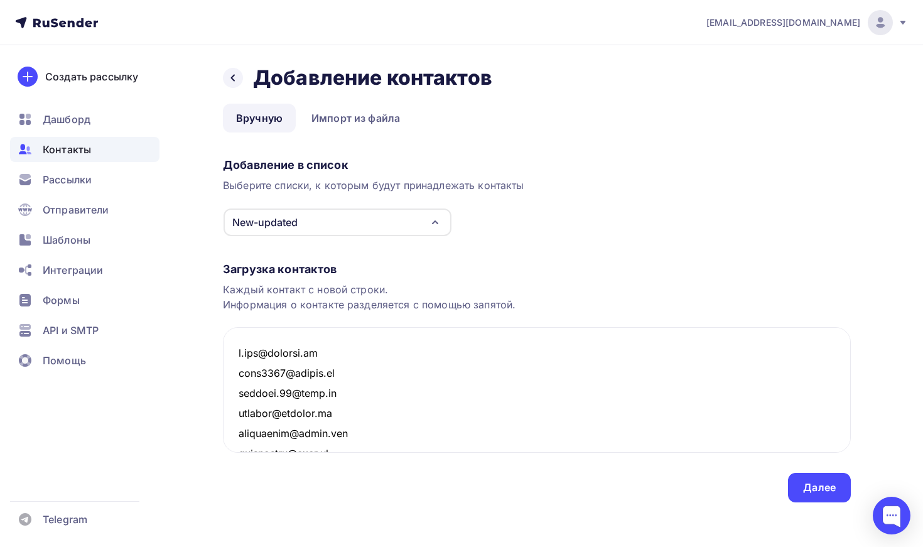
scroll to position [1252, 0]
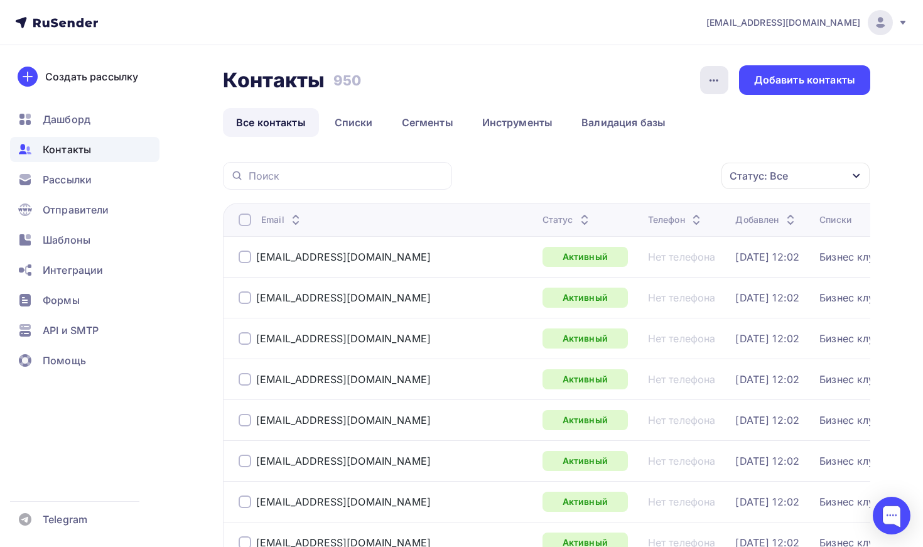
click at [703, 90] on div "button" at bounding box center [714, 80] width 28 height 28
click at [773, 122] on ul "Все контакты Списки Сегменты Инструменты Валидация базы" at bounding box center [546, 122] width 647 height 29
click at [717, 87] on icon "button" at bounding box center [713, 80] width 15 height 15
click at [419, 126] on link "Сегменты" at bounding box center [428, 122] width 78 height 29
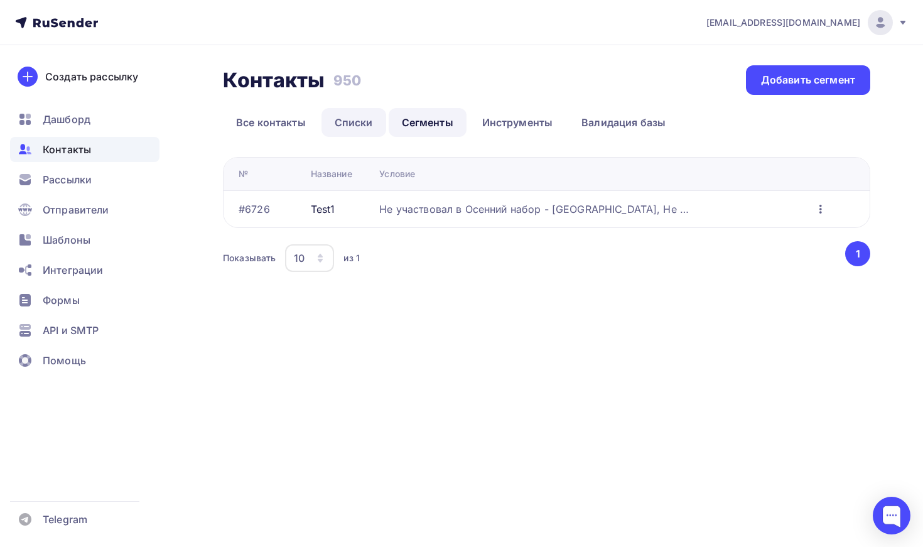
click at [353, 127] on link "Списки" at bounding box center [353, 122] width 65 height 29
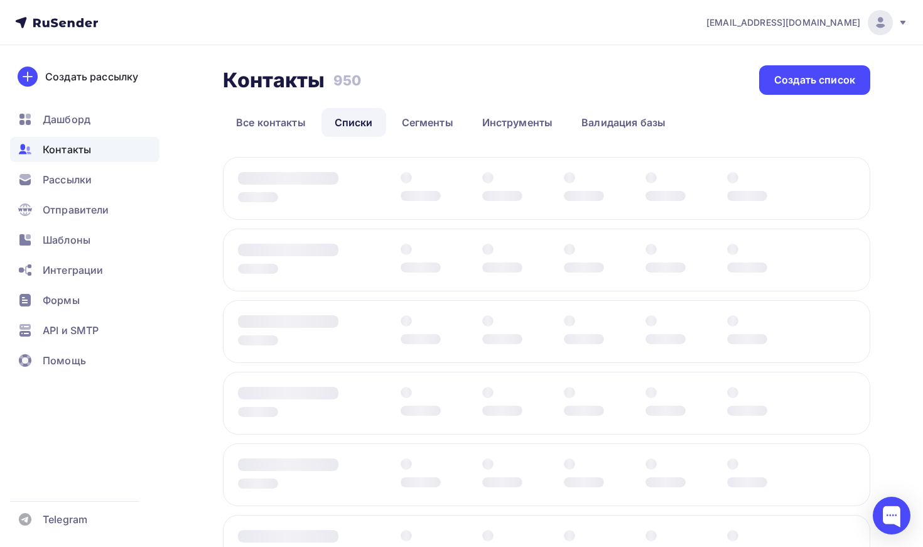
click at [353, 127] on link "Списки" at bounding box center [353, 122] width 65 height 29
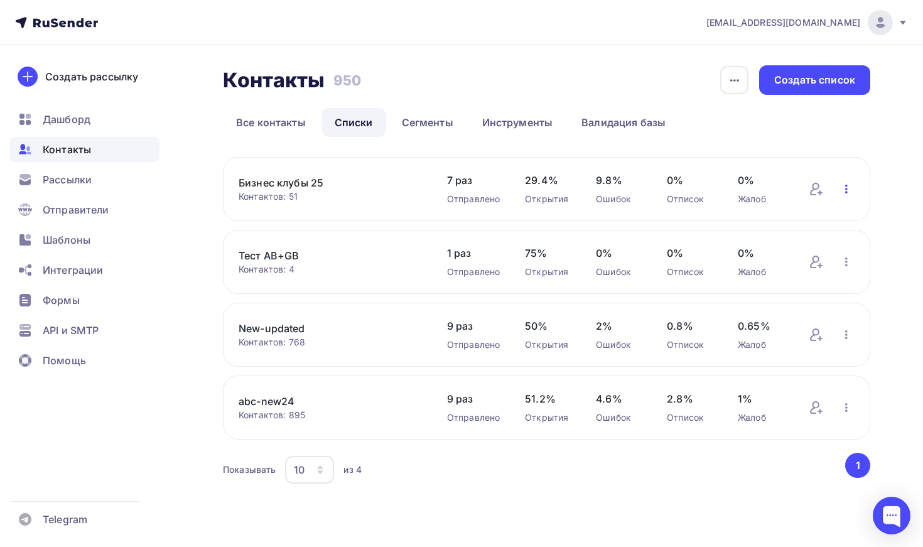
click at [807, 187] on icon "button" at bounding box center [846, 188] width 15 height 15
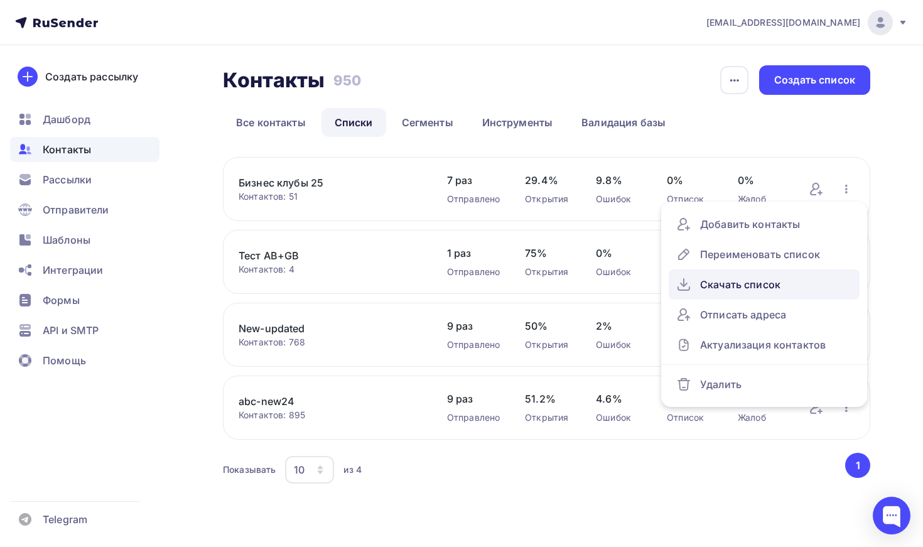
click at [793, 282] on div "Скачать список" at bounding box center [764, 284] width 176 height 20
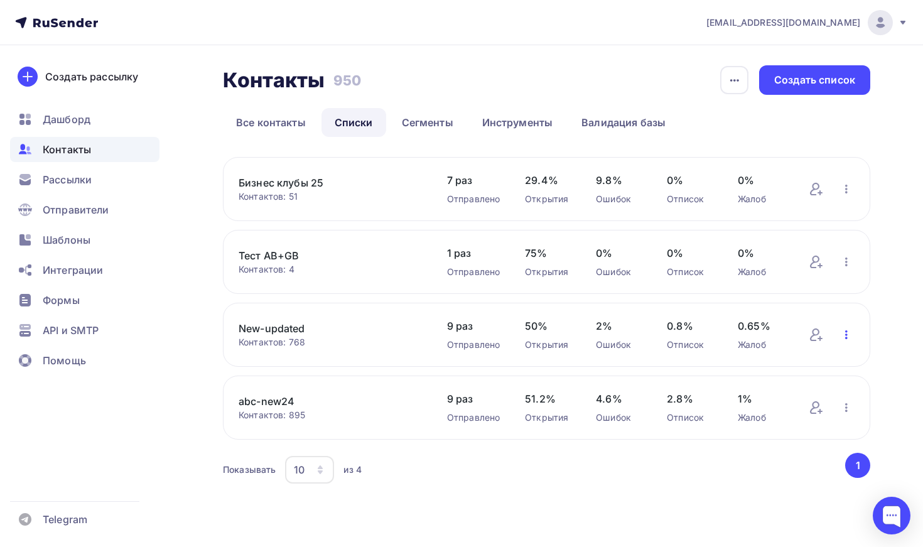
click at [807, 336] on icon "button" at bounding box center [846, 334] width 15 height 15
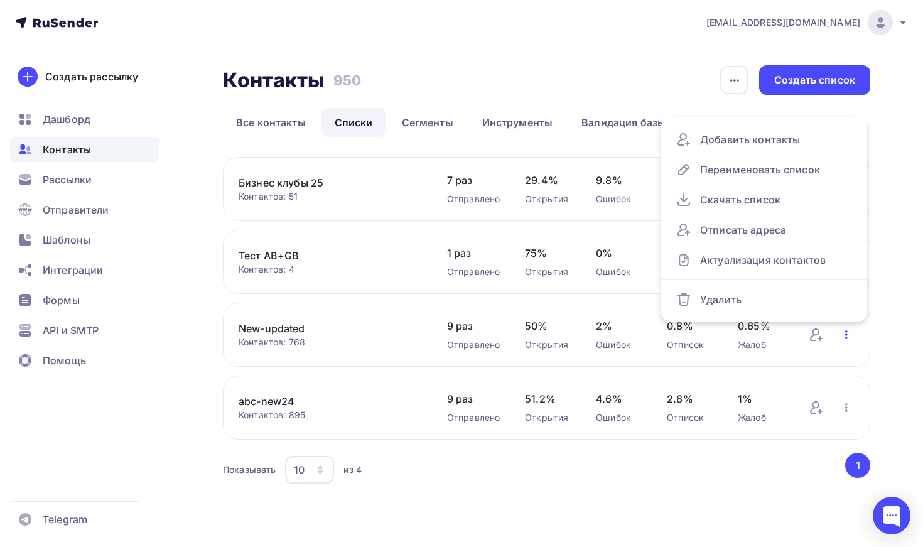
click at [807, 336] on icon "button" at bounding box center [846, 334] width 15 height 15
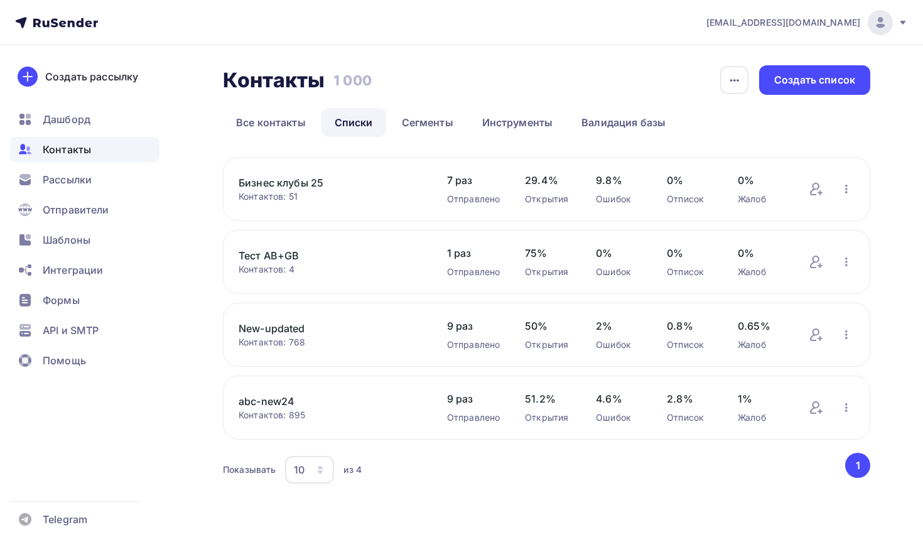
click at [294, 331] on link "New-updated" at bounding box center [330, 328] width 183 height 15
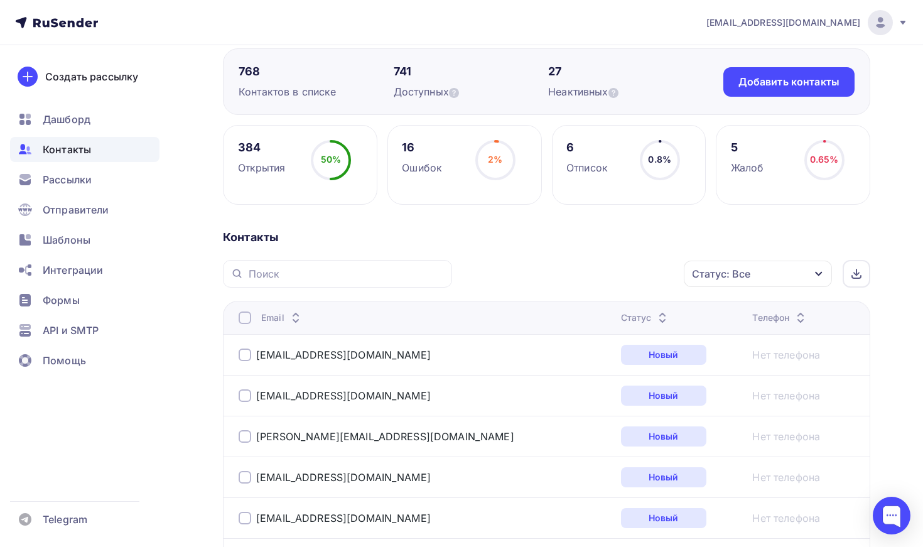
scroll to position [109, 0]
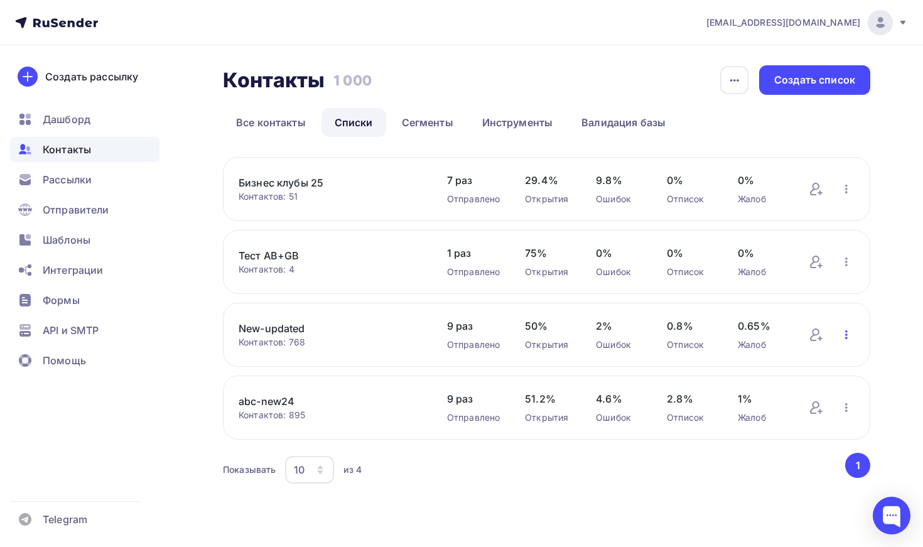
click at [843, 340] on icon "button" at bounding box center [846, 334] width 15 height 15
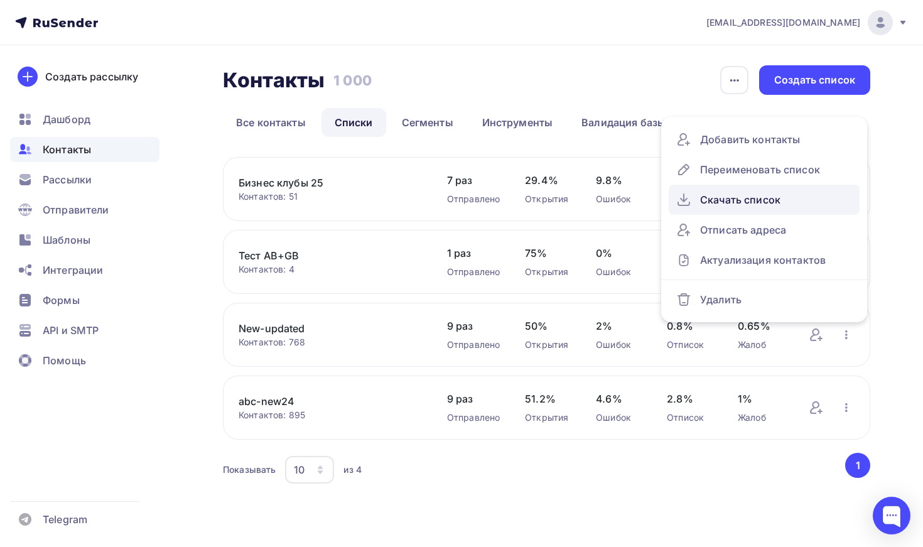
click at [771, 205] on div "Скачать список" at bounding box center [764, 200] width 176 height 20
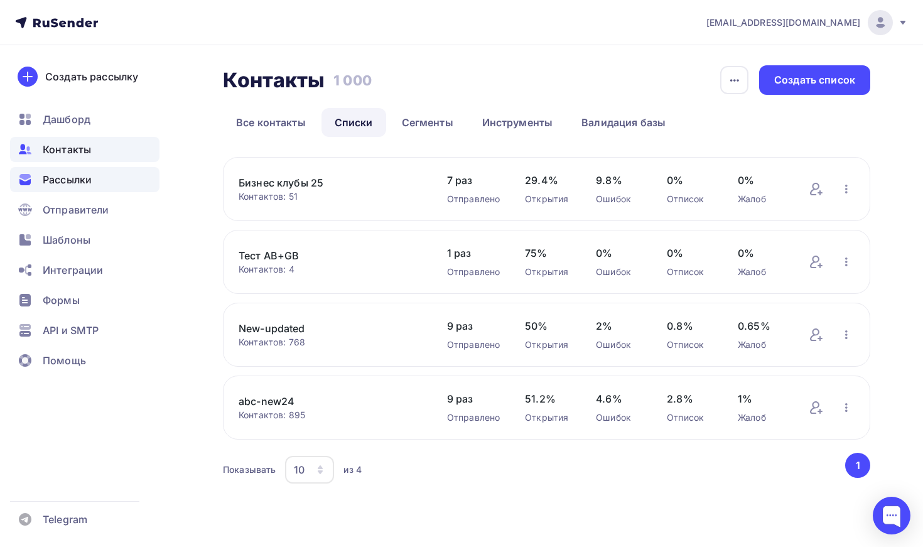
click at [85, 182] on span "Рассылки" at bounding box center [67, 179] width 49 height 15
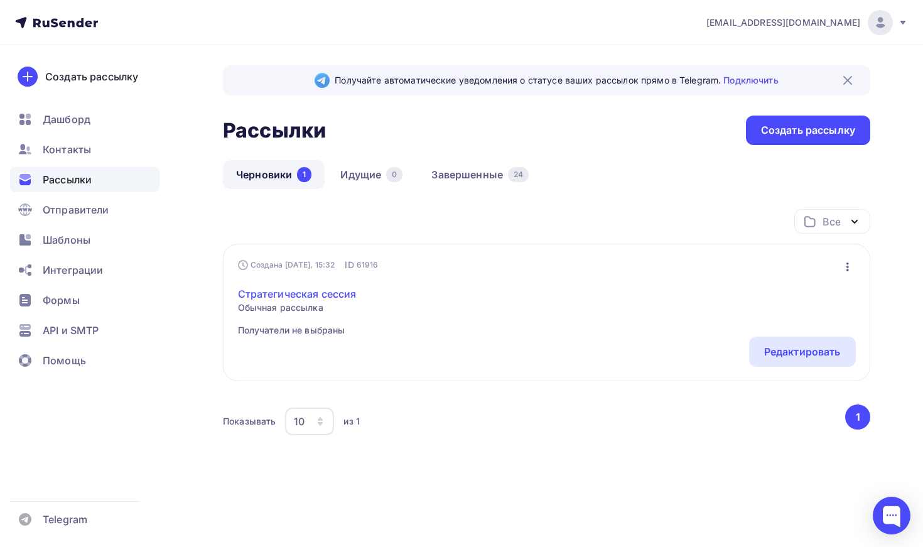
click at [259, 301] on link "Стратегическая сессия" at bounding box center [297, 293] width 119 height 15
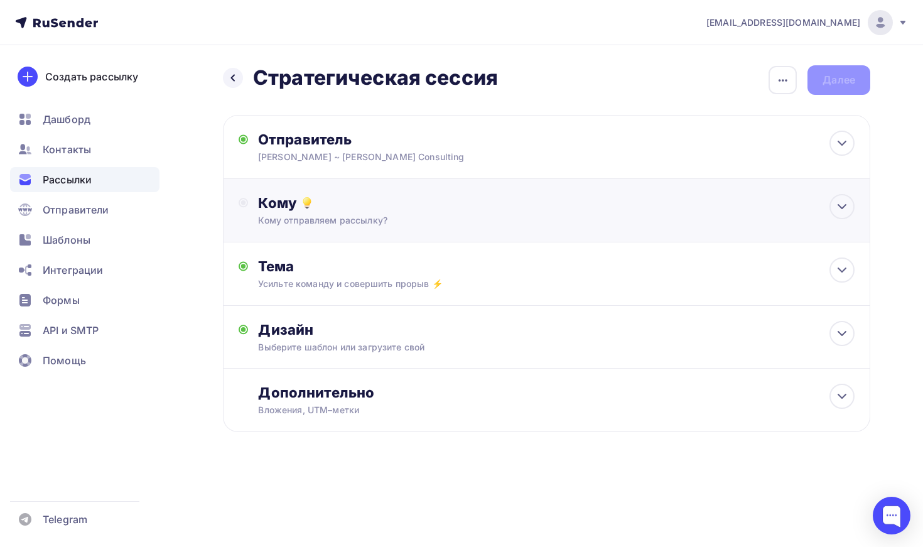
click at [427, 191] on div "Кому Кому отправляем рассылку? Списки получателей Выберите список Все списки id…" at bounding box center [546, 210] width 647 height 63
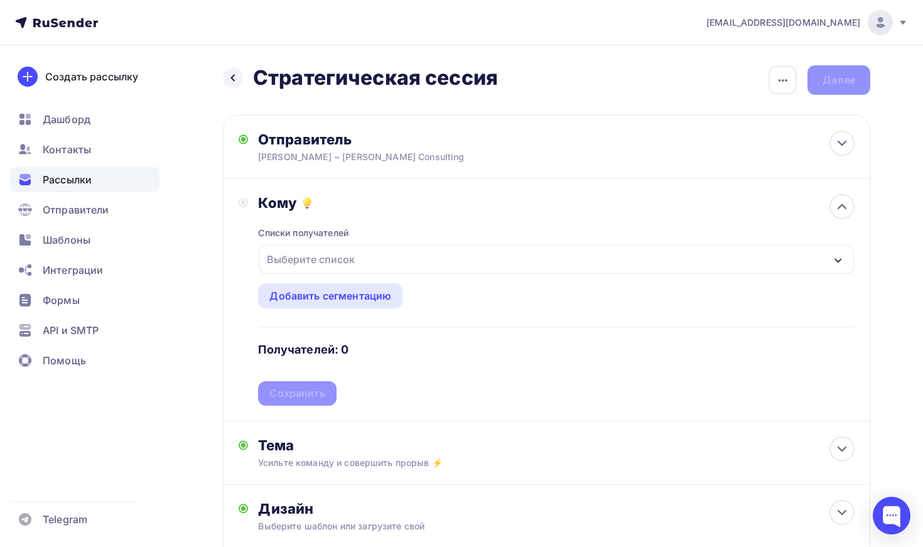
click at [407, 256] on div "Выберите список" at bounding box center [556, 259] width 595 height 29
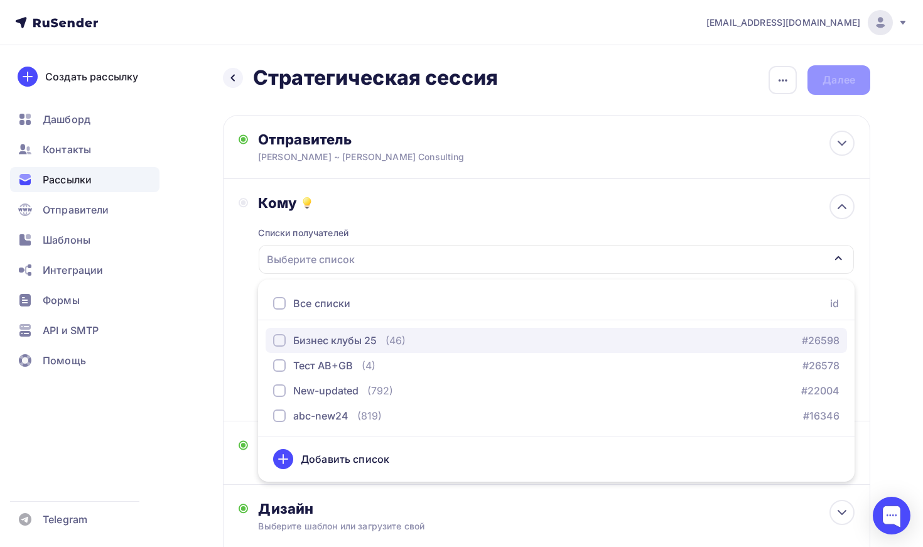
click at [282, 344] on div "button" at bounding box center [279, 340] width 13 height 13
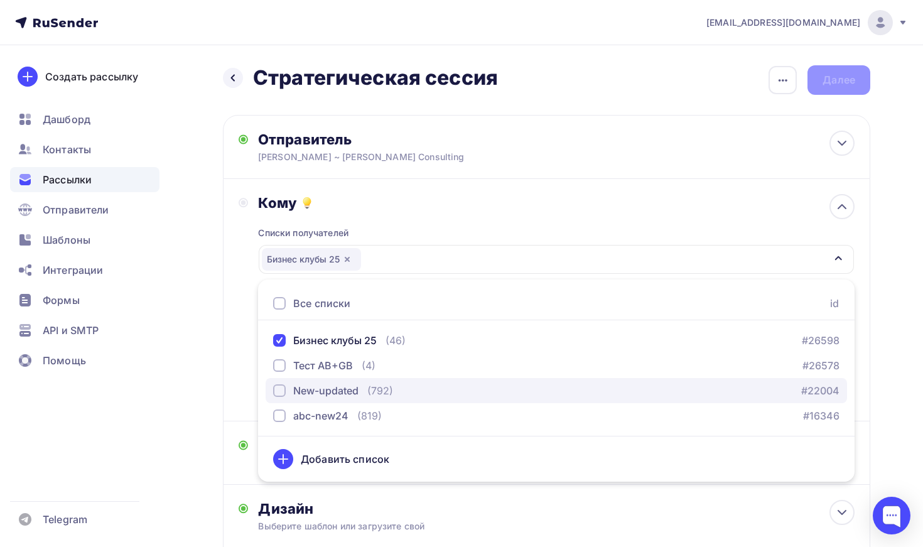
click at [282, 389] on div "button" at bounding box center [279, 390] width 13 height 13
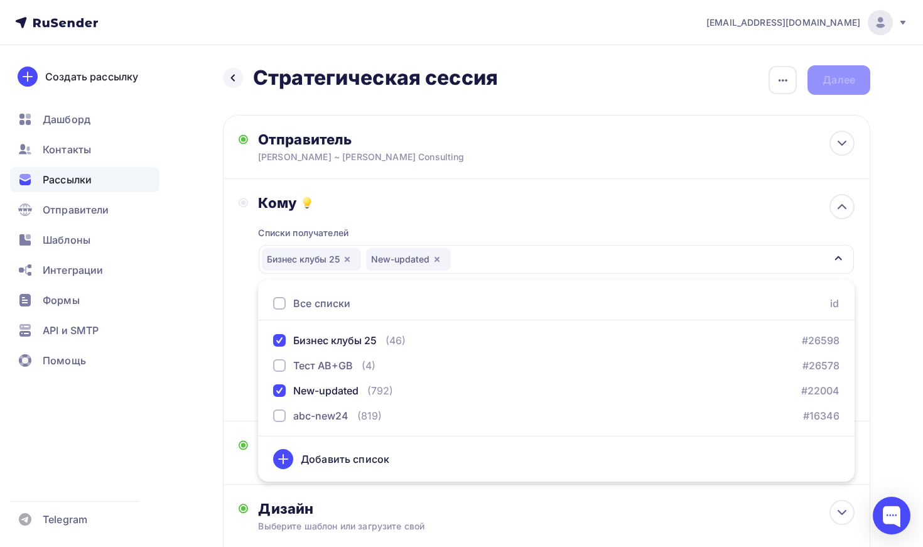
click at [227, 379] on div "Кому Списки получателей Бизнес клубы 25 New-updated Все списки id Бизнес клубы …" at bounding box center [546, 300] width 647 height 242
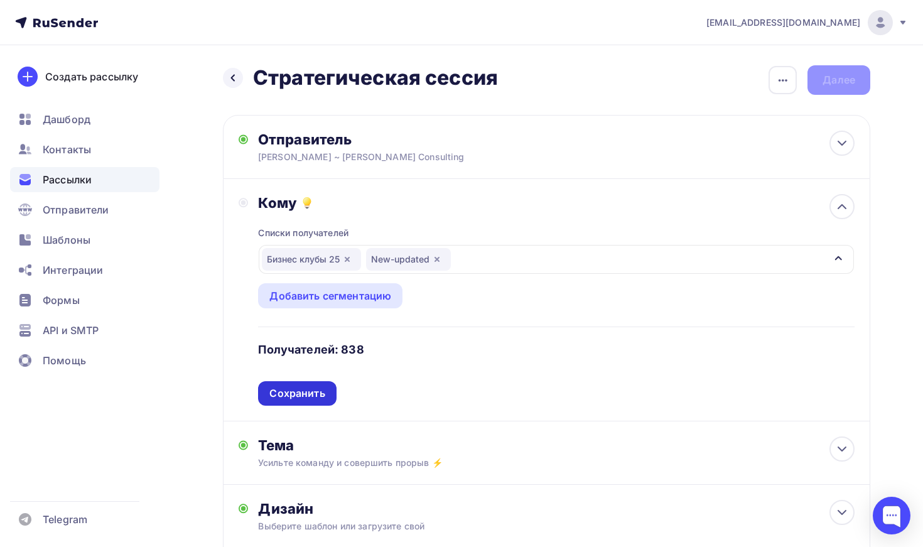
click at [314, 390] on div "Сохранить" at bounding box center [296, 393] width 55 height 14
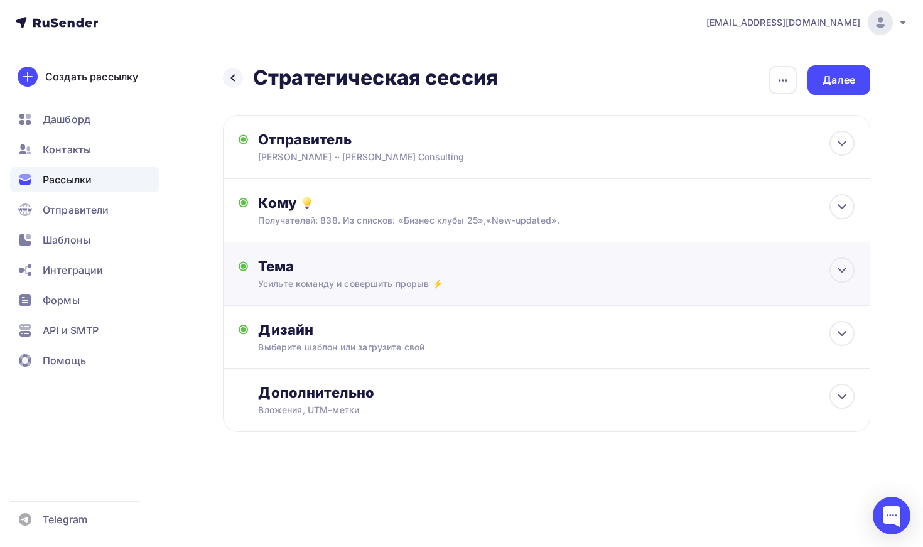
click at [370, 299] on div "Тема Усильте команду и совершить прорыв ⚡️ Тема * Усильте команду и совершить п…" at bounding box center [546, 273] width 647 height 63
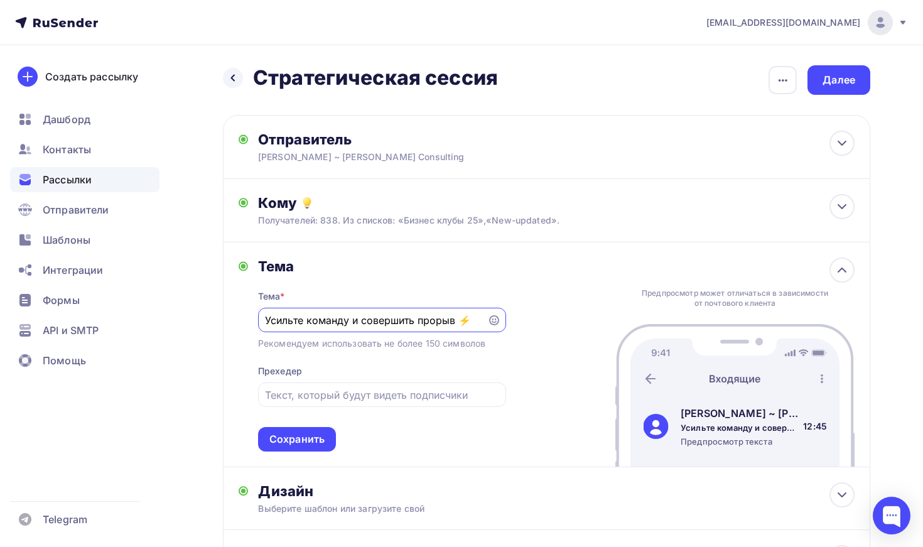
click at [416, 322] on input "Усильте команду и совершить прорыв ⚡️" at bounding box center [372, 320] width 215 height 15
click at [341, 325] on input "Усильте команду и совершите прорыв ⚡️" at bounding box center [372, 320] width 215 height 15
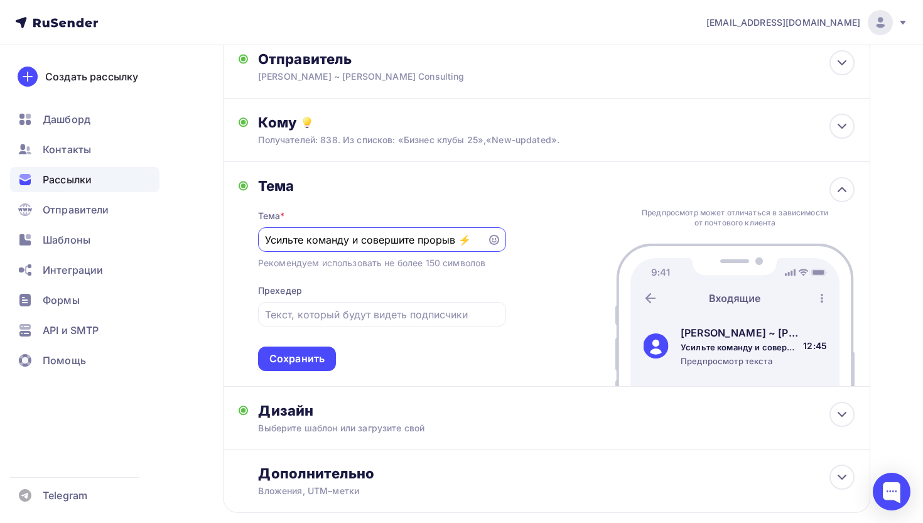
scroll to position [82, 0]
type input "Усильте команду и совершите прорыв ⚡️"
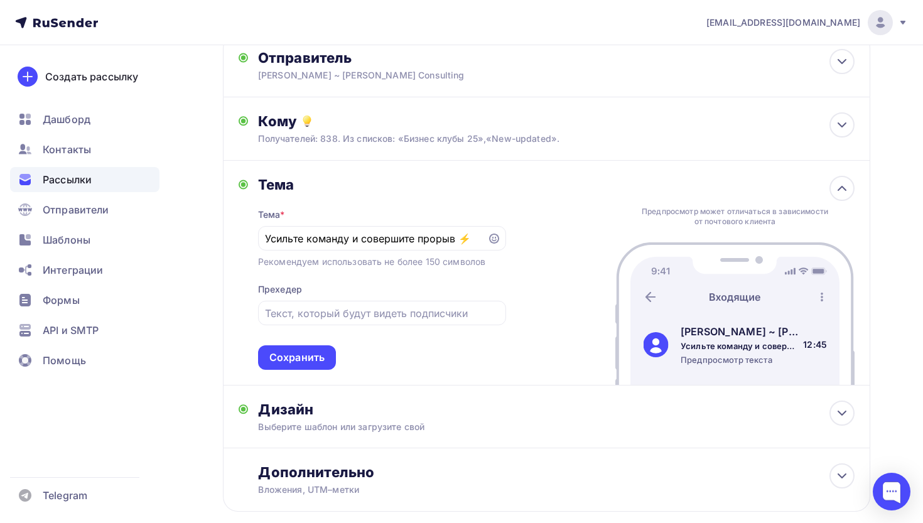
click at [527, 269] on div "[PERSON_NAME] * Усильте команду и совершите прорыв ⚡️ Рекомендуем использовать …" at bounding box center [546, 273] width 647 height 225
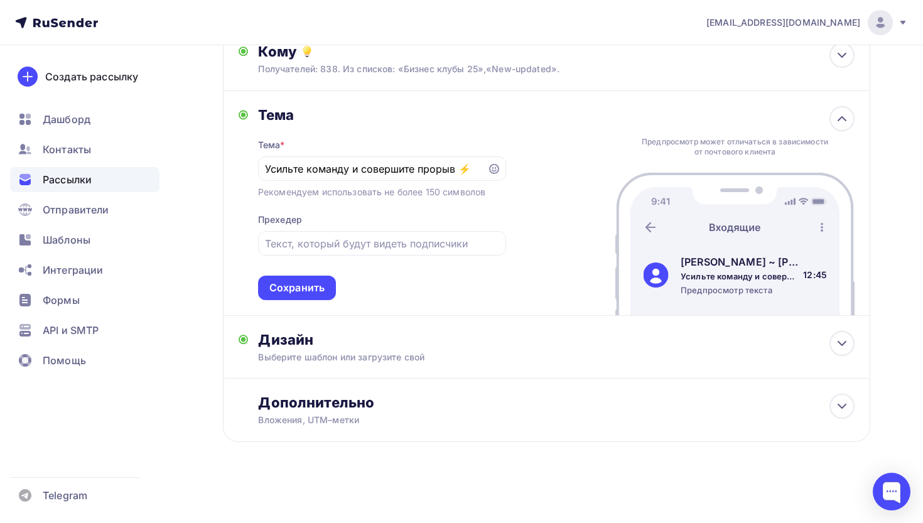
scroll to position [154, 0]
click at [309, 281] on div "Сохранить" at bounding box center [296, 288] width 55 height 14
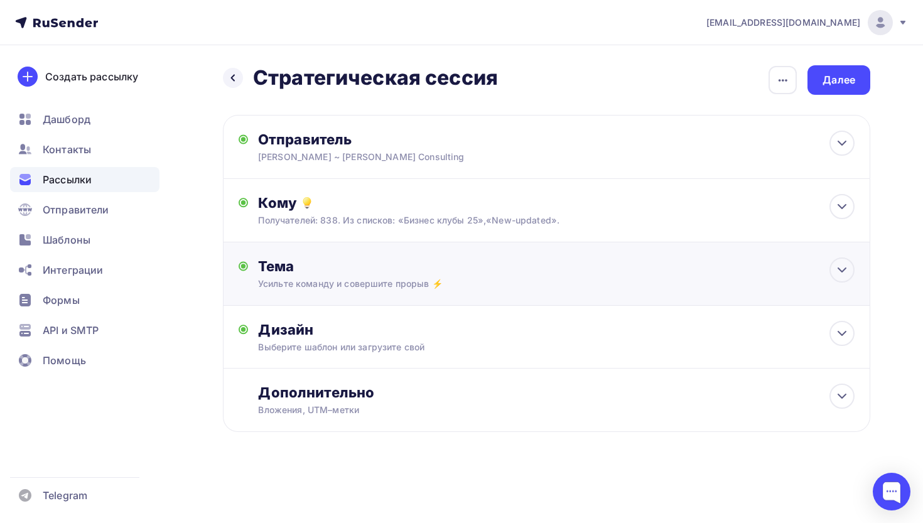
scroll to position [0, 0]
click at [309, 280] on div "Усильте команду и совершите прорыв ⚡️" at bounding box center [369, 283] width 223 height 13
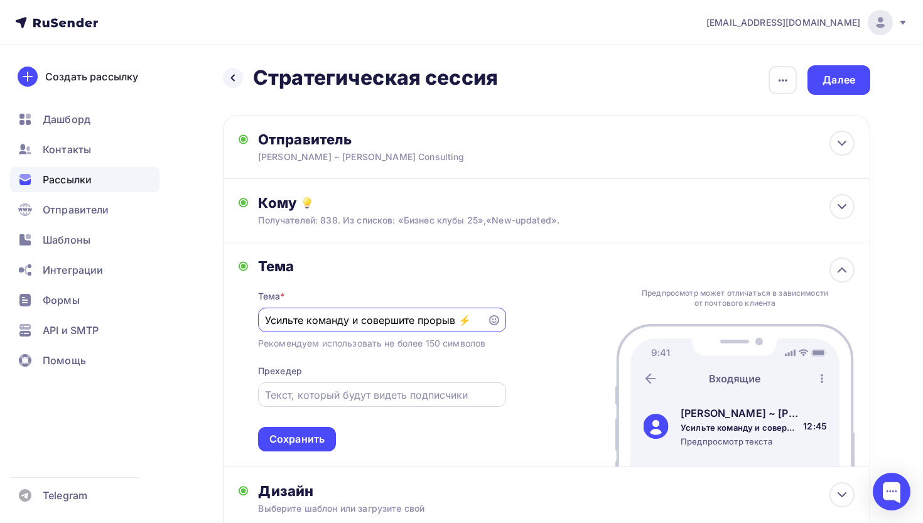
click at [386, 390] on input "text" at bounding box center [382, 394] width 234 height 15
paste input "Что, если выйти из операционки на один день?"
type input "Что, если выйти из операционки на один день?"
click at [314, 438] on div "Сохранить" at bounding box center [296, 439] width 55 height 14
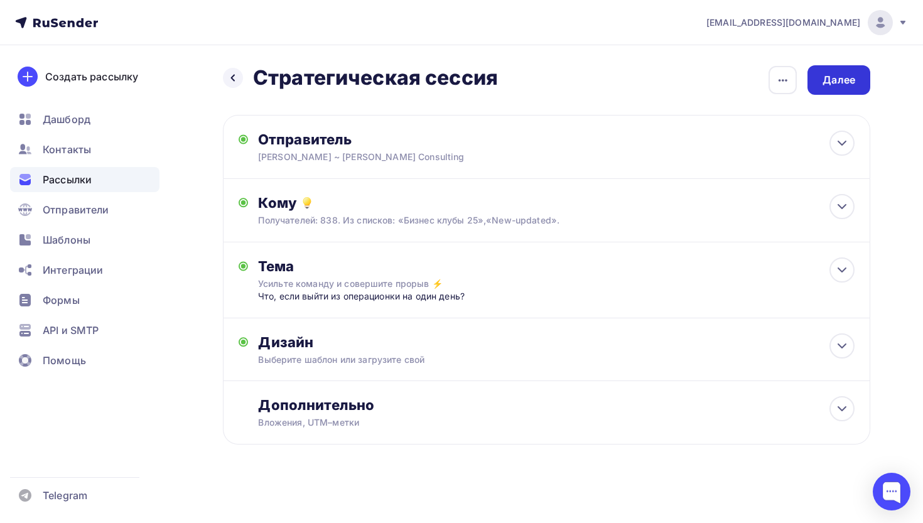
click at [862, 82] on div "Далее" at bounding box center [838, 80] width 63 height 30
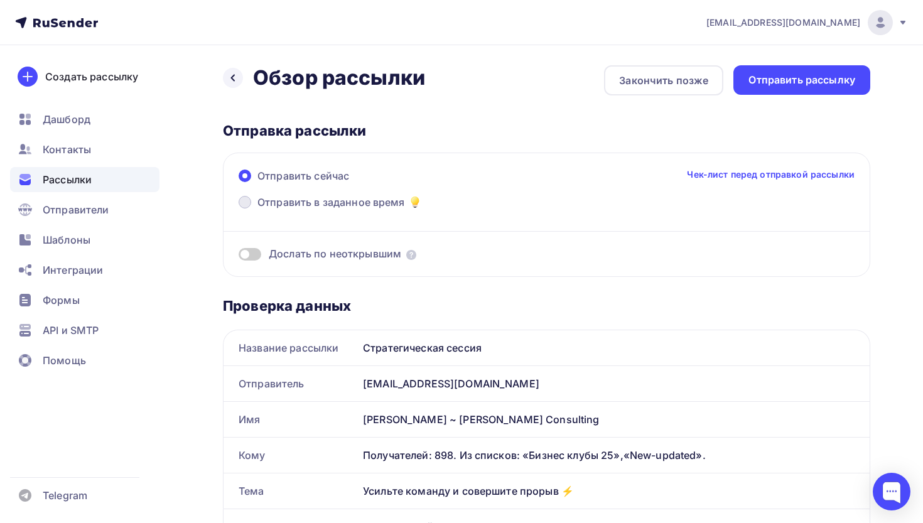
click at [355, 205] on span "Отправить в заданное время" at bounding box center [331, 202] width 148 height 15
click at [257, 210] on input "Отправить в заданное время" at bounding box center [257, 210] width 0 height 0
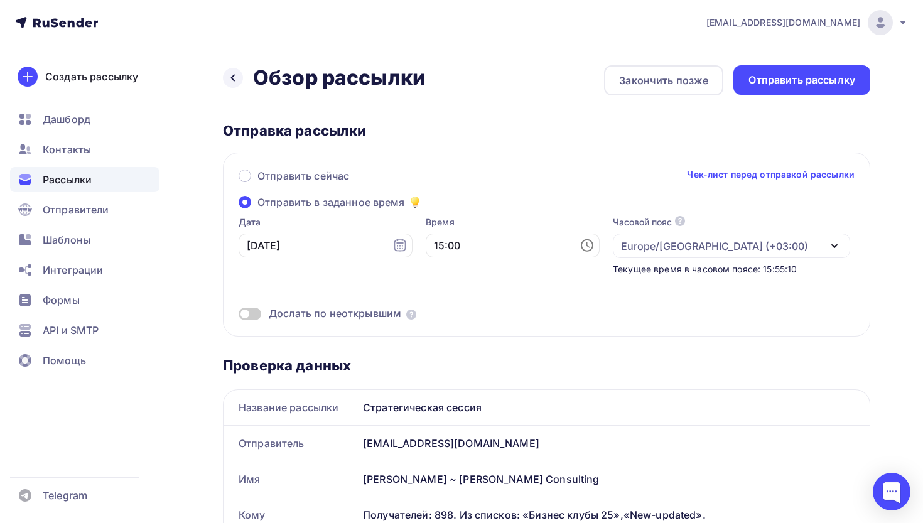
click at [254, 316] on span at bounding box center [250, 314] width 23 height 13
click at [239, 316] on input "checkbox" at bounding box center [239, 316] width 0 height 0
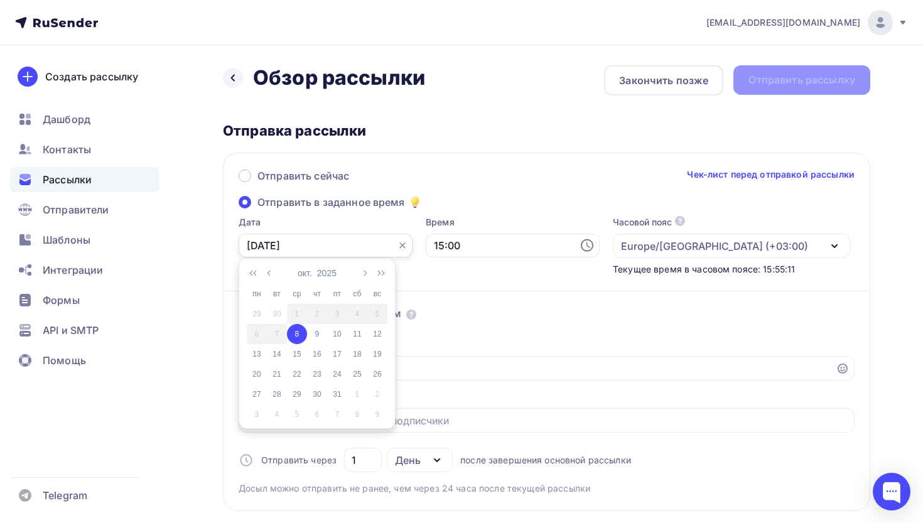
click at [387, 245] on input "[DATE]" at bounding box center [326, 246] width 174 height 24
click at [315, 335] on div "9" at bounding box center [317, 333] width 20 height 11
type input "[DATE]"
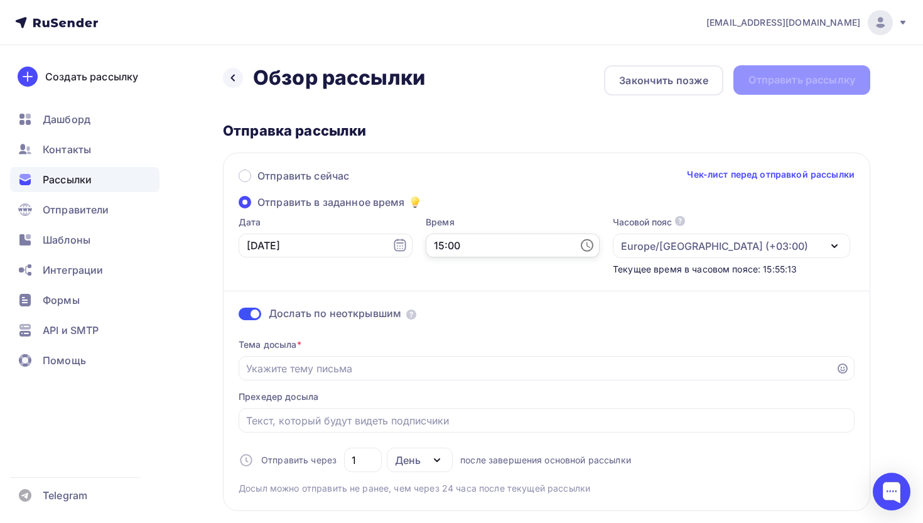
click at [453, 247] on input "15:00" at bounding box center [513, 246] width 174 height 24
click at [481, 266] on li "11" at bounding box center [475, 260] width 55 height 20
type input "11:00"
click at [401, 275] on div "Дата [DATE]" at bounding box center [326, 246] width 174 height 60
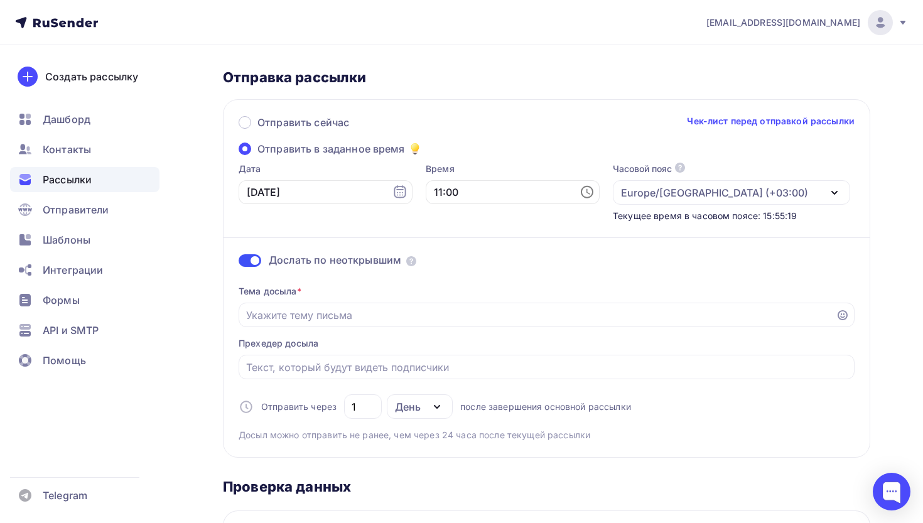
scroll to position [54, 0]
click at [384, 315] on input "Отправить в заданное время" at bounding box center [537, 314] width 583 height 15
paste input "Погрязли в [GEOGRAPHIC_DATA]? Как вернуть фокус на главное"
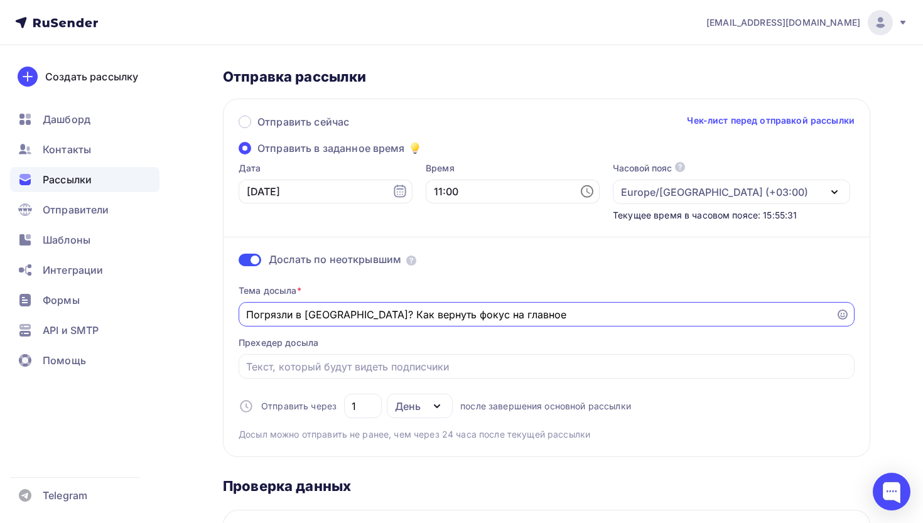
click at [362, 318] on input "Погрязли в [GEOGRAPHIC_DATA]? Как вернуть фокус на главное" at bounding box center [537, 314] width 583 height 15
click at [537, 315] on input "Погрязли в [GEOGRAPHIC_DATA]? Как вернуть фокус на главное" at bounding box center [537, 314] width 583 height 15
type input "Погрязли в [GEOGRAPHIC_DATA]? Как вернуть фокус на главное"
click at [310, 378] on div at bounding box center [547, 366] width 616 height 24
click at [314, 370] on input "Отправить в заданное время" at bounding box center [546, 366] width 601 height 15
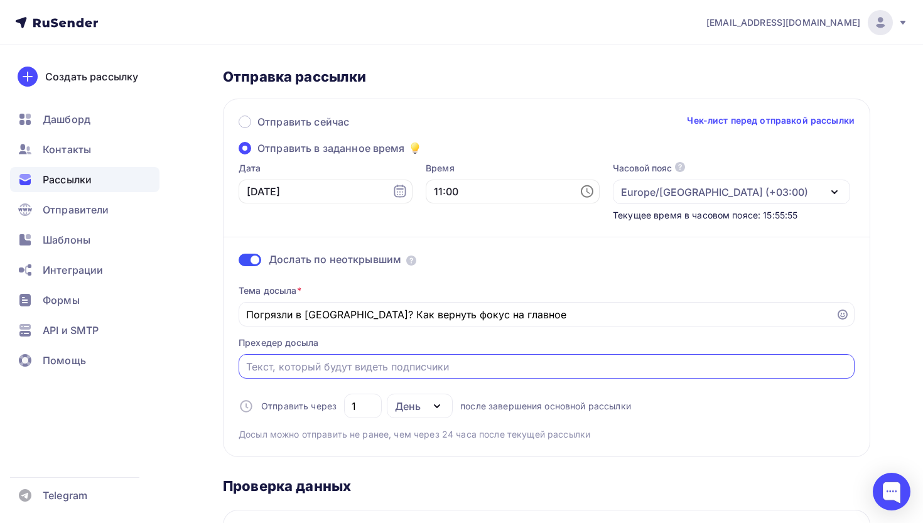
paste input "Что, если выйти из операционки на один день?"
type input "Что, если выйти из операционки на один день?"
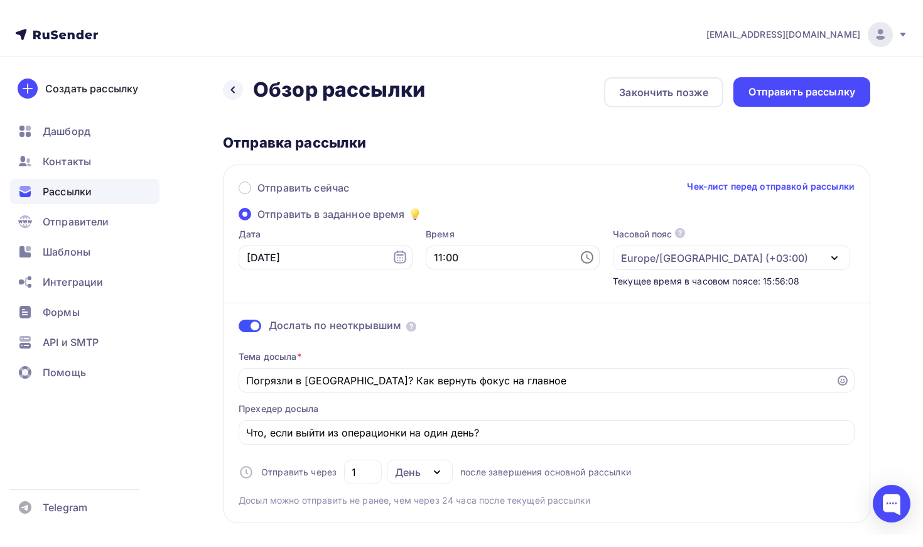
scroll to position [0, 0]
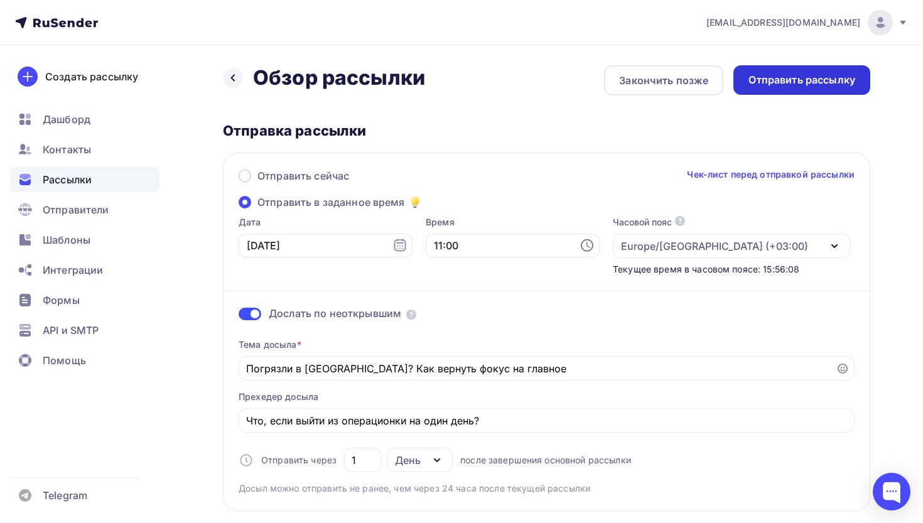
click at [819, 89] on div "Отправить рассылку" at bounding box center [801, 80] width 137 height 30
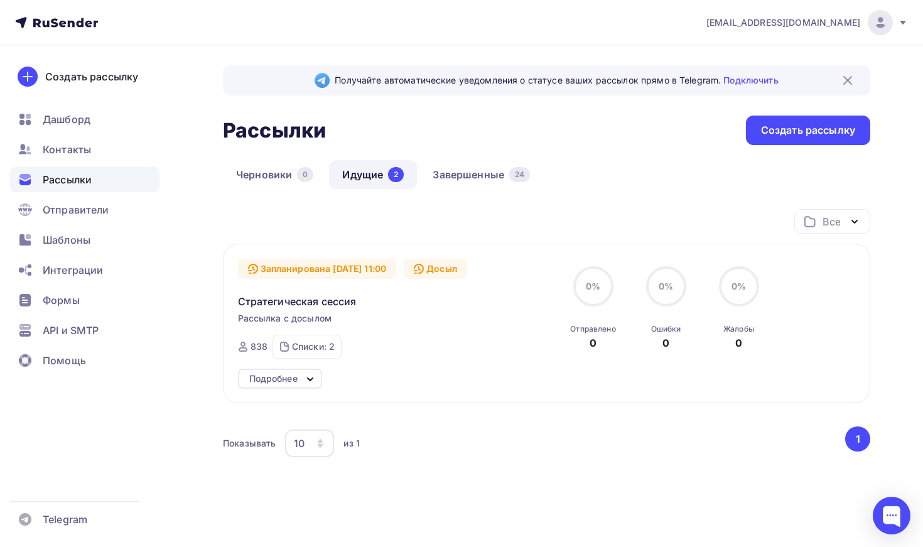
click at [311, 309] on div "Запланирована [DATE] 11:00 Досыл Стратегическая сессия Рассылка с досылом Отпра…" at bounding box center [381, 309] width 286 height 100
click at [312, 303] on span "Стратегическая сессия" at bounding box center [297, 301] width 119 height 15
